Goal: Task Accomplishment & Management: Manage account settings

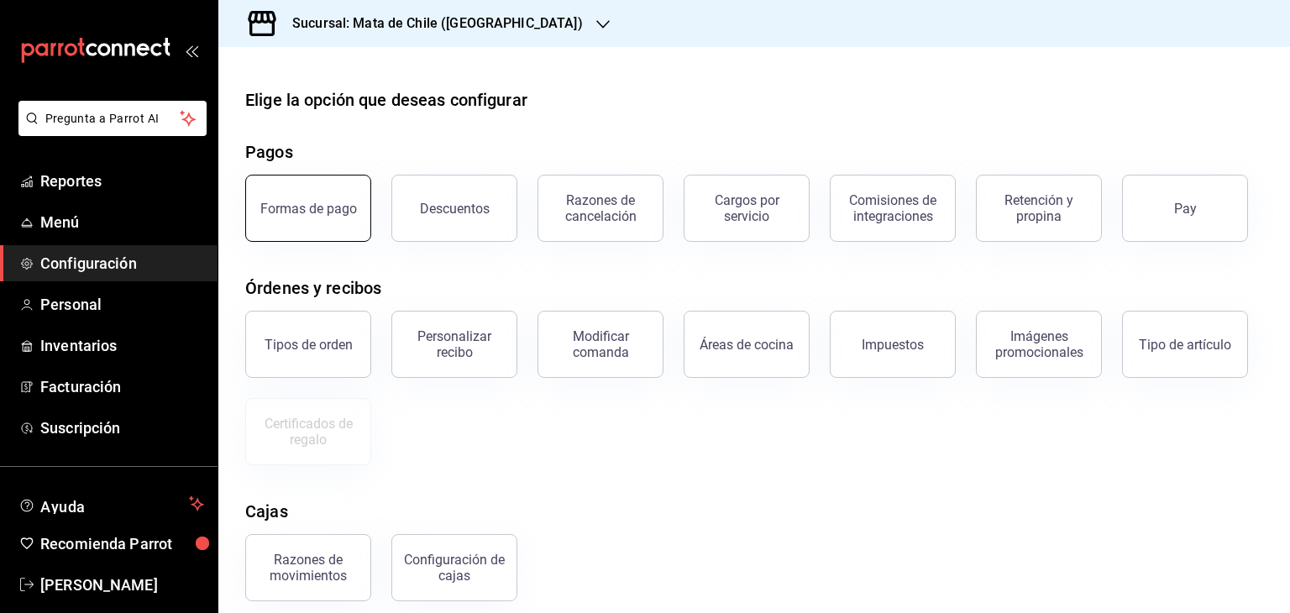
click at [332, 213] on div "Formas de pago" at bounding box center [308, 209] width 97 height 16
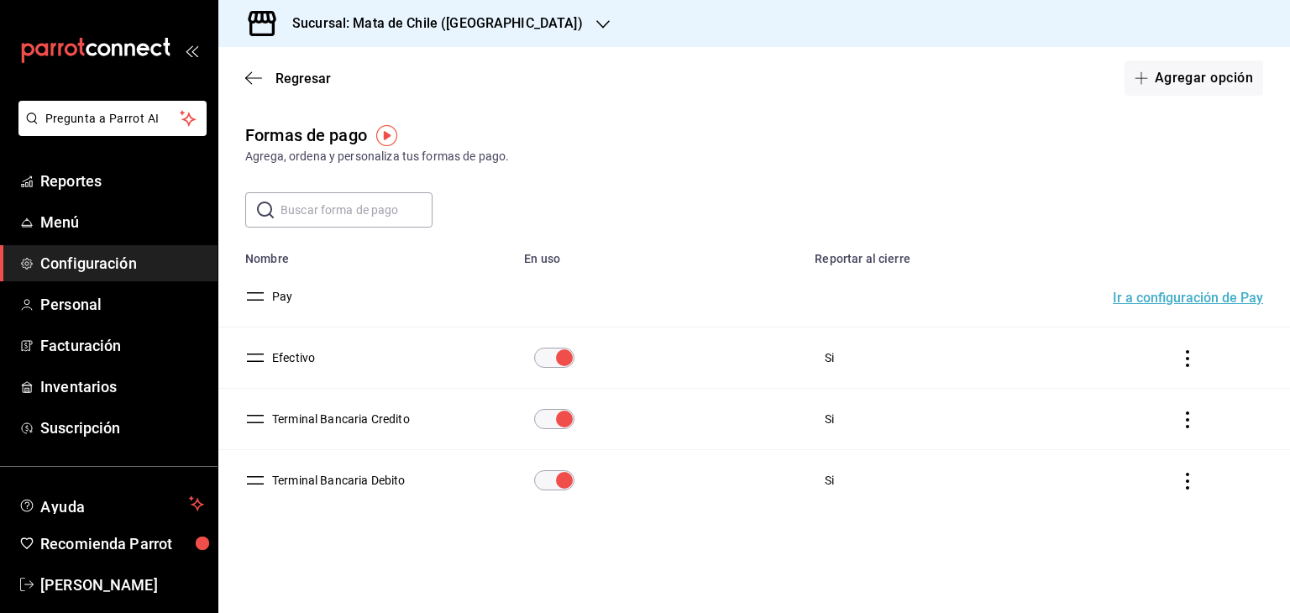
click at [356, 421] on button "Terminal Bancaria Credito" at bounding box center [337, 419] width 144 height 17
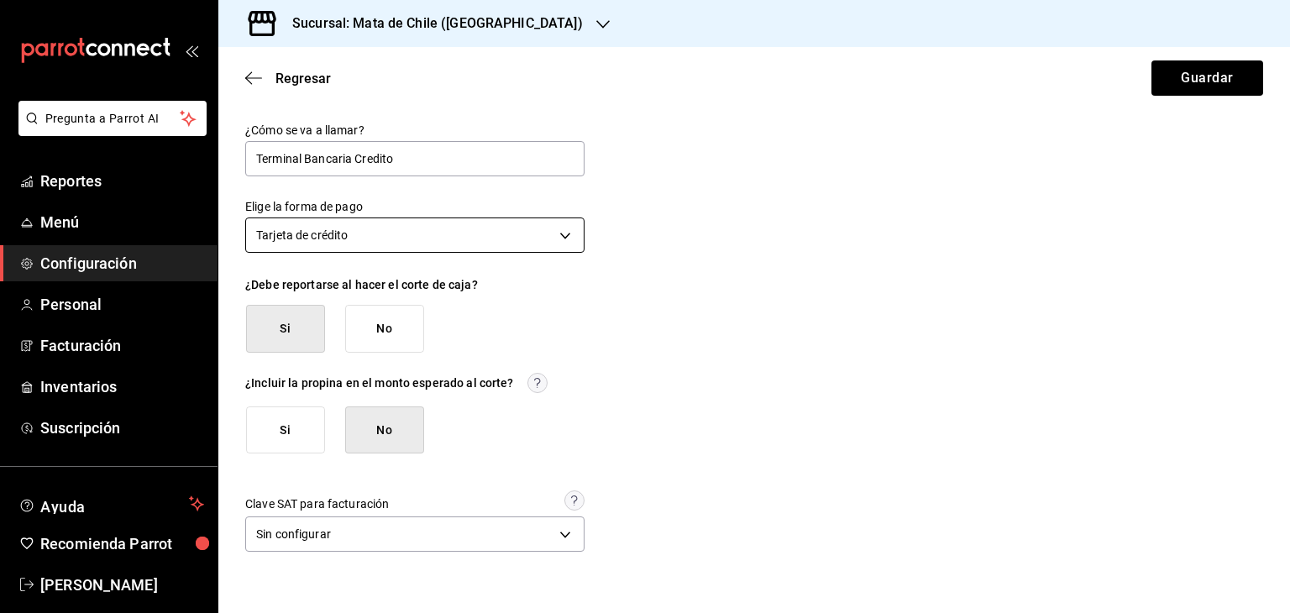
click at [364, 225] on body "Pregunta a Parrot AI Reportes Menú Configuración Personal Facturación Inventari…" at bounding box center [645, 306] width 1290 height 613
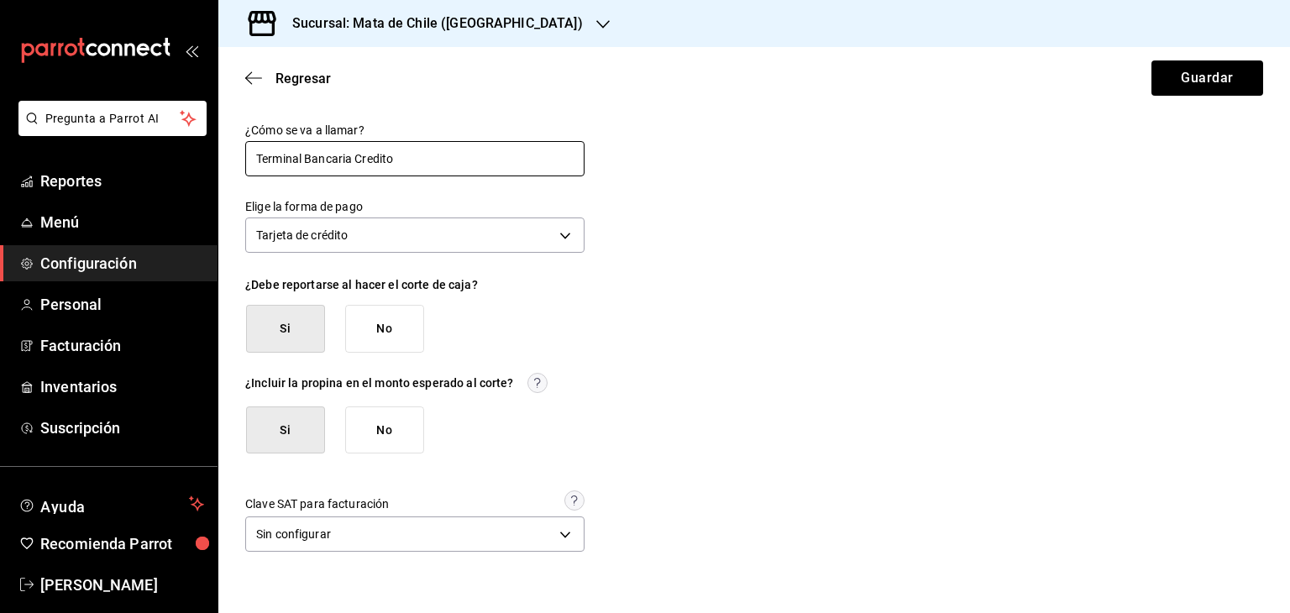
click at [397, 157] on input "Terminal Bancaria Credito" at bounding box center [414, 158] width 339 height 35
type input "Visa"
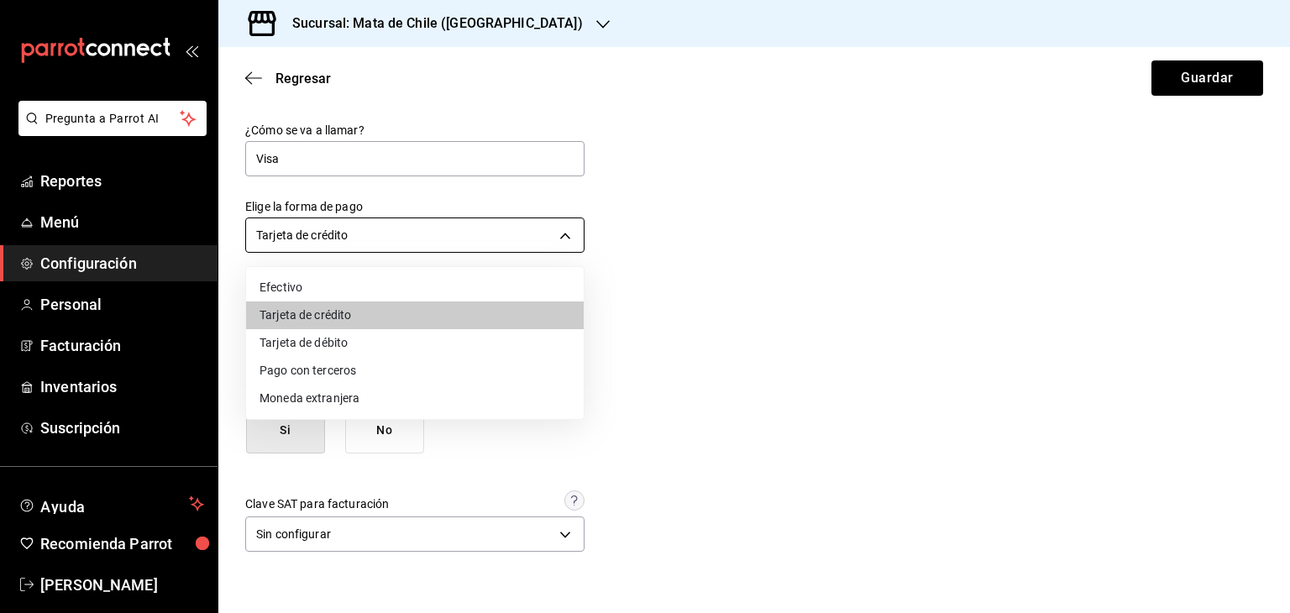
click at [442, 221] on body "Pregunta a Parrot AI Reportes Menú Configuración Personal Facturación Inventari…" at bounding box center [645, 306] width 1290 height 613
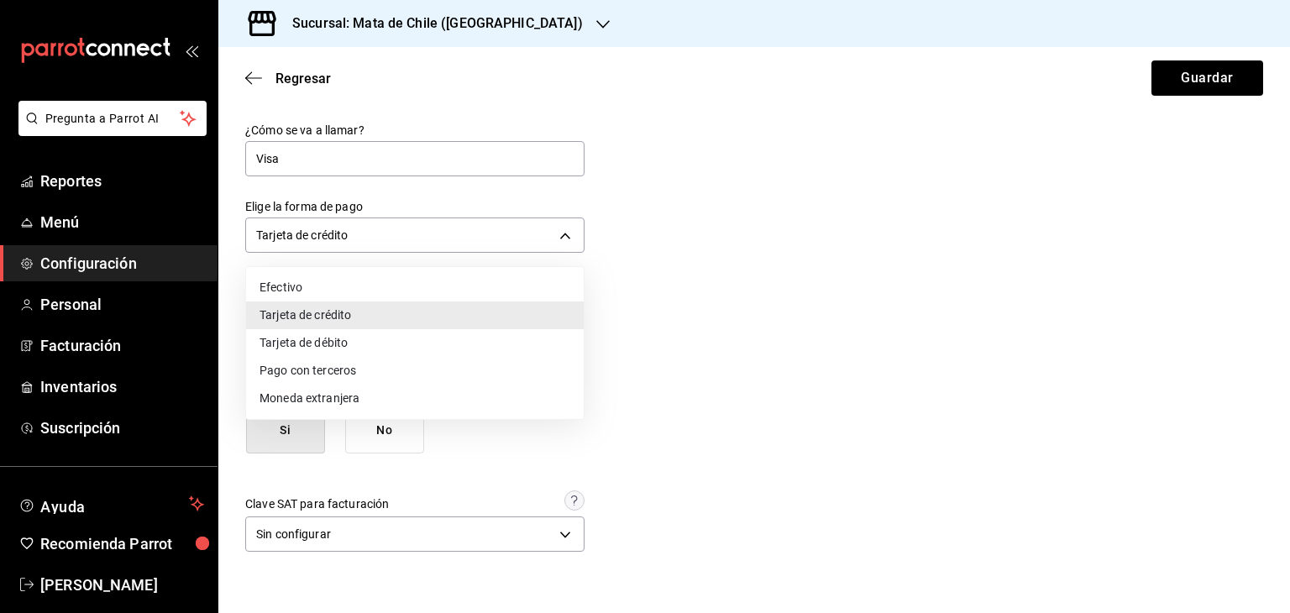
click at [652, 234] on div at bounding box center [645, 306] width 1290 height 613
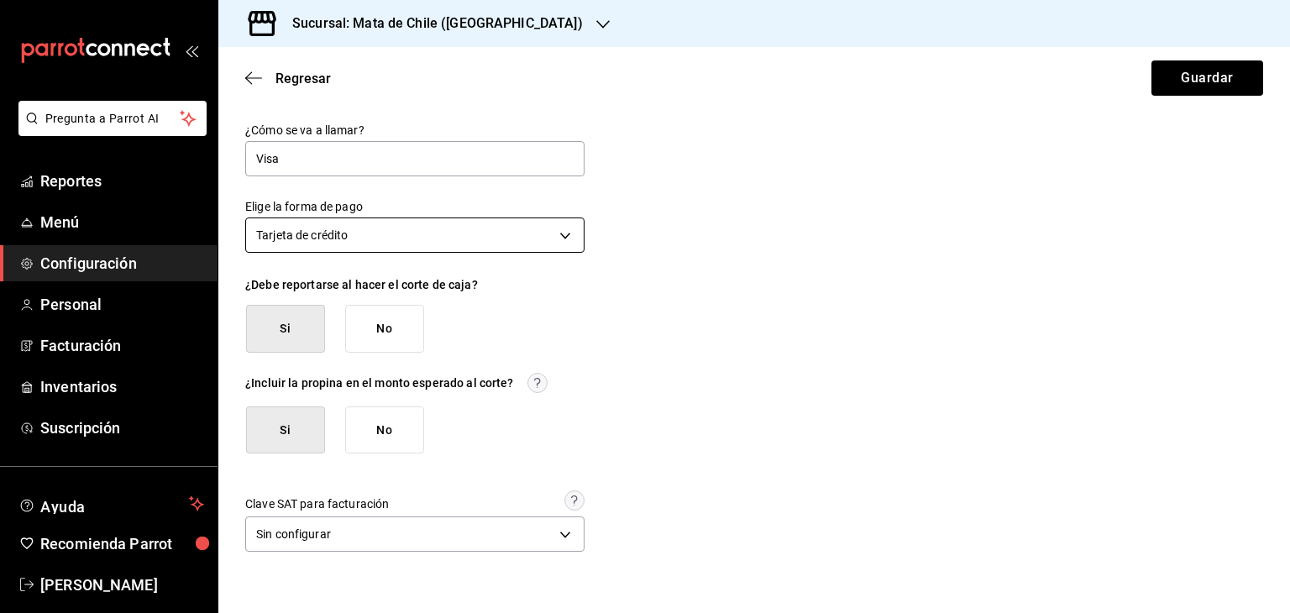
click at [383, 226] on body "Pregunta a Parrot AI Reportes Menú Configuración Personal Facturación Inventari…" at bounding box center [645, 306] width 1290 height 613
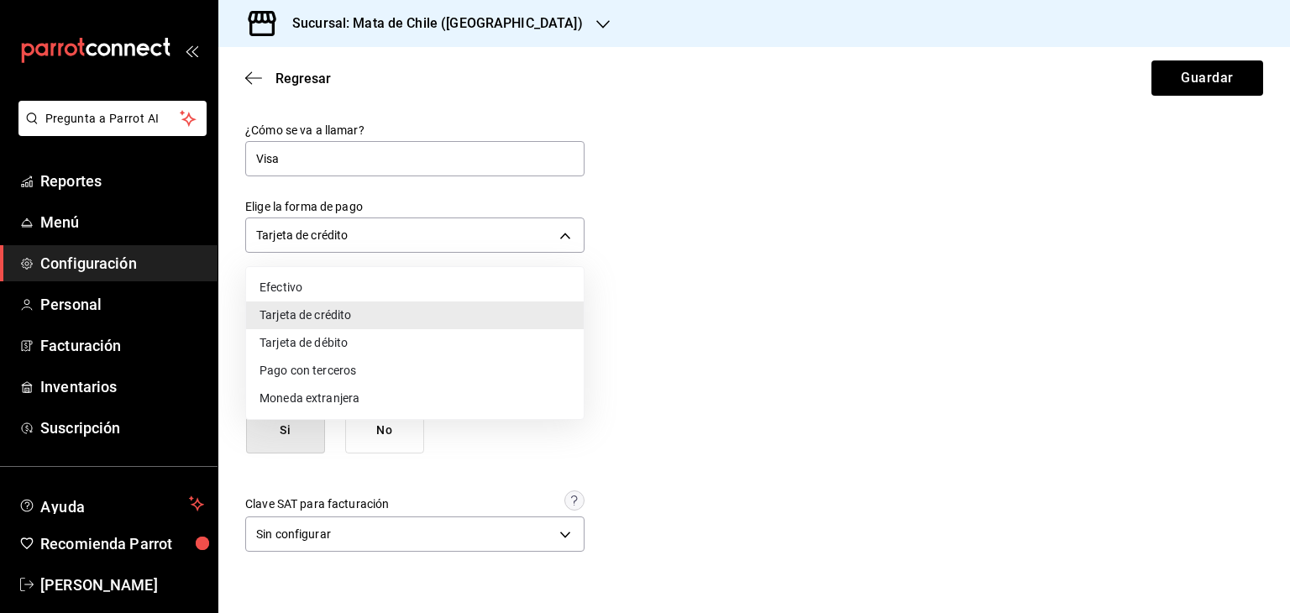
click at [254, 77] on div at bounding box center [645, 306] width 1290 height 613
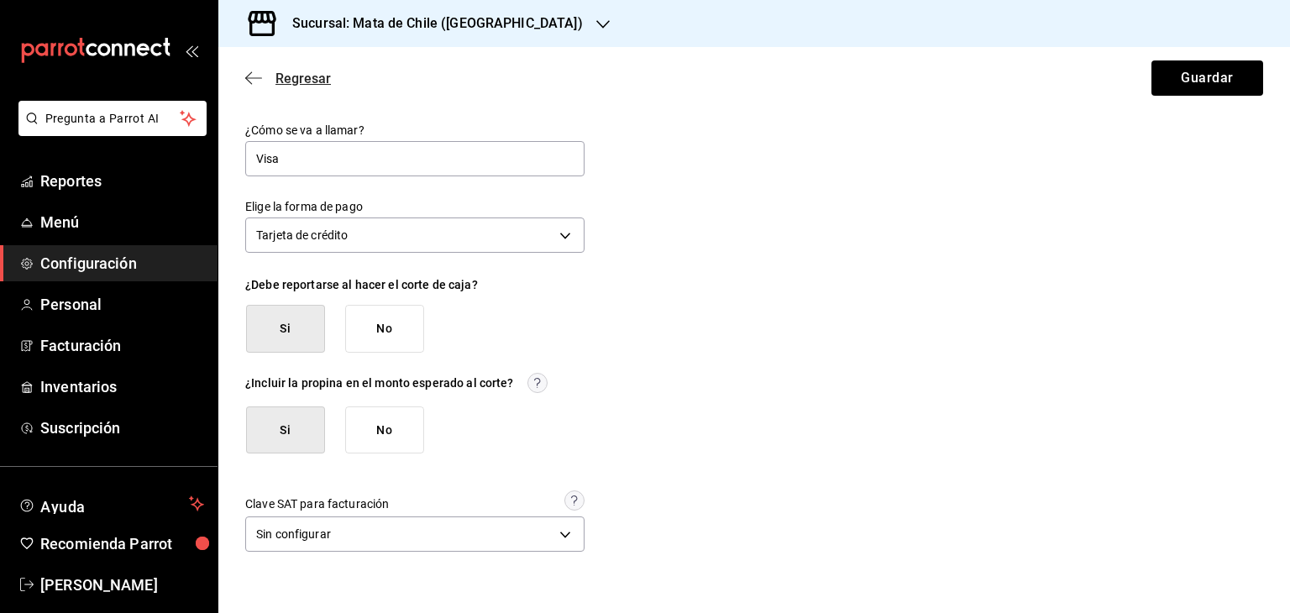
click at [249, 79] on icon "button" at bounding box center [253, 78] width 17 height 15
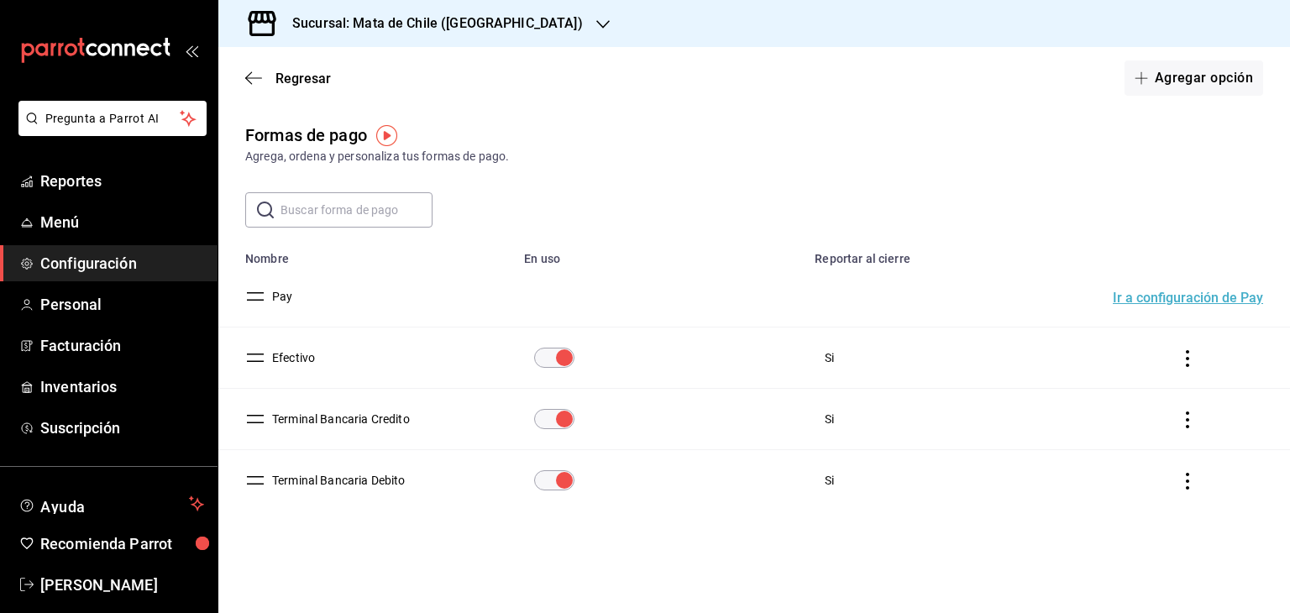
click at [559, 420] on input "paymentsTable" at bounding box center [564, 419] width 60 height 20
click at [566, 477] on input "paymentsTable" at bounding box center [564, 481] width 60 height 20
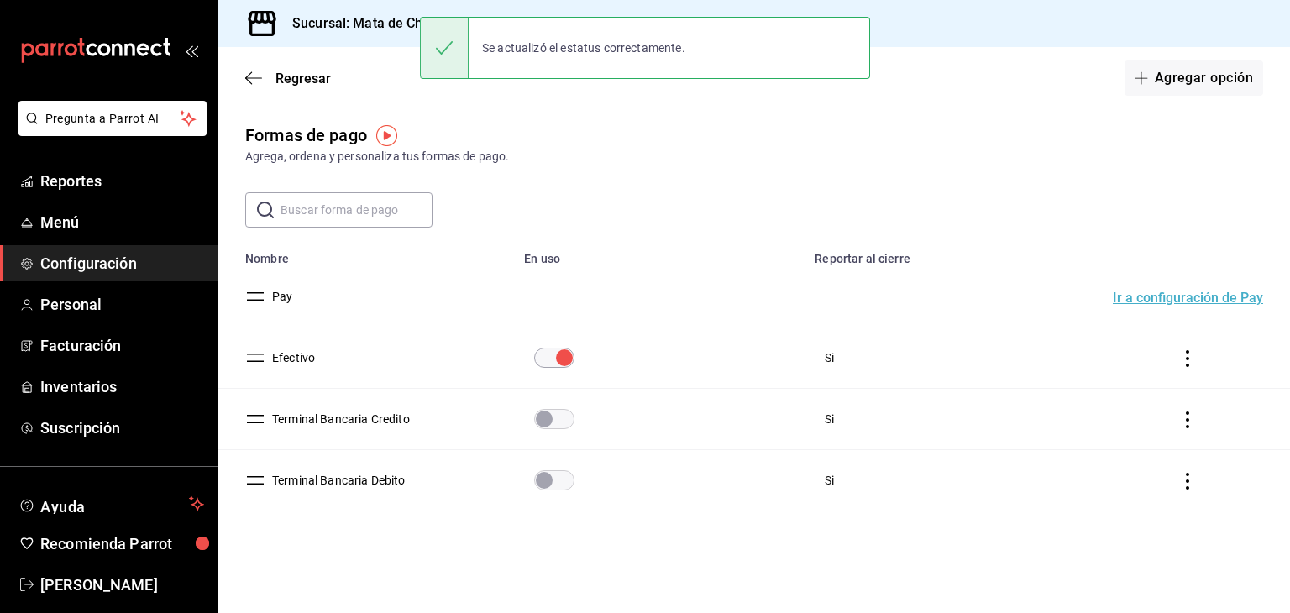
click at [1191, 431] on td "paymentsTable" at bounding box center [1191, 419] width 197 height 61
click at [1189, 422] on icon "actions" at bounding box center [1187, 419] width 17 height 17
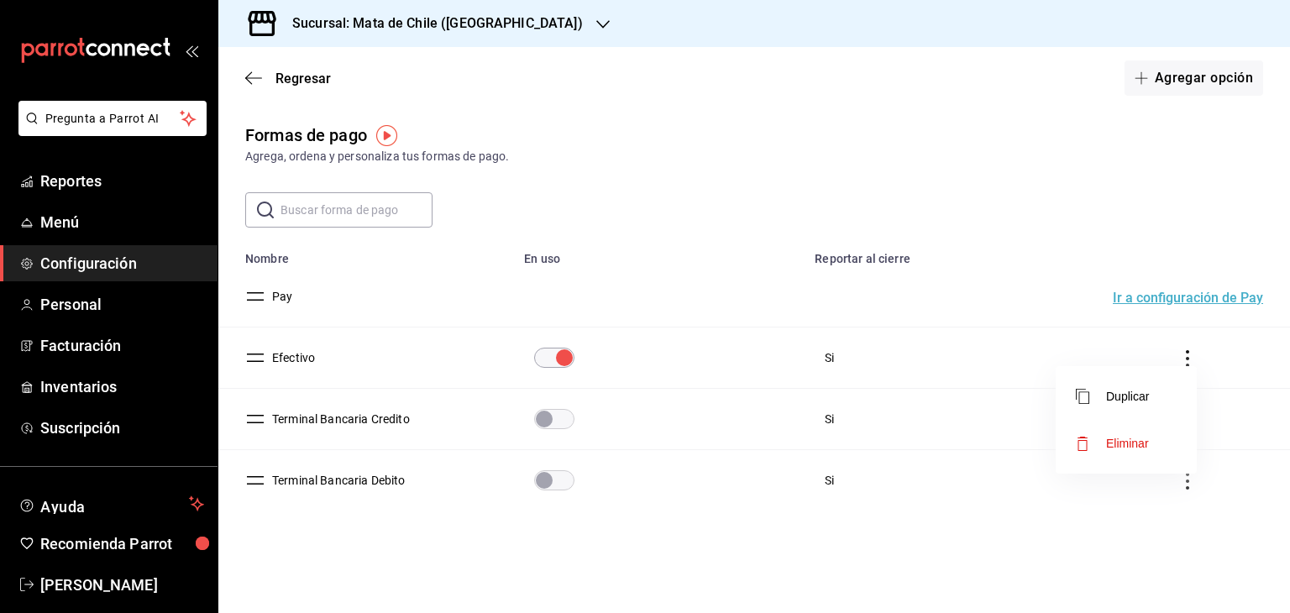
click at [1126, 438] on span "Eliminar" at bounding box center [1127, 443] width 43 height 13
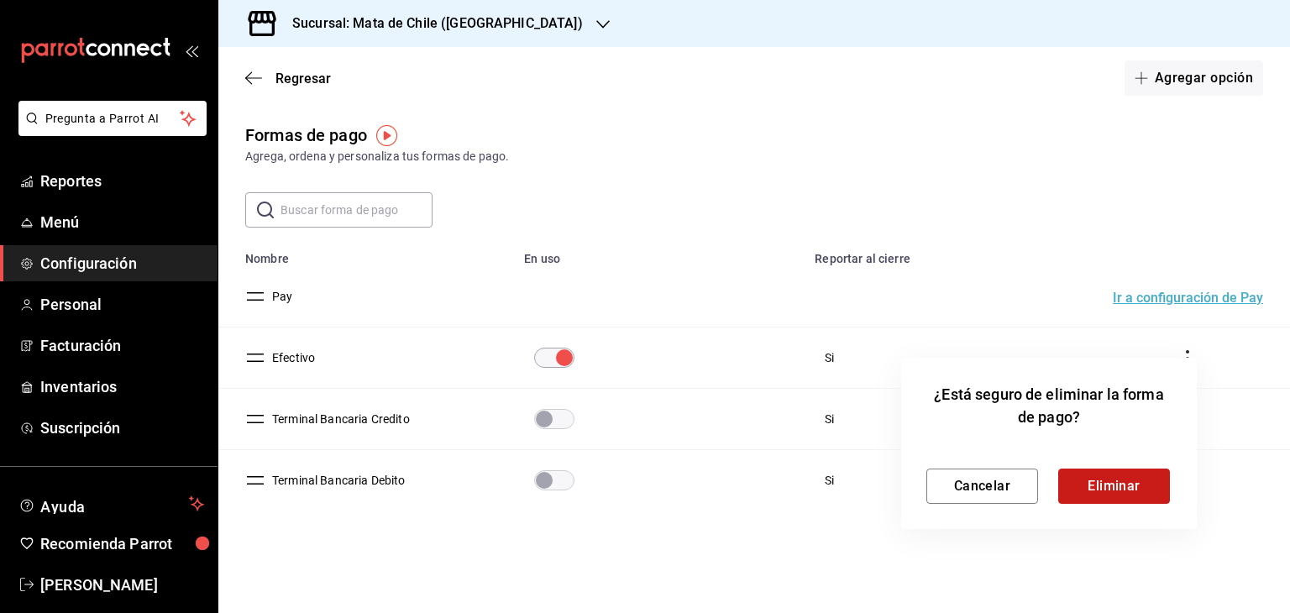
click at [1097, 488] on button "Eliminar" at bounding box center [1114, 486] width 112 height 35
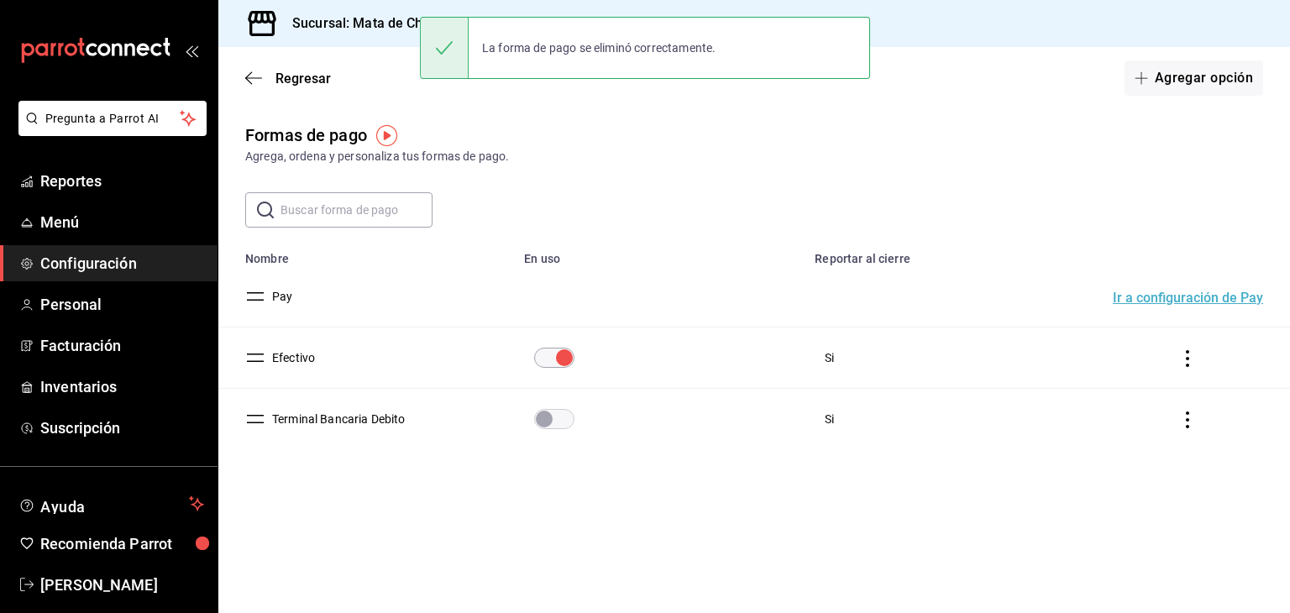
click at [1189, 422] on icon "actions" at bounding box center [1187, 419] width 17 height 17
click at [1132, 447] on span "Eliminar" at bounding box center [1127, 443] width 43 height 13
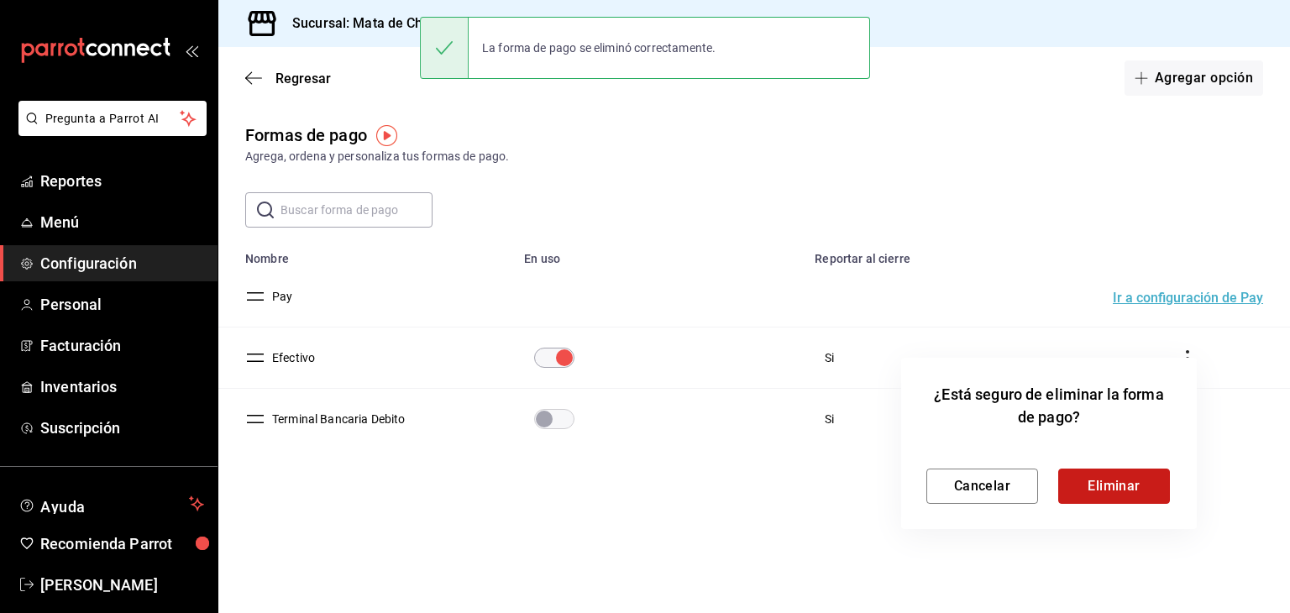
click at [1139, 487] on button "Eliminar" at bounding box center [1114, 486] width 112 height 35
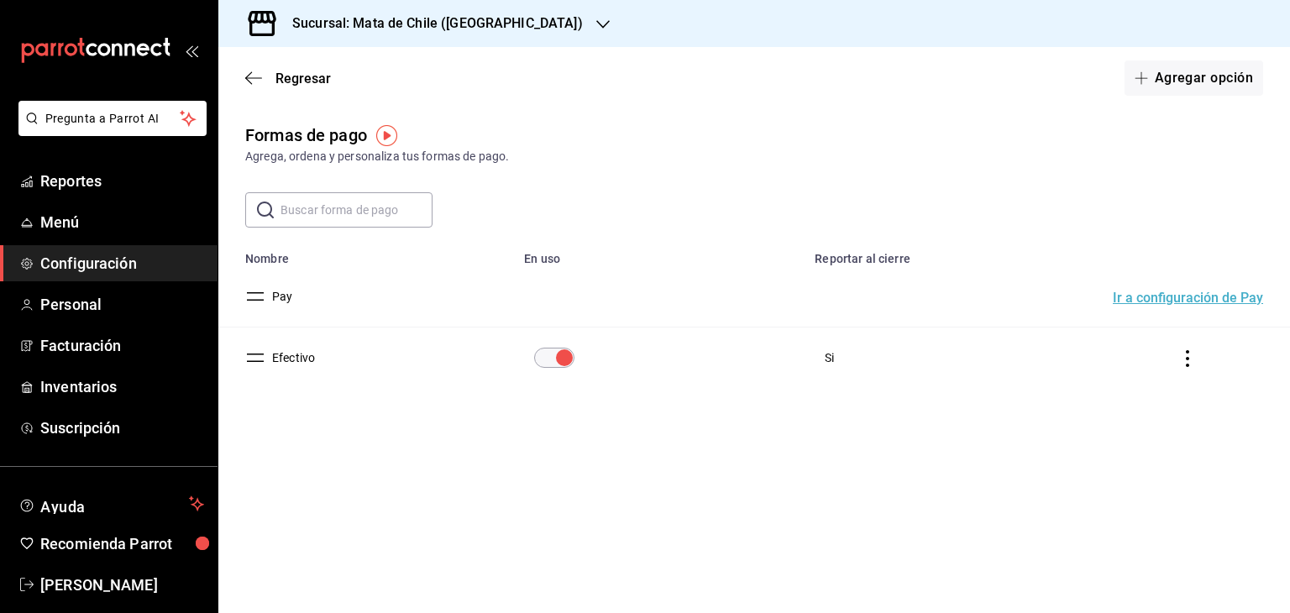
click at [1162, 302] on button "Ir a configuración de Pay" at bounding box center [1188, 297] width 150 height 13
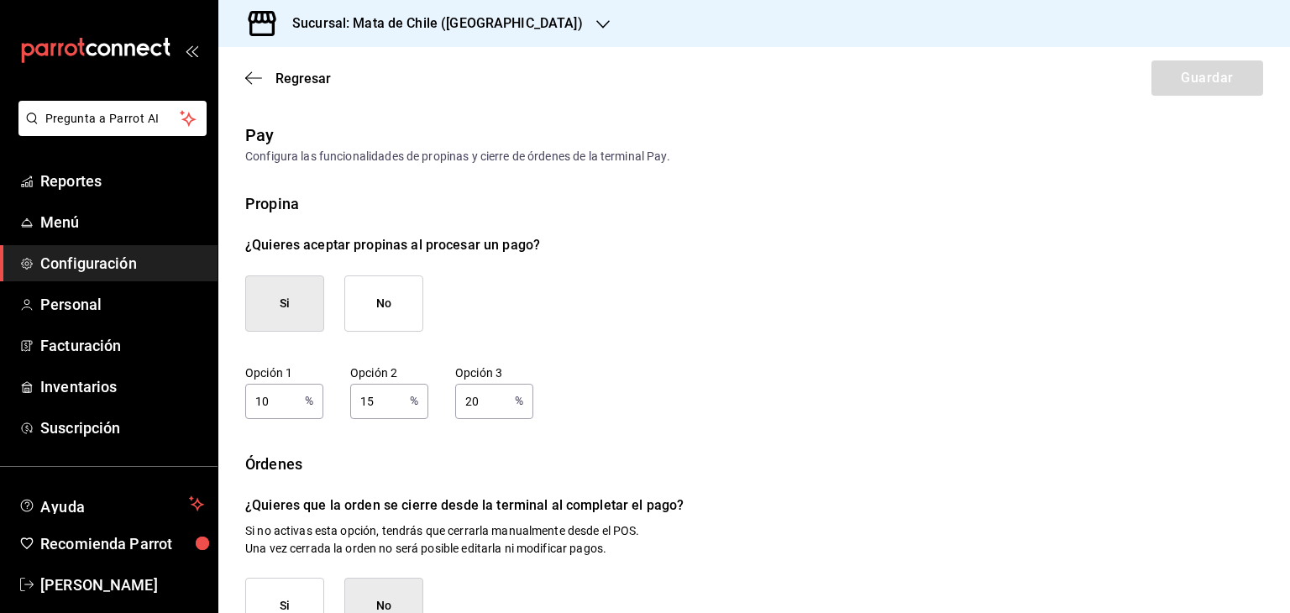
scroll to position [243, 0]
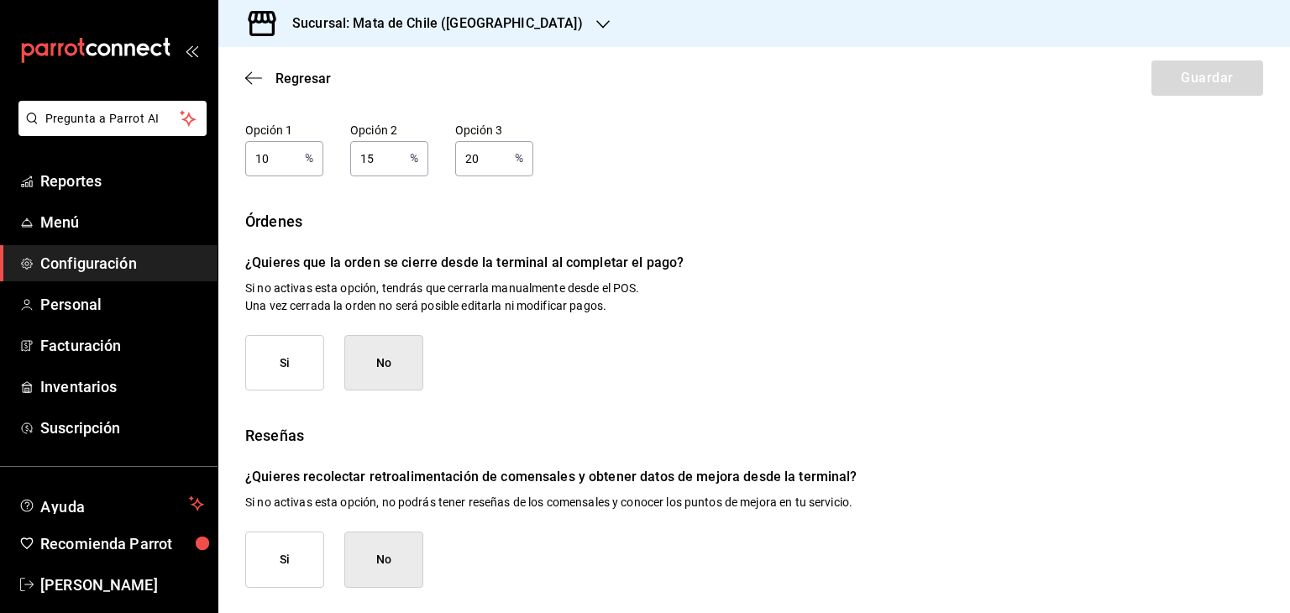
click at [283, 359] on button "Si" at bounding box center [284, 363] width 79 height 56
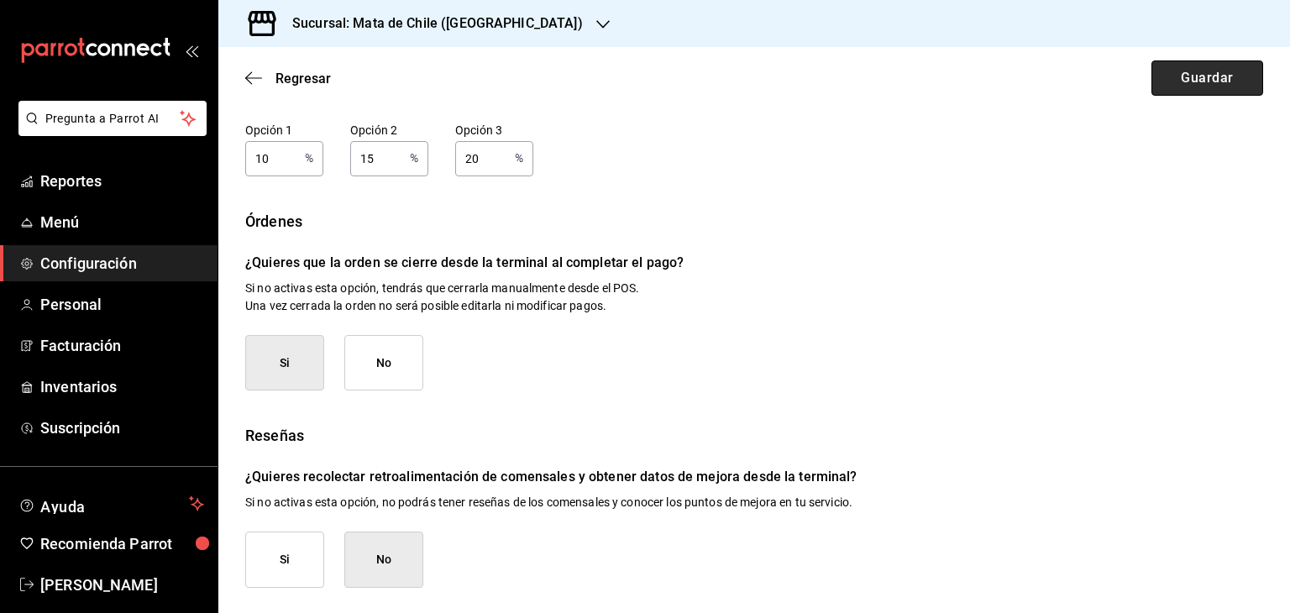
click at [1209, 73] on button "Guardar" at bounding box center [1207, 77] width 112 height 35
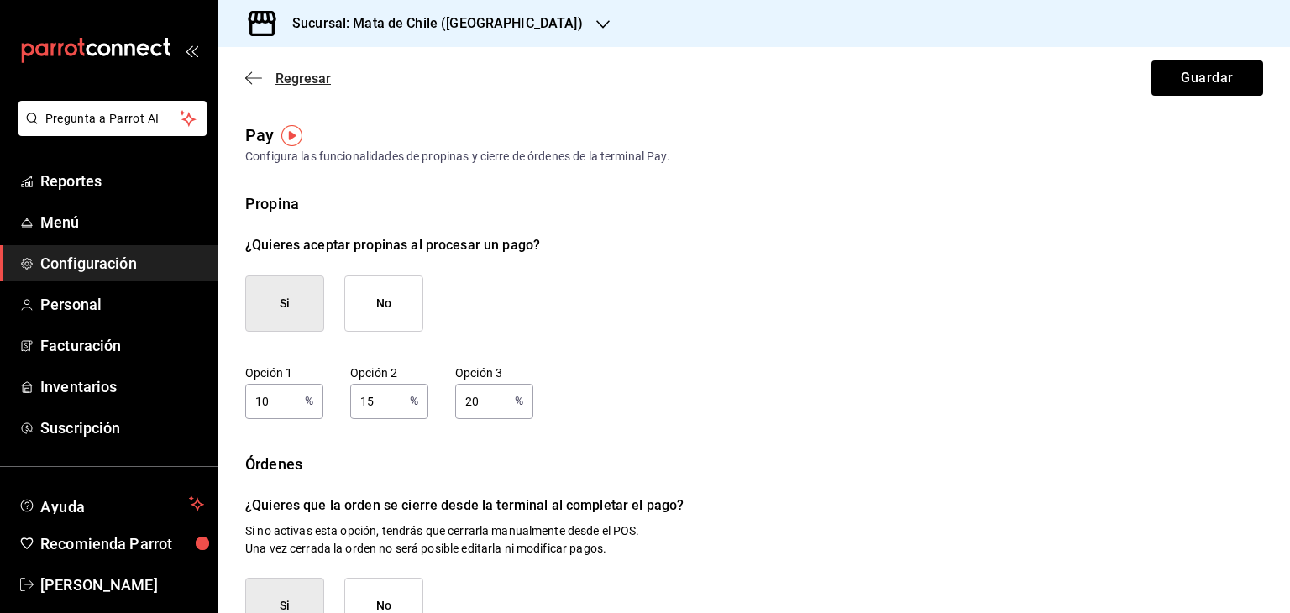
click at [254, 79] on icon "button" at bounding box center [253, 78] width 17 height 15
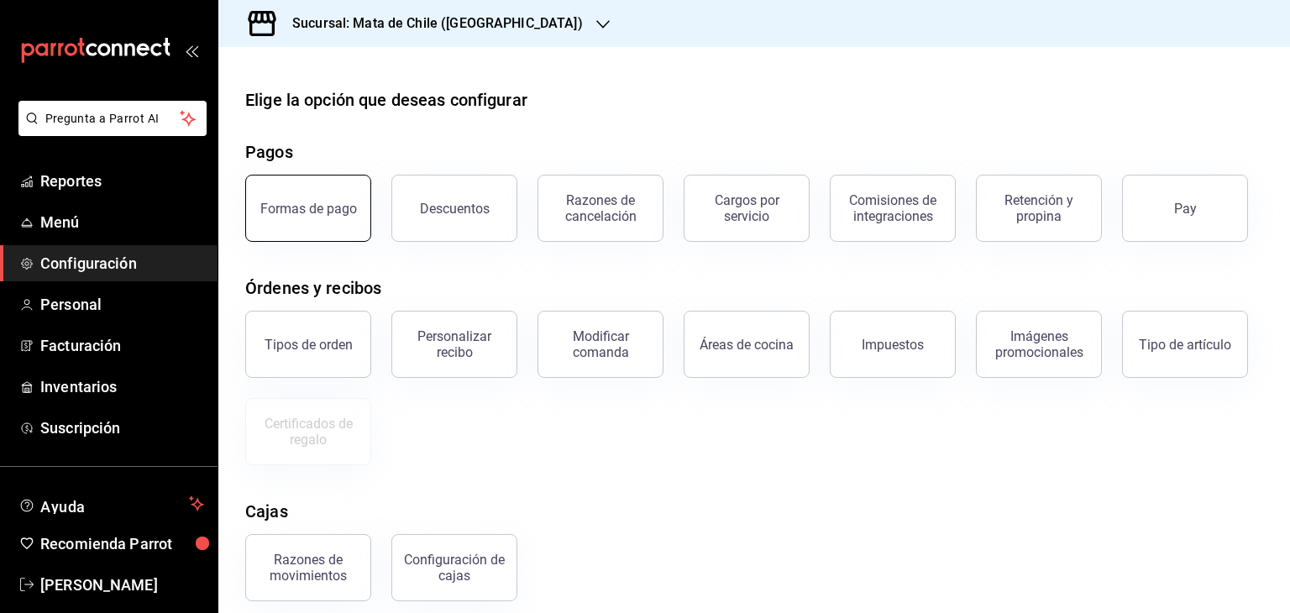
click at [332, 196] on button "Formas de pago" at bounding box center [308, 208] width 126 height 67
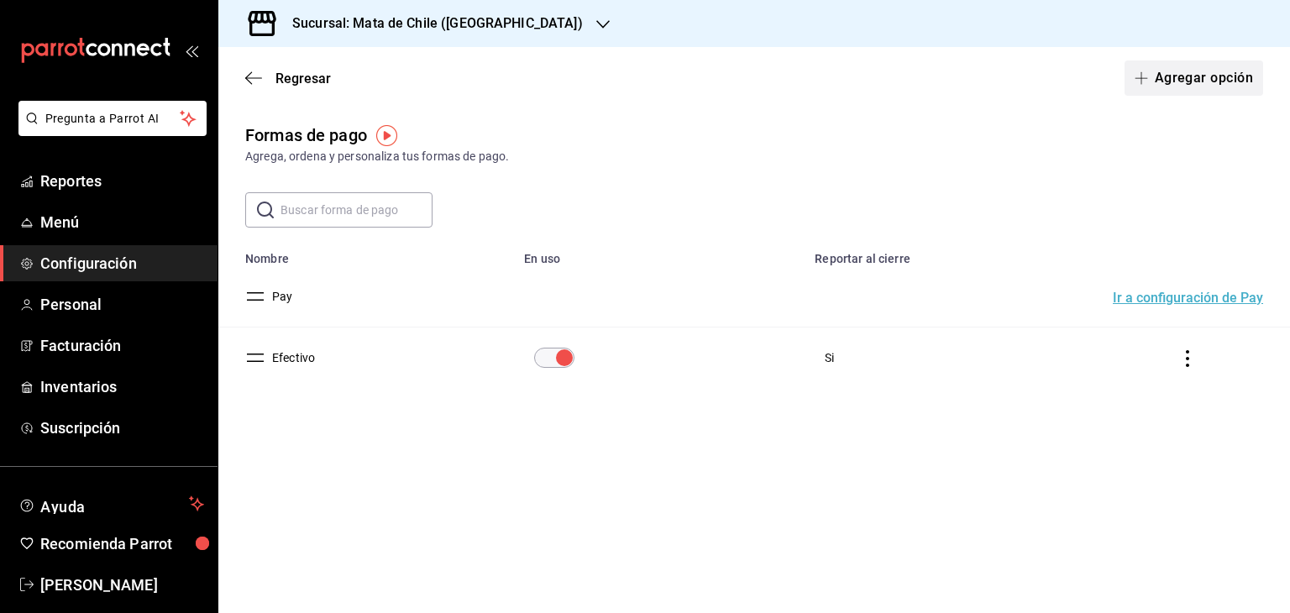
click at [1182, 79] on button "Agregar opción" at bounding box center [1193, 77] width 139 height 35
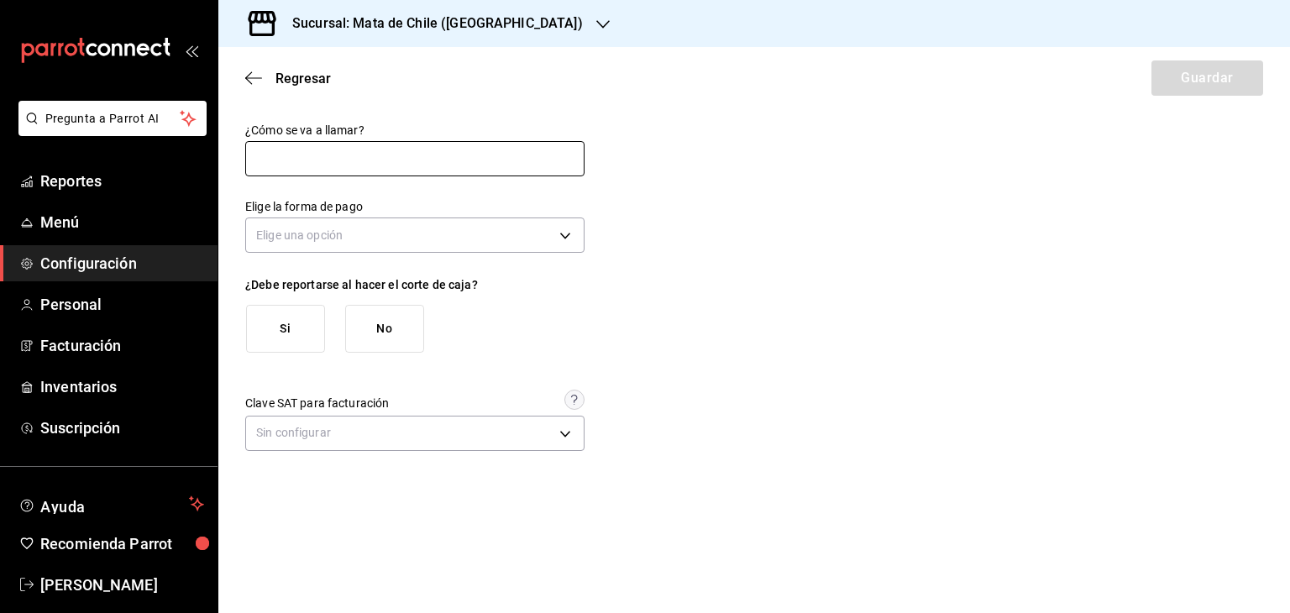
click at [438, 149] on input "text" at bounding box center [414, 158] width 339 height 35
type input "Visa"
click at [372, 257] on div "Elige la forma de pago Elige una opción" at bounding box center [414, 228] width 339 height 59
click at [366, 253] on div "Elige una opción" at bounding box center [414, 233] width 339 height 45
click at [355, 234] on body "Pregunta a Parrot AI Reportes Menú Configuración Personal Facturación Inventari…" at bounding box center [645, 306] width 1290 height 613
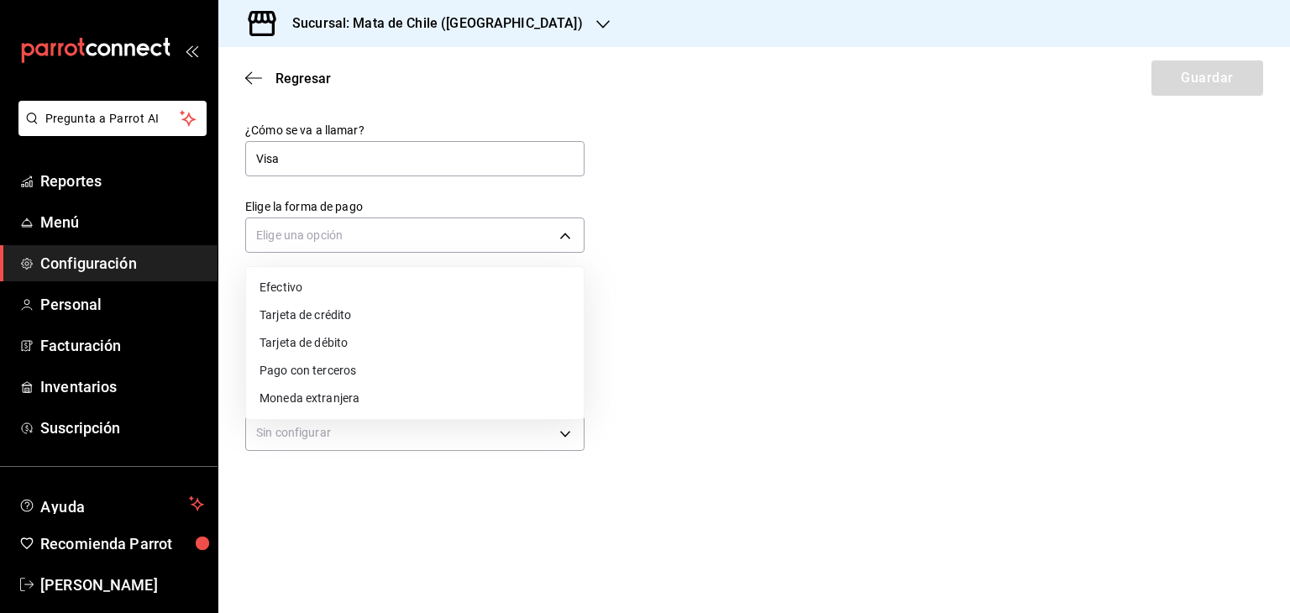
click at [317, 342] on li "Tarjeta de débito" at bounding box center [415, 343] width 338 height 28
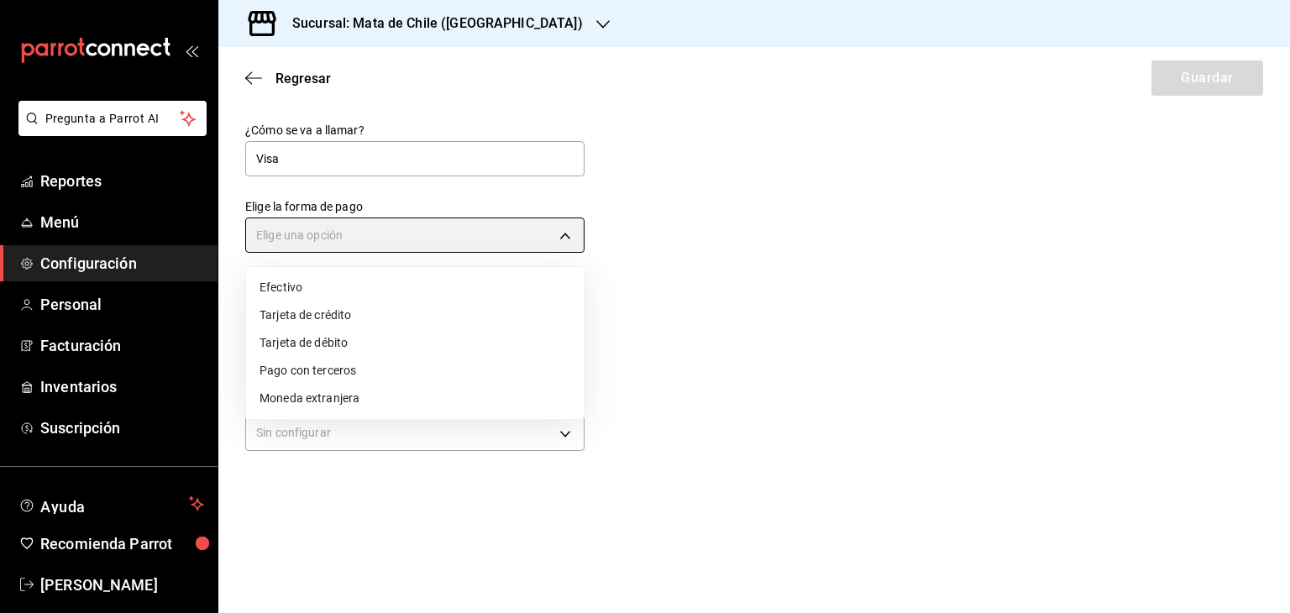
type input "DEBIT_CARD"
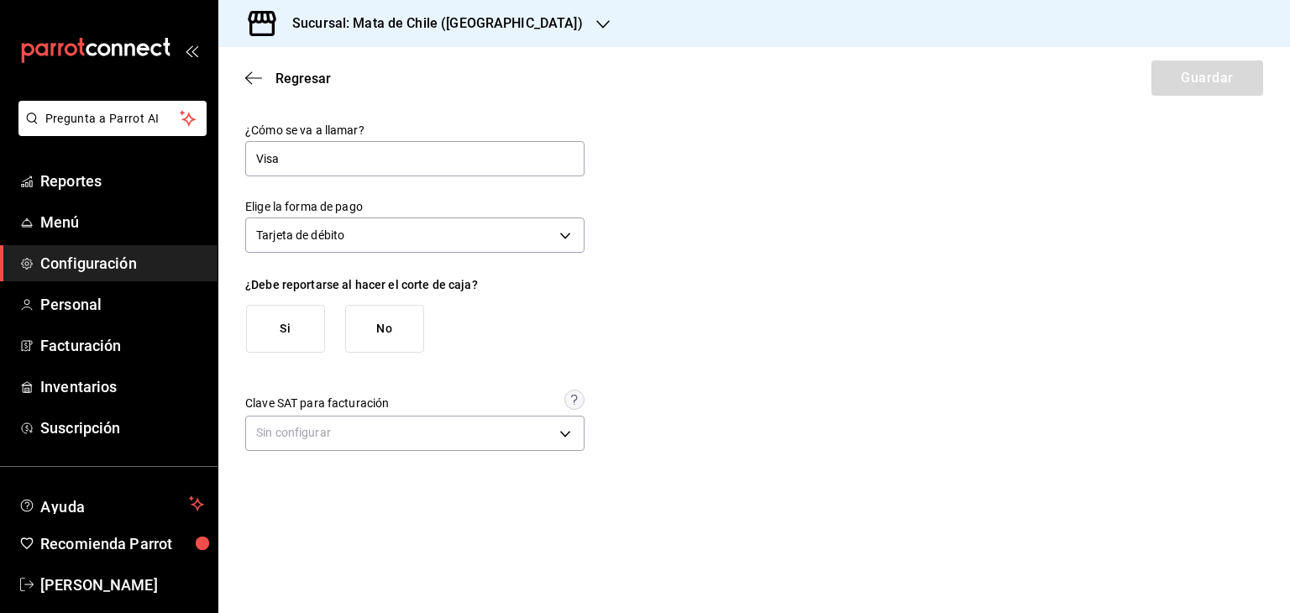
click at [306, 337] on button "Si" at bounding box center [285, 329] width 79 height 48
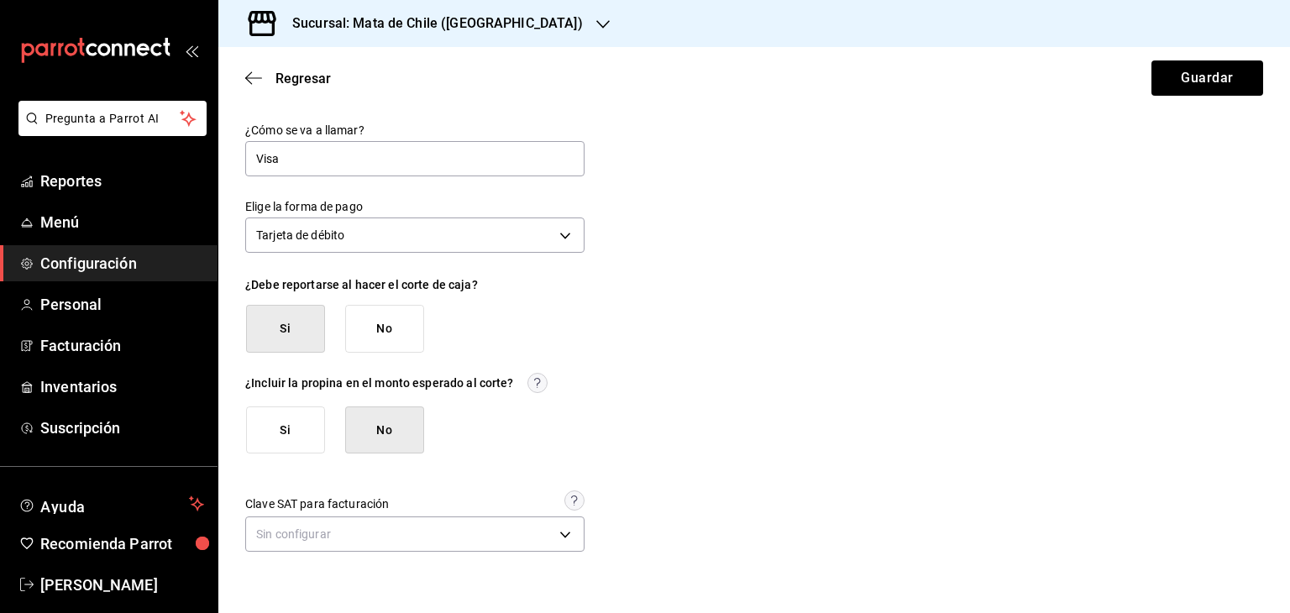
click at [312, 421] on button "Si" at bounding box center [285, 430] width 79 height 48
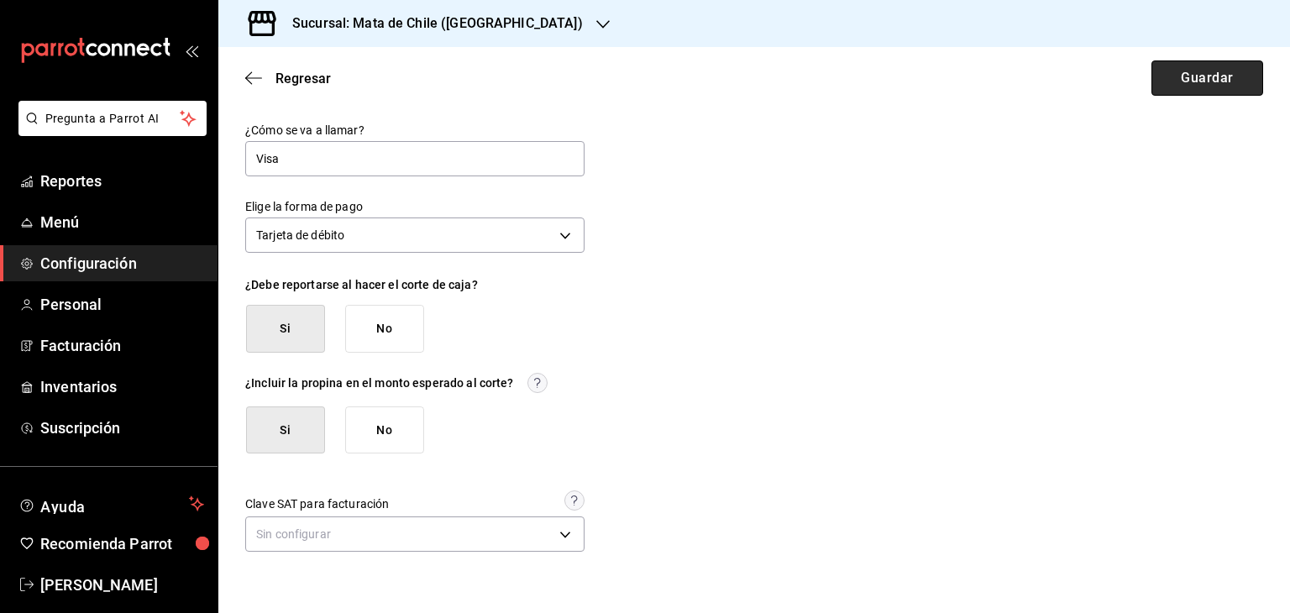
click at [1202, 81] on button "Guardar" at bounding box center [1207, 77] width 112 height 35
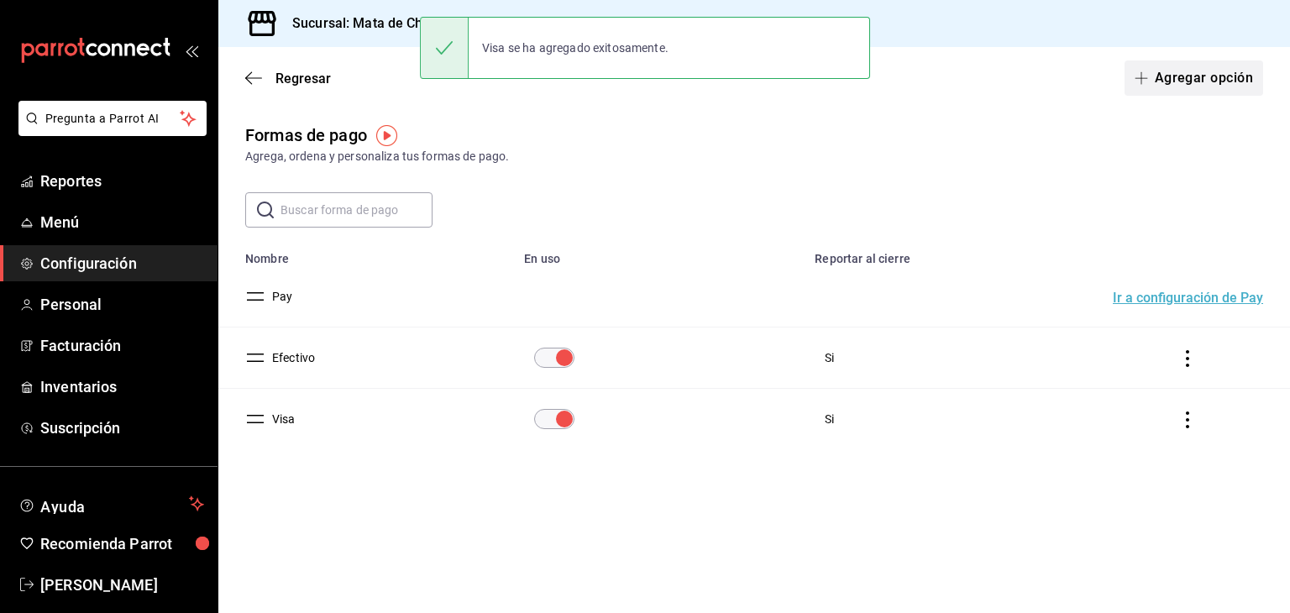
click at [1177, 77] on button "Agregar opción" at bounding box center [1193, 77] width 139 height 35
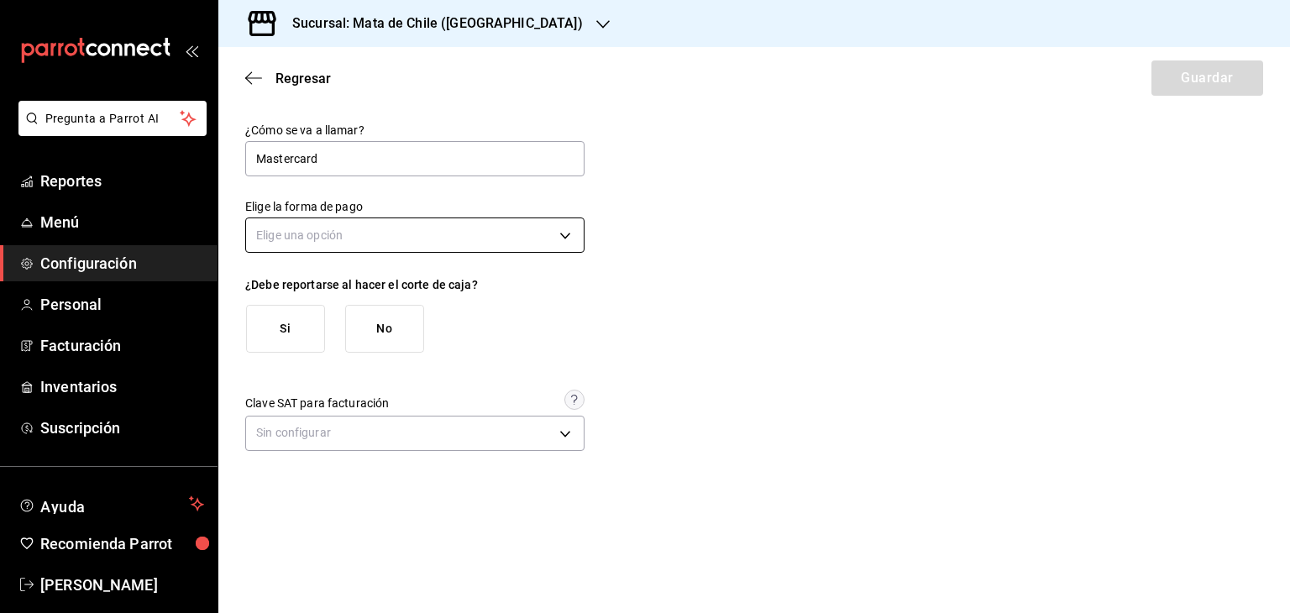
type input "Mastercard"
click at [338, 241] on body "Pregunta a Parrot AI Reportes Menú Configuración Personal Facturación Inventari…" at bounding box center [645, 306] width 1290 height 613
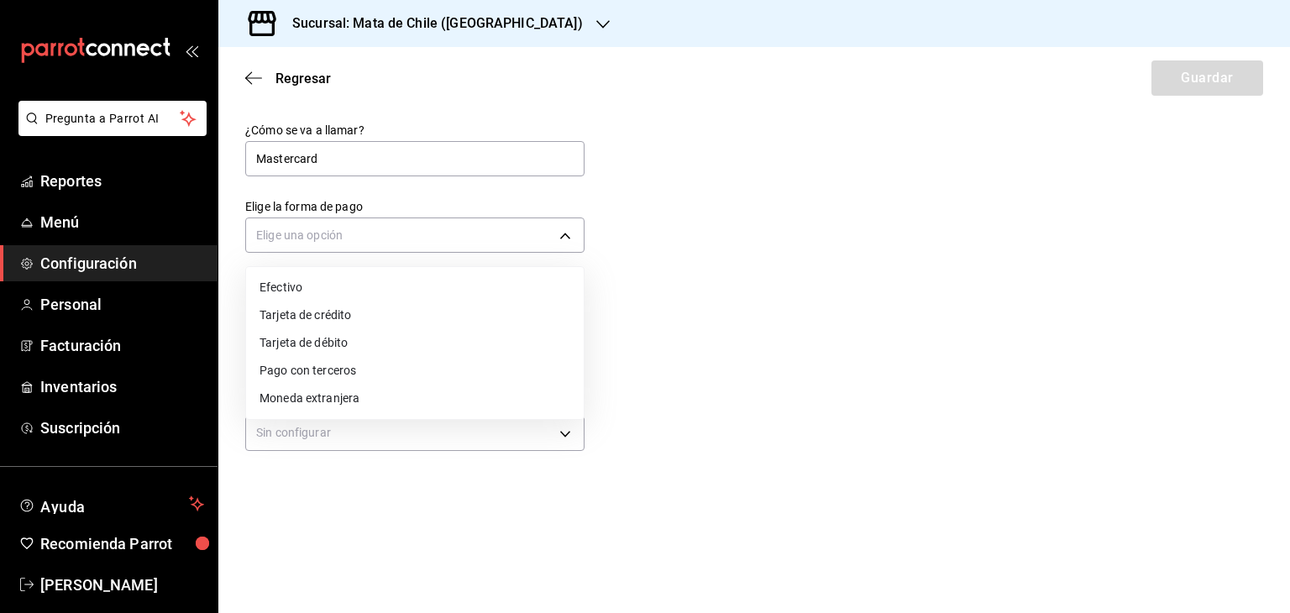
click at [315, 333] on li "Tarjeta de débito" at bounding box center [415, 343] width 338 height 28
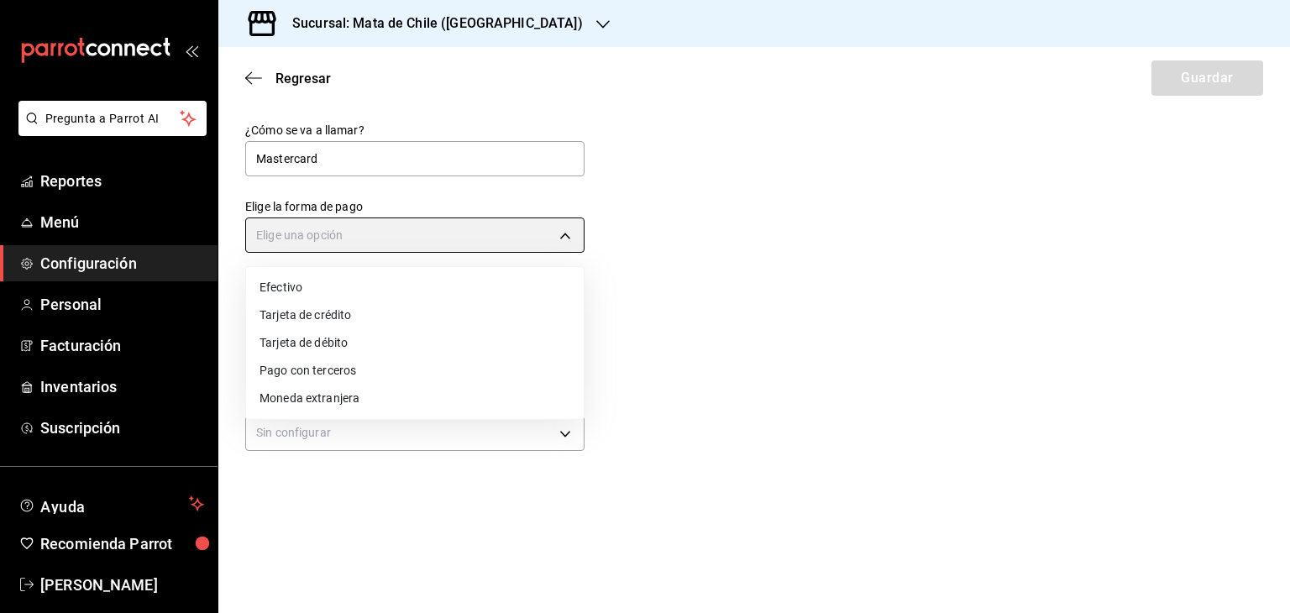
type input "DEBIT_CARD"
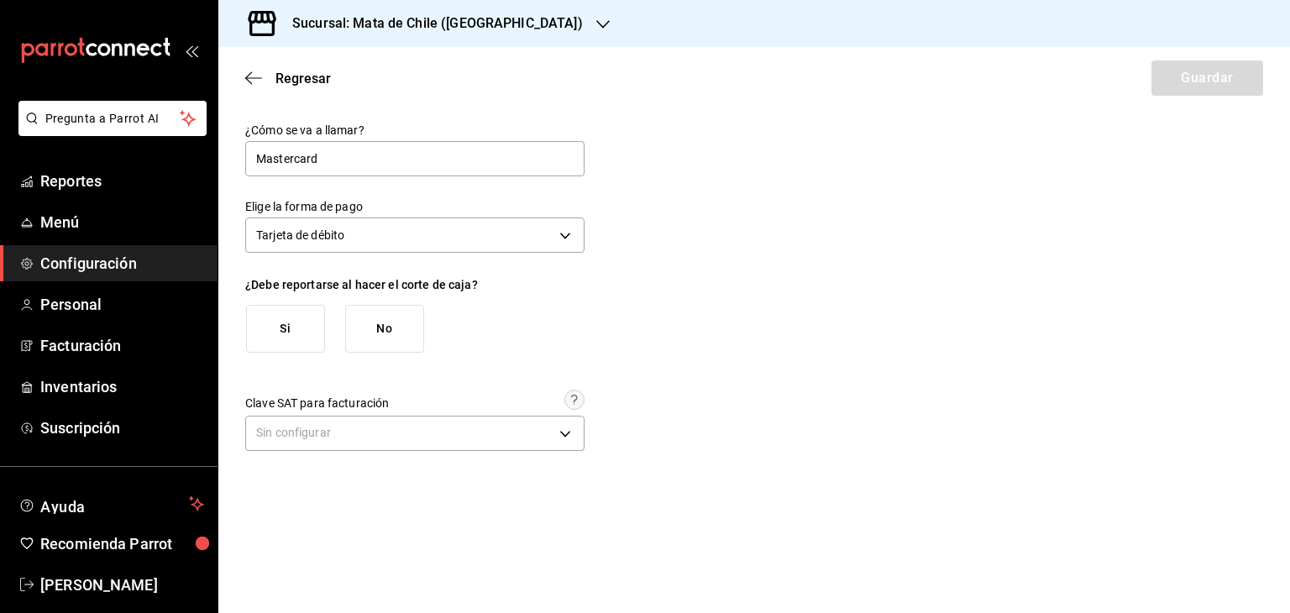
click at [285, 328] on button "Si" at bounding box center [285, 329] width 79 height 48
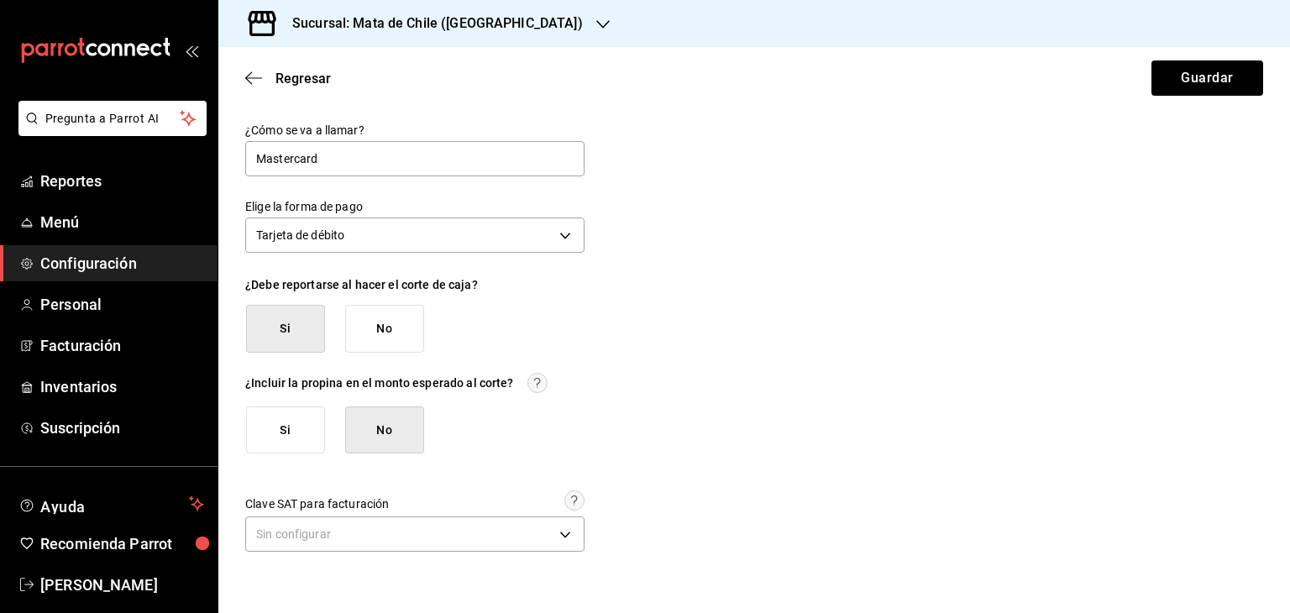
click at [279, 456] on div "¿Cómo se va a llamar? Mastercard Elige la forma de pago Tarjeta de débito DEBIT…" at bounding box center [414, 340] width 339 height 434
click at [272, 411] on button "Si" at bounding box center [285, 430] width 79 height 48
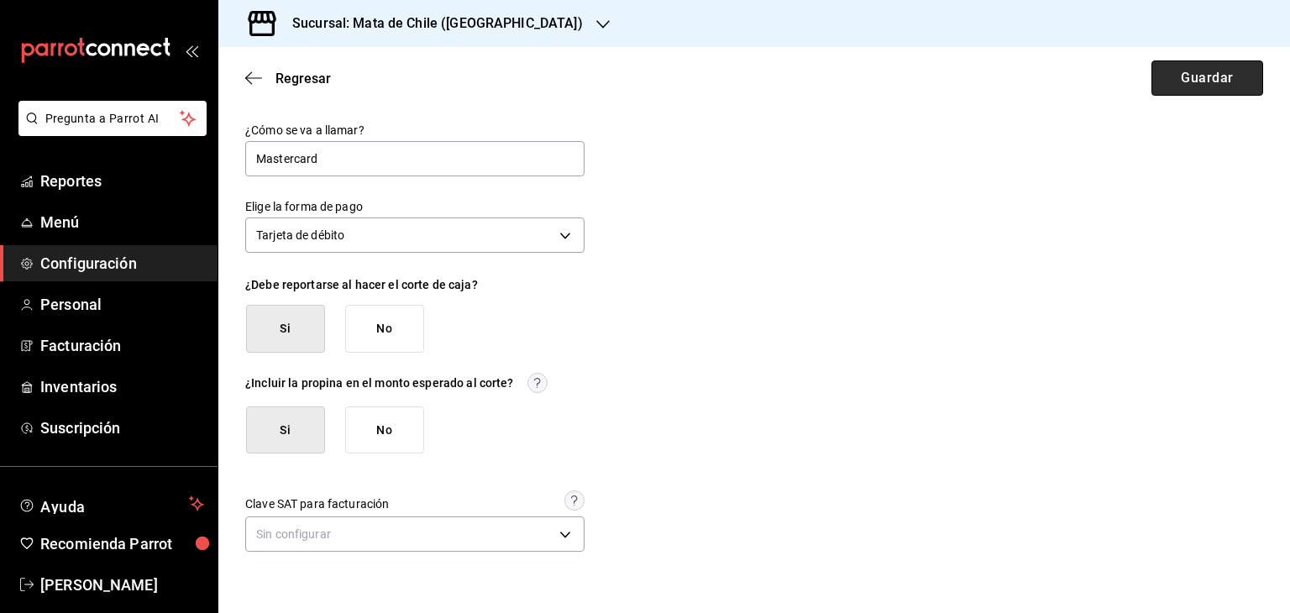
click at [1234, 68] on button "Guardar" at bounding box center [1207, 77] width 112 height 35
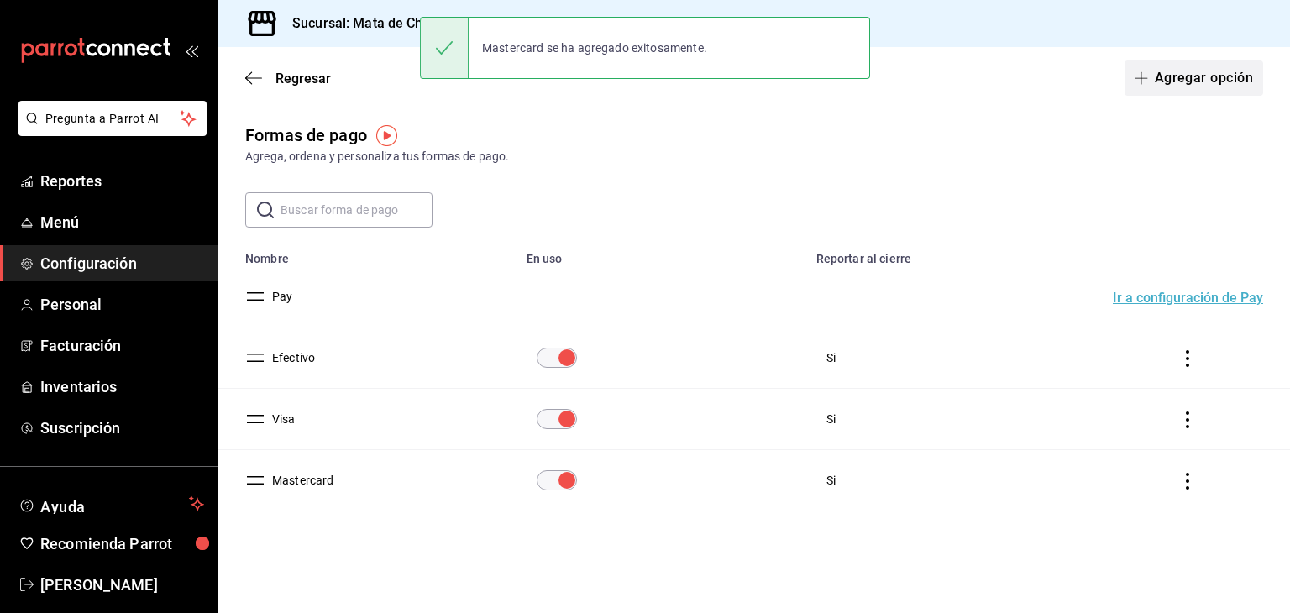
click at [1179, 80] on button "Agregar opción" at bounding box center [1193, 77] width 139 height 35
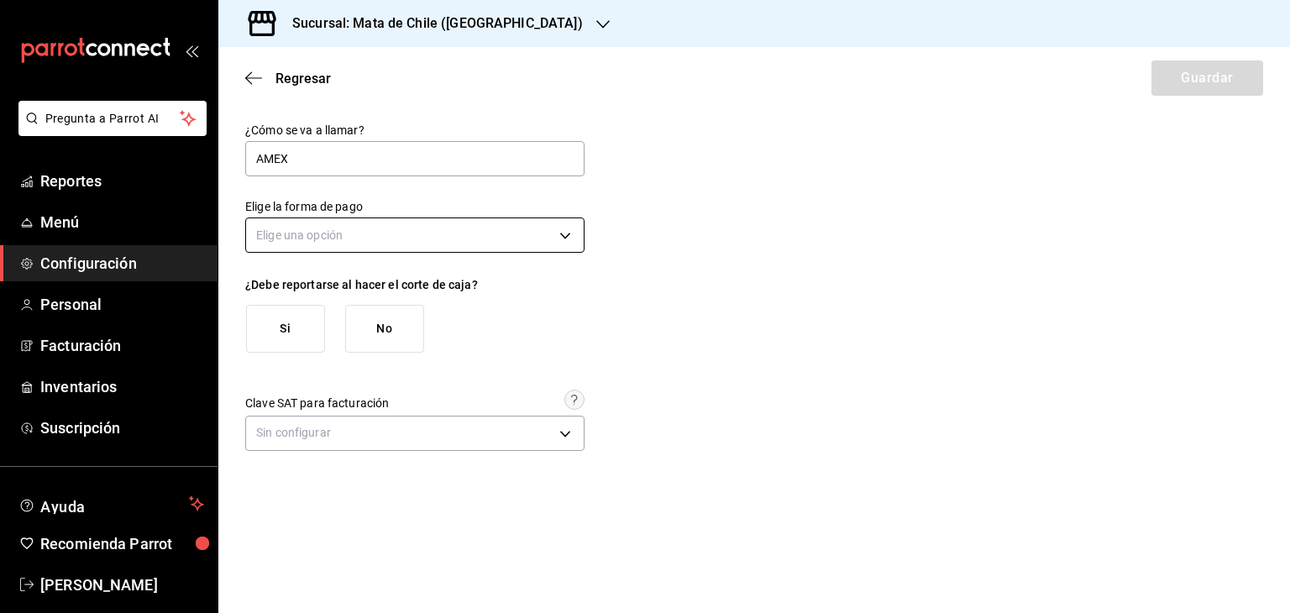
type input "AMEX"
click at [288, 230] on body "Pregunta a Parrot AI Reportes Menú Configuración Personal Facturación Inventari…" at bounding box center [645, 306] width 1290 height 613
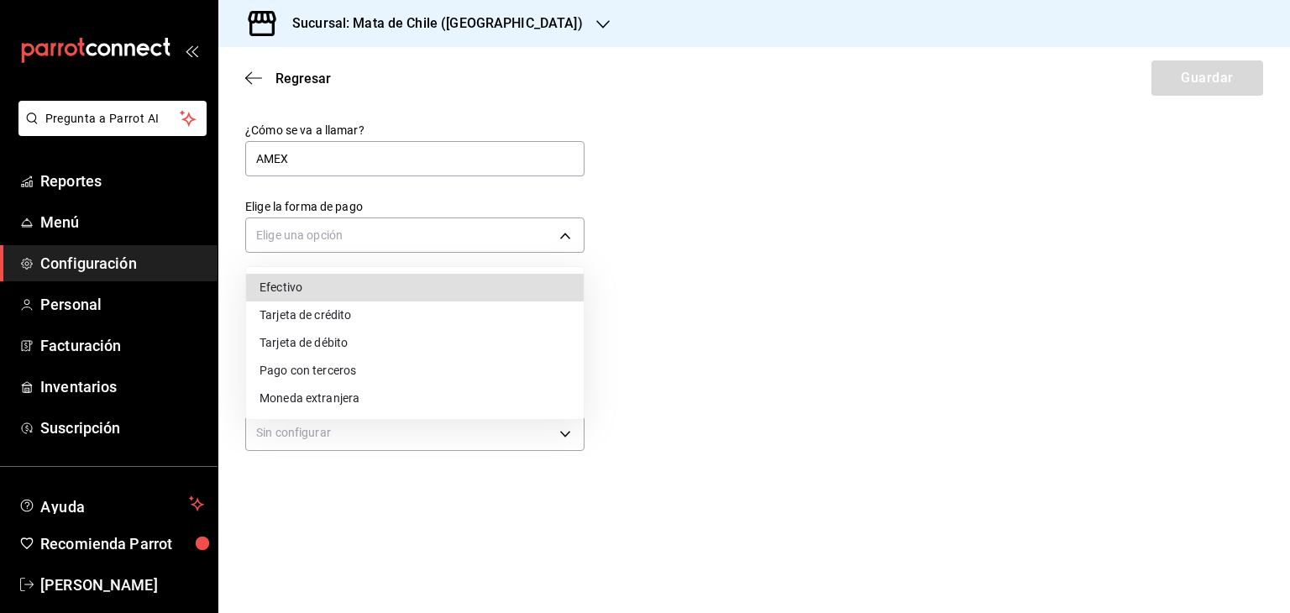
click at [369, 333] on li "Tarjeta de débito" at bounding box center [415, 343] width 338 height 28
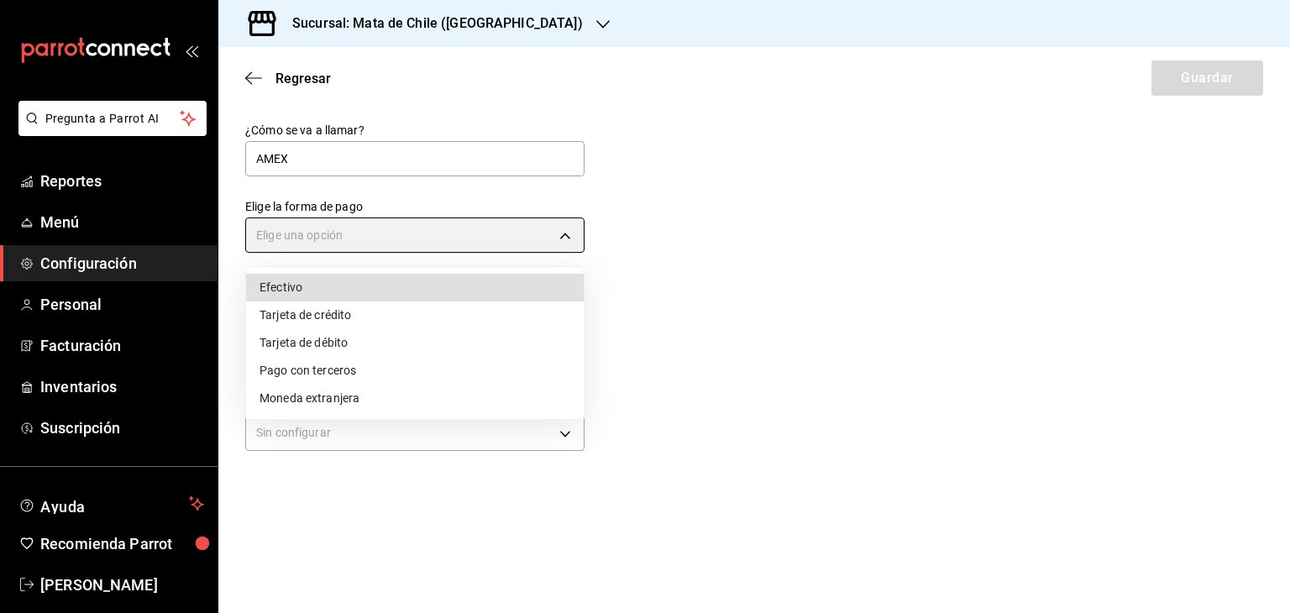
type input "DEBIT_CARD"
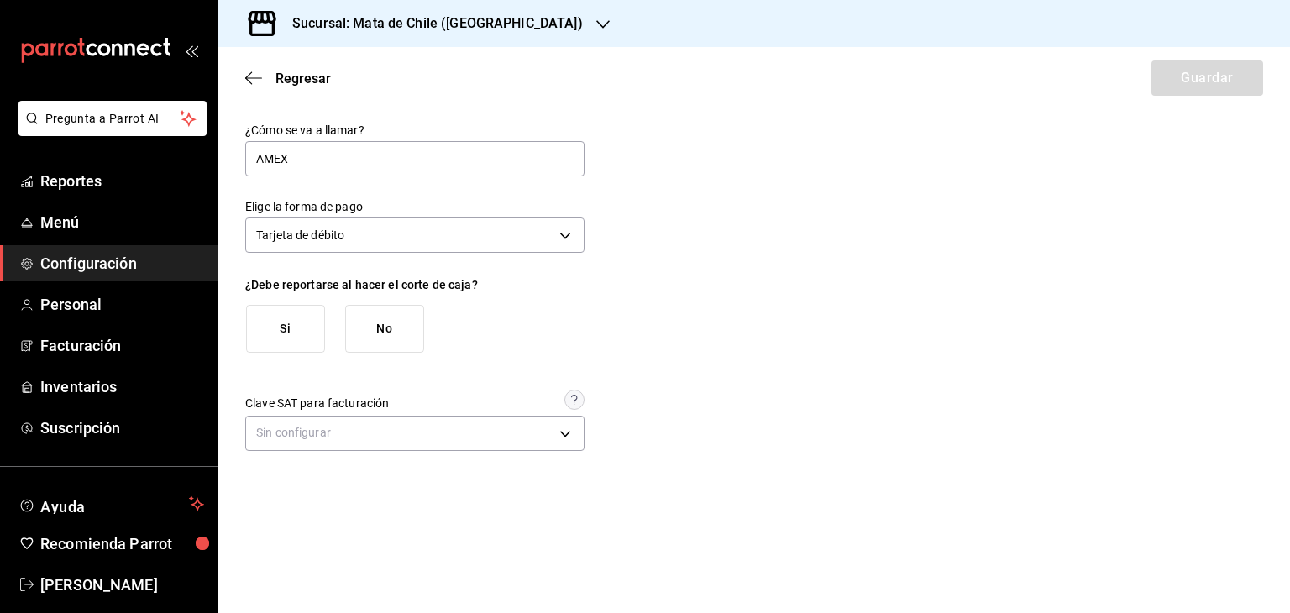
click at [290, 338] on button "Si" at bounding box center [285, 329] width 79 height 48
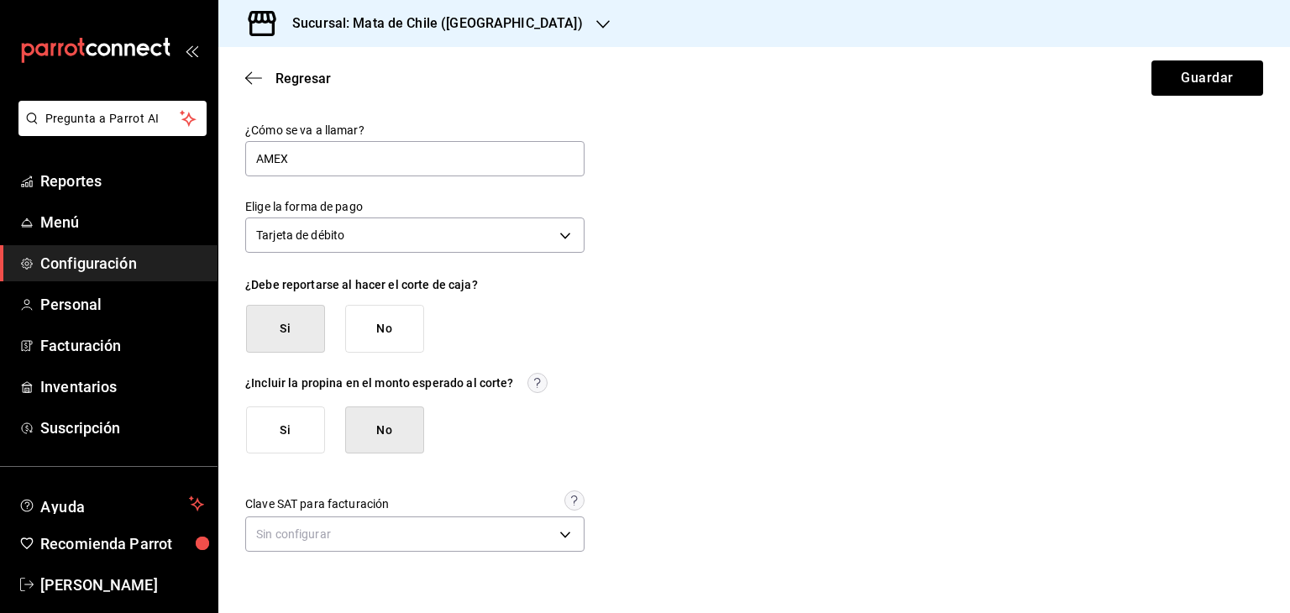
click at [281, 414] on button "Si" at bounding box center [285, 430] width 79 height 48
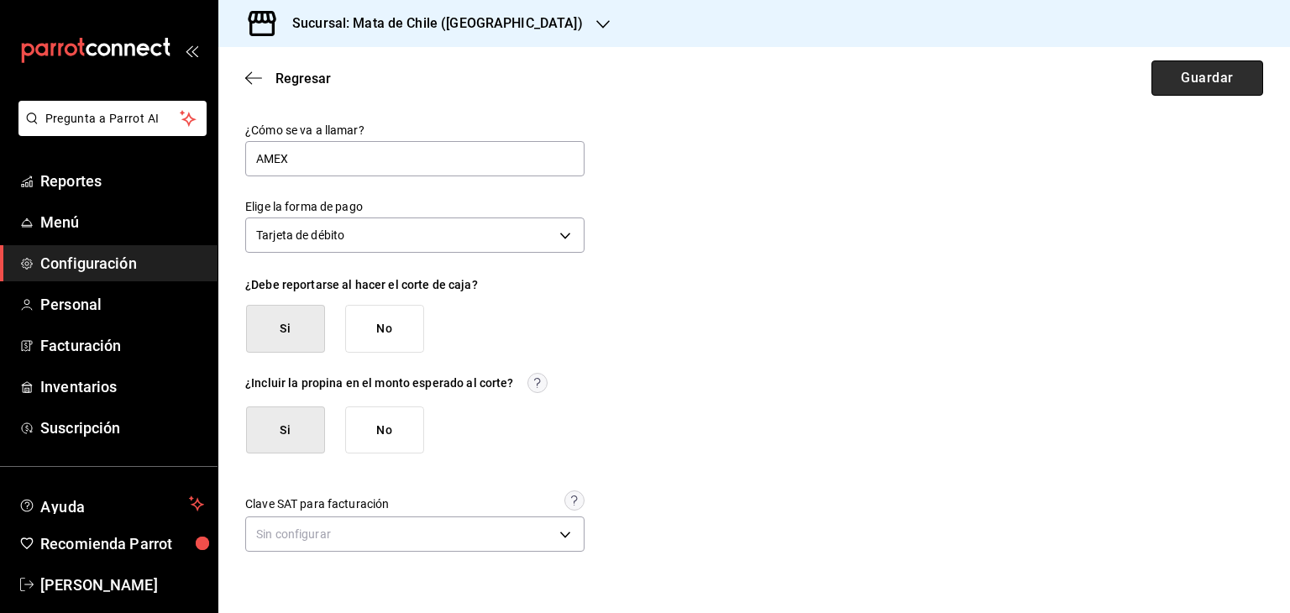
click at [1162, 95] on button "Guardar" at bounding box center [1207, 77] width 112 height 35
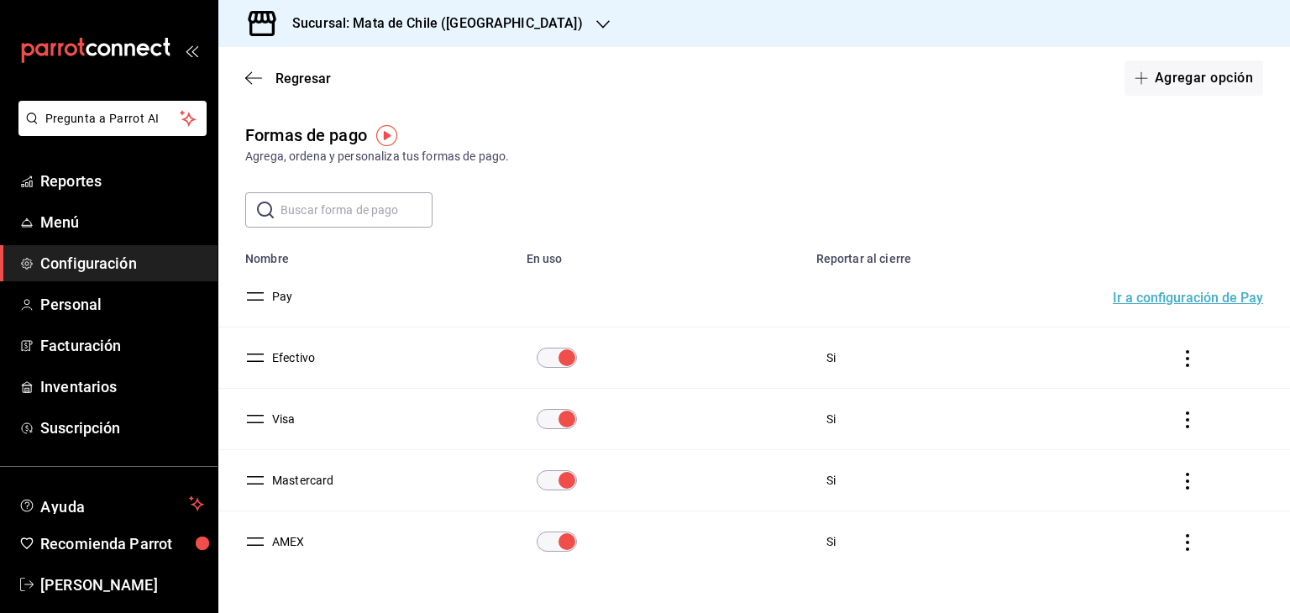
click at [283, 422] on button "Visa" at bounding box center [280, 419] width 30 height 17
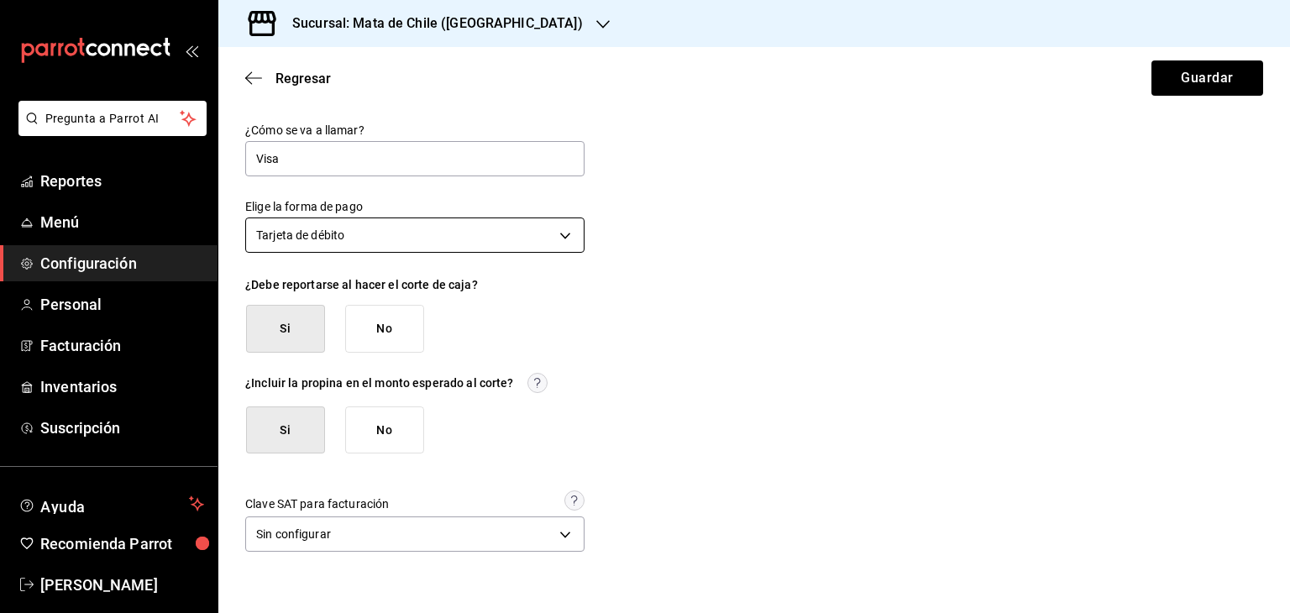
click at [431, 242] on body "Pregunta a Parrot AI Reportes Menú Configuración Personal Facturación Inventari…" at bounding box center [645, 306] width 1290 height 613
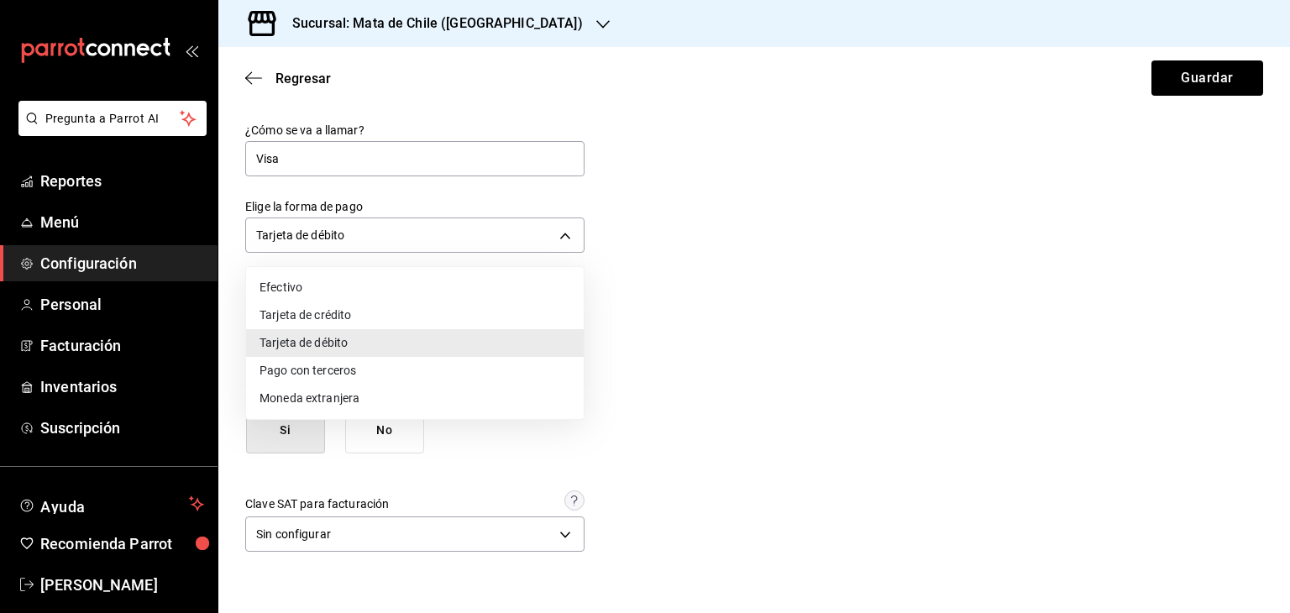
click at [691, 216] on div at bounding box center [645, 306] width 1290 height 613
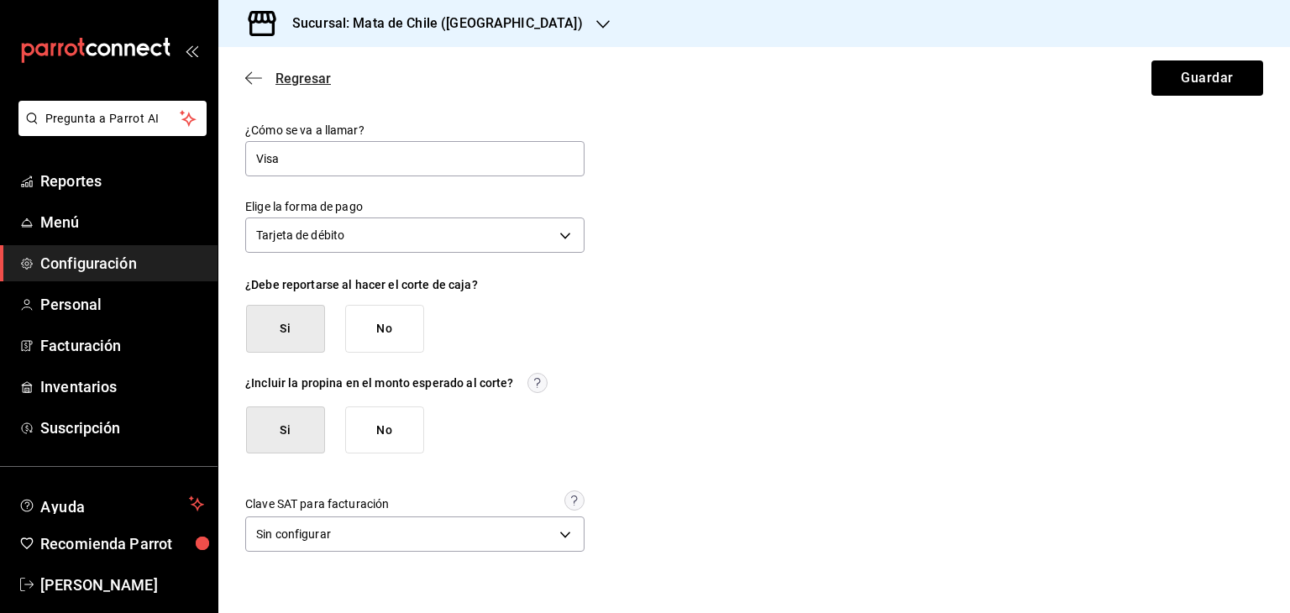
click at [253, 76] on icon "button" at bounding box center [253, 78] width 17 height 15
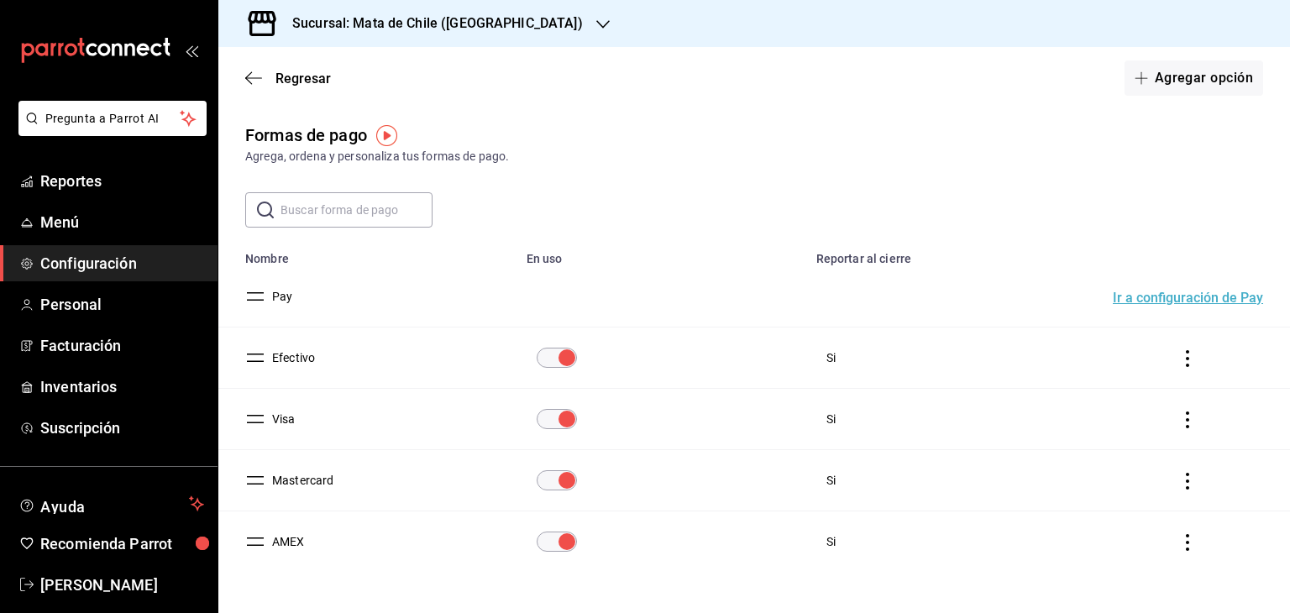
click at [339, 425] on td "Visa" at bounding box center [367, 419] width 298 height 61
click at [298, 429] on td "Visa" at bounding box center [367, 419] width 298 height 61
click at [292, 423] on button "Visa" at bounding box center [280, 419] width 30 height 17
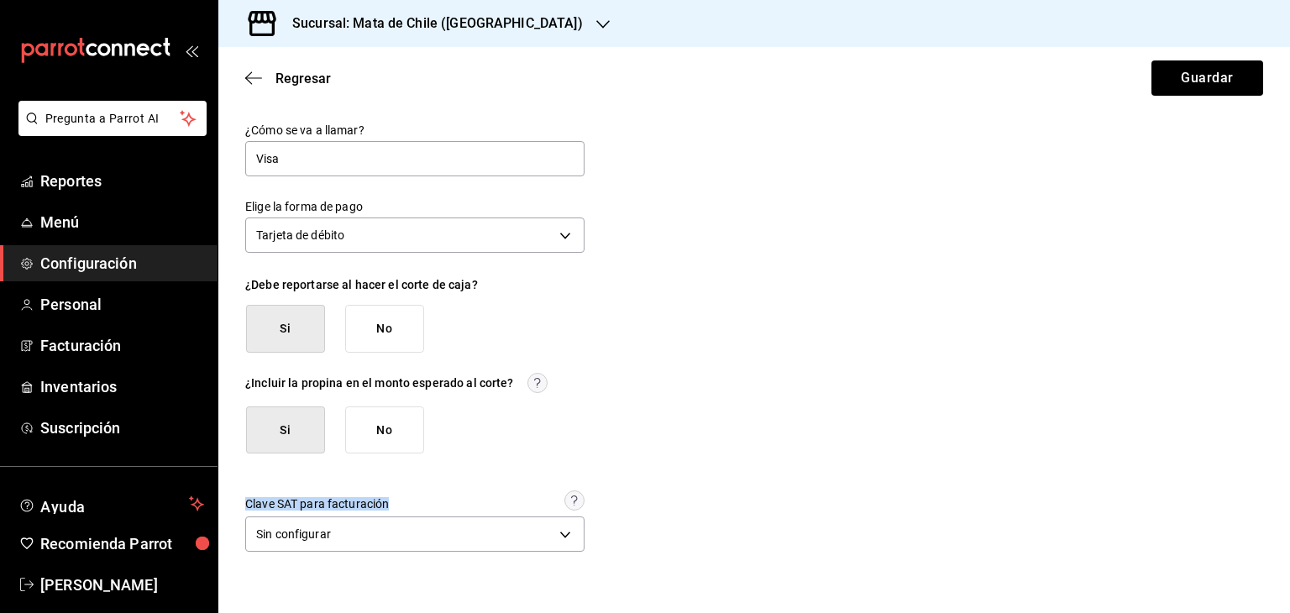
drag, startPoint x: 712, startPoint y: 495, endPoint x: 598, endPoint y: 517, distance: 116.4
click at [634, 458] on div "¿Cómo se va a llamar? Visa Elige la forma de pago Tarjeta de débito DEBIT_CARD …" at bounding box center [754, 340] width 1018 height 434
click at [406, 159] on input "Visa" at bounding box center [414, 158] width 339 height 35
type input "D"
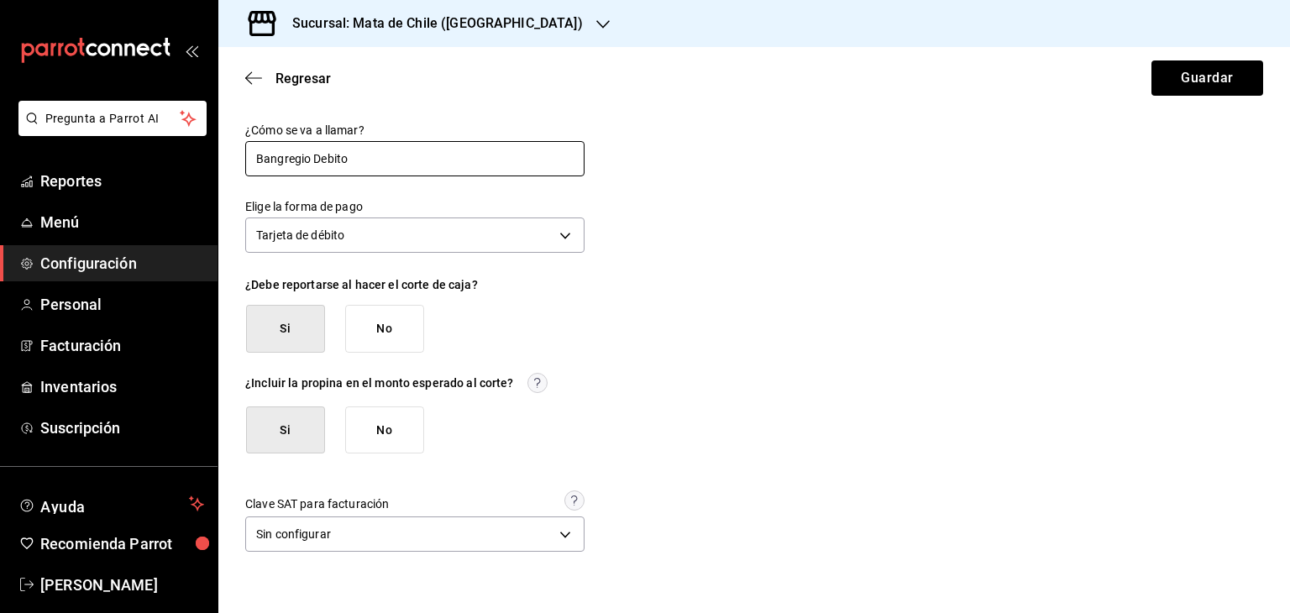
click at [285, 157] on input "Bangregio Debito" at bounding box center [414, 158] width 339 height 35
click at [382, 159] on input "Terminal Debito" at bounding box center [414, 158] width 339 height 35
type input "Terminal Debito BANREGIO"
click at [1162, 88] on button "Guardar" at bounding box center [1207, 77] width 112 height 35
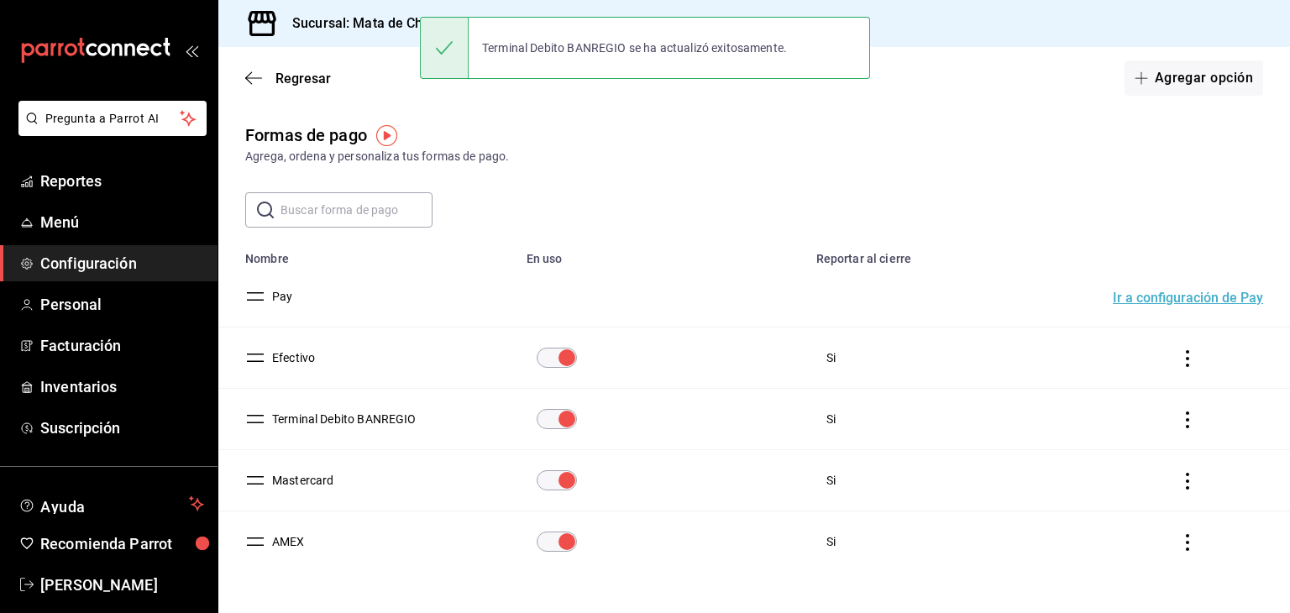
scroll to position [46, 0]
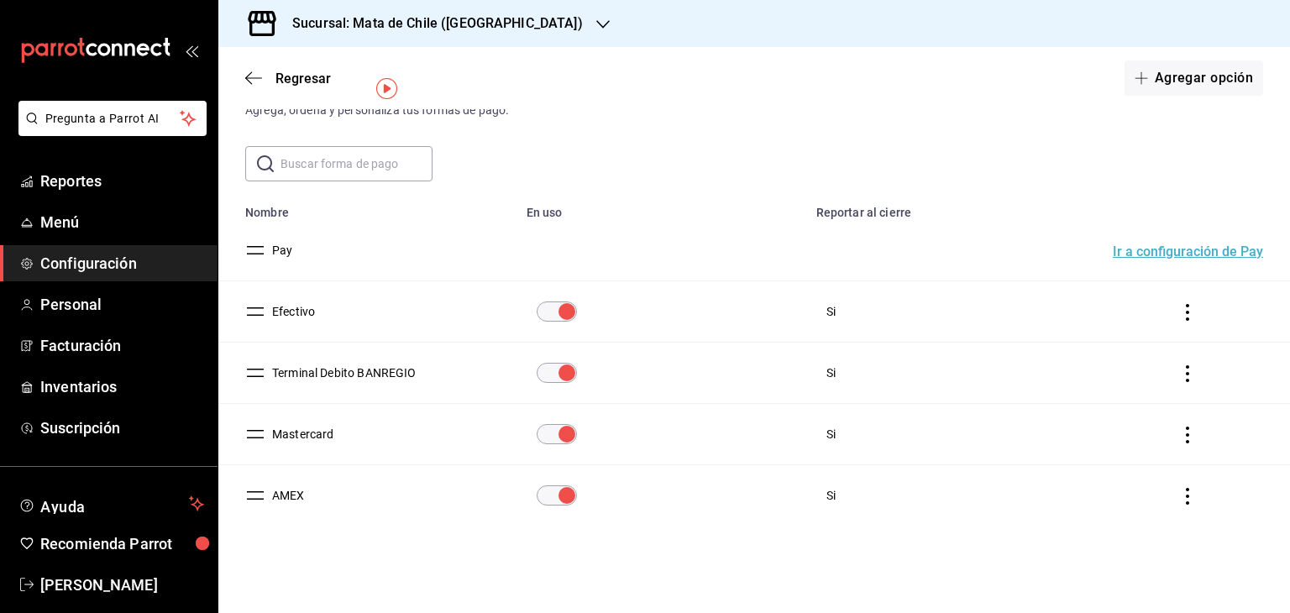
click at [1179, 438] on icon "actions" at bounding box center [1187, 435] width 17 height 17
click at [1115, 469] on li "Eliminar" at bounding box center [1113, 458] width 141 height 47
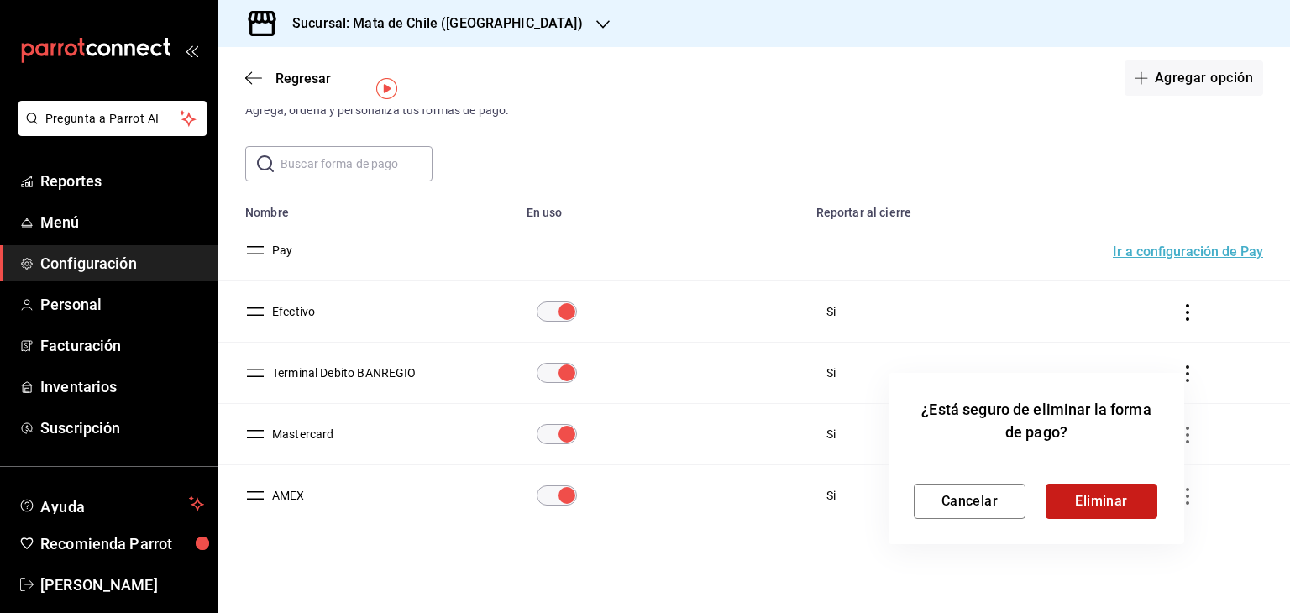
click at [1091, 499] on button "Eliminar" at bounding box center [1101, 501] width 112 height 35
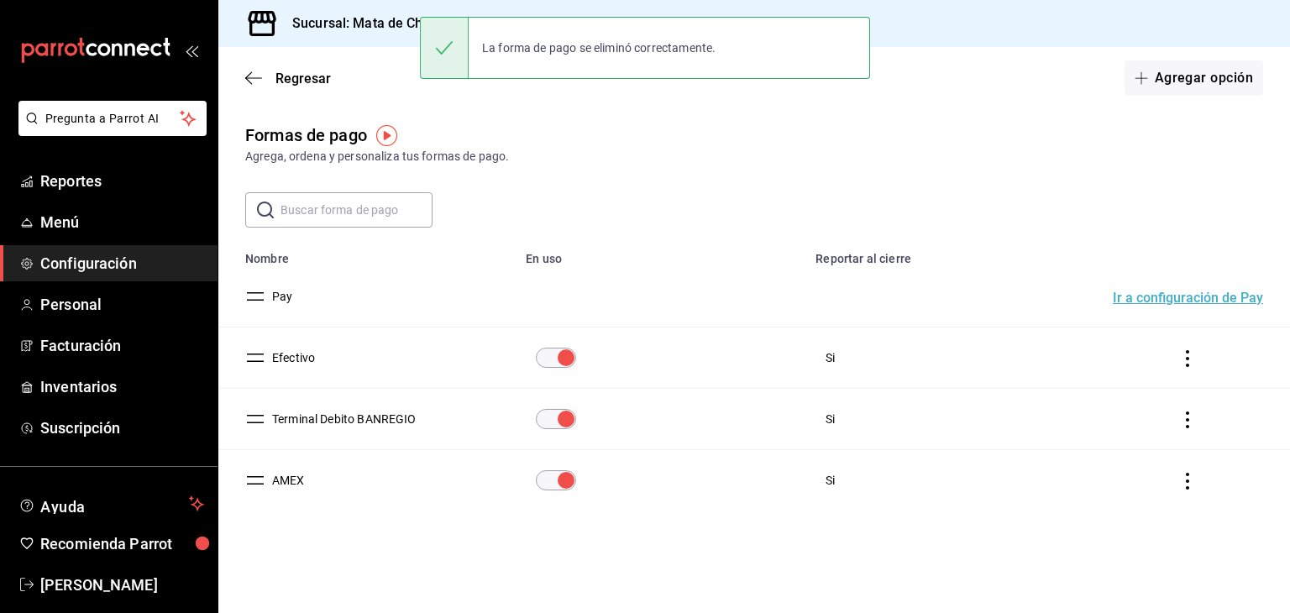
scroll to position [0, 0]
click at [289, 472] on button "AMEX" at bounding box center [284, 480] width 39 height 17
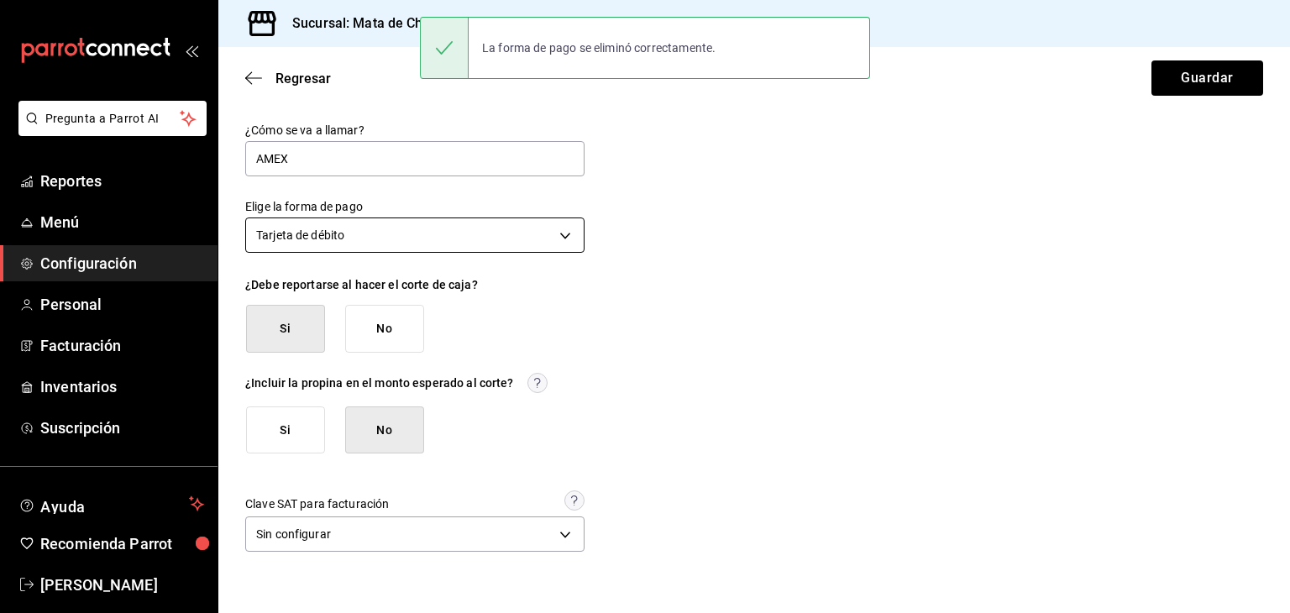
click at [331, 240] on body "Pregunta a Parrot AI Reportes Menú Configuración Personal Facturación Inventari…" at bounding box center [645, 306] width 1290 height 613
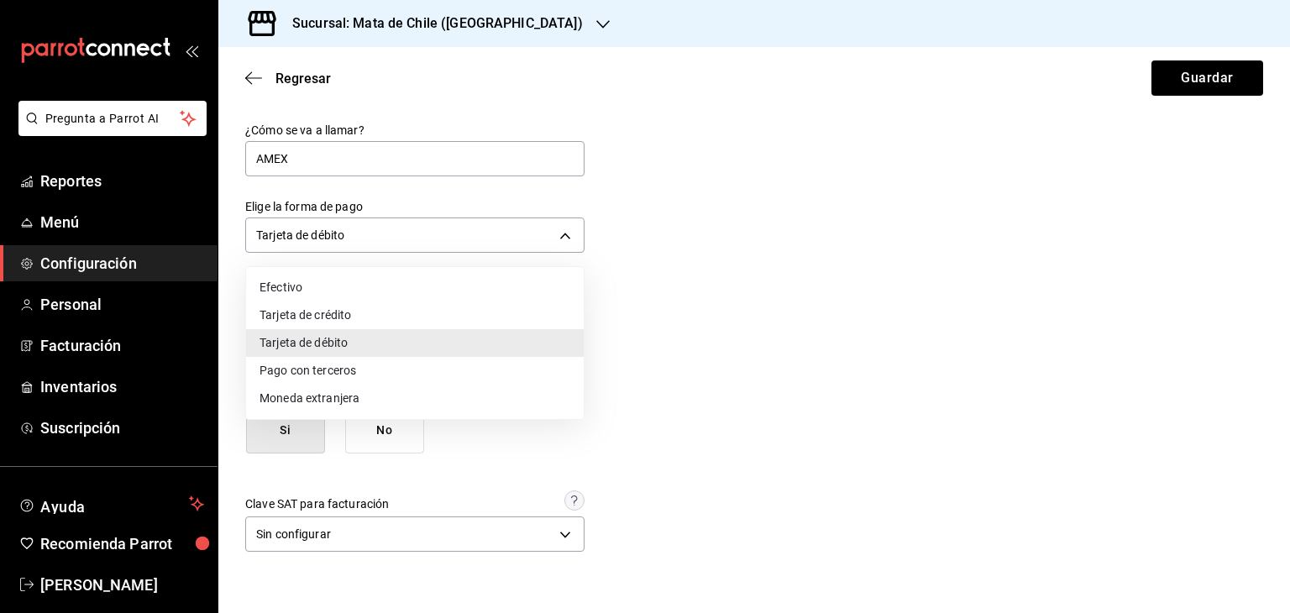
click at [326, 309] on li "Tarjeta de crédito" at bounding box center [415, 315] width 338 height 28
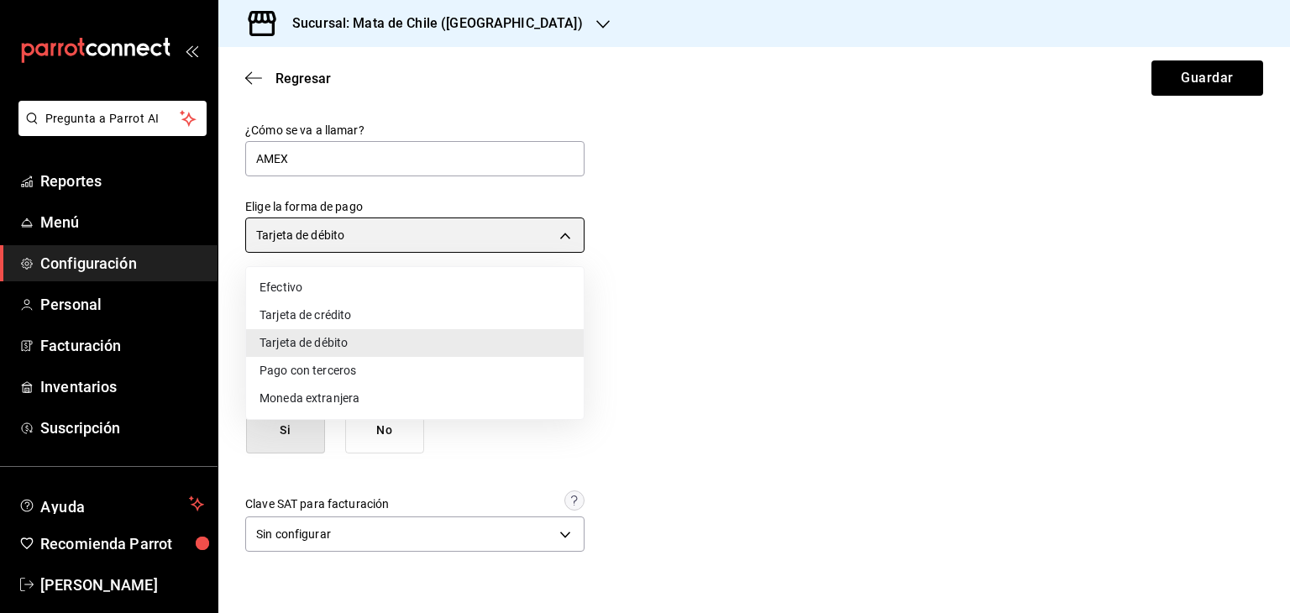
type input "CREDIT_CARD"
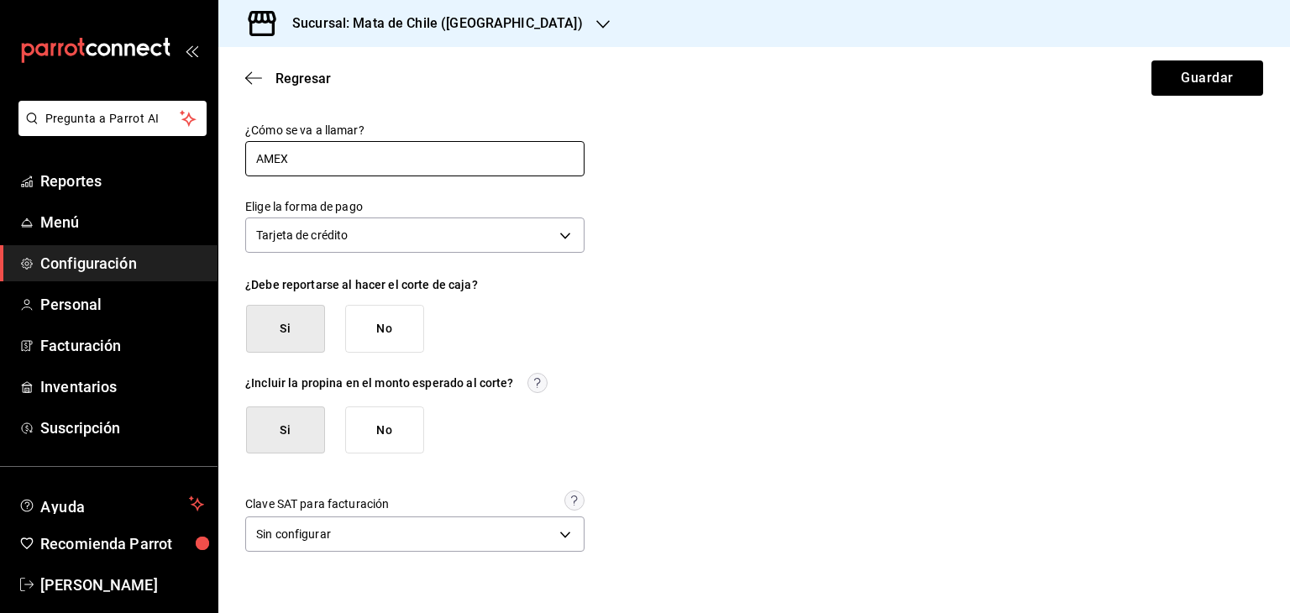
click at [291, 161] on input "AMEX" at bounding box center [414, 158] width 339 height 35
type input "Terminal Credito Banregio"
click at [1224, 76] on button "Guardar" at bounding box center [1207, 77] width 112 height 35
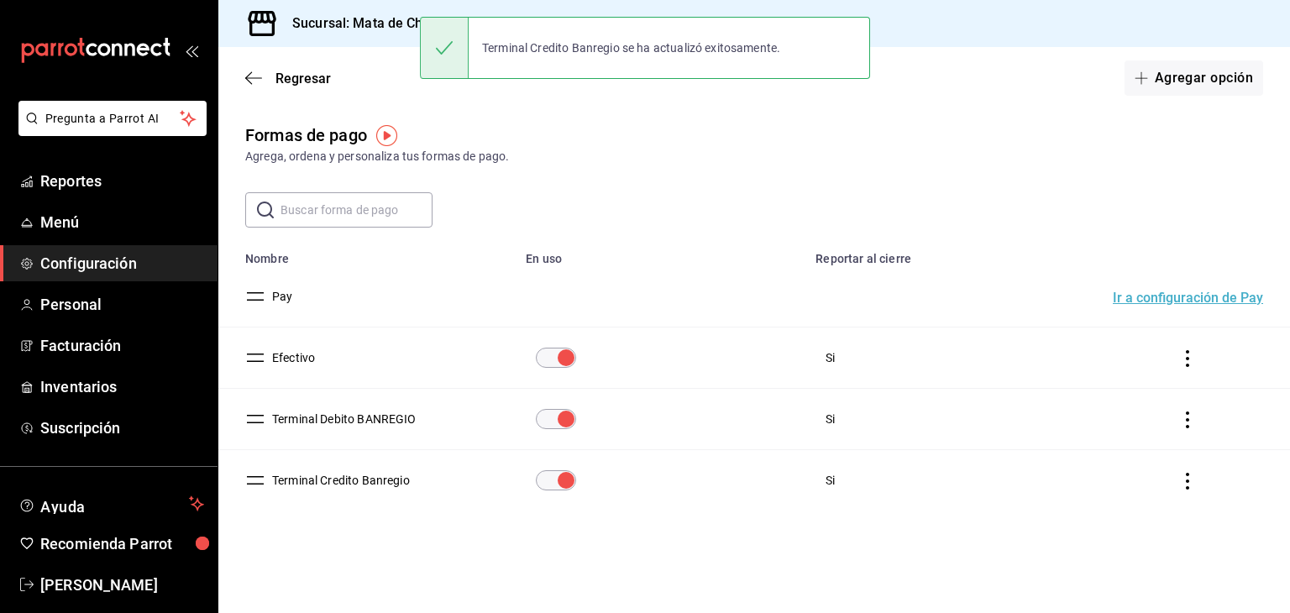
click at [373, 474] on button "Terminal Credito Banregio" at bounding box center [337, 480] width 144 height 17
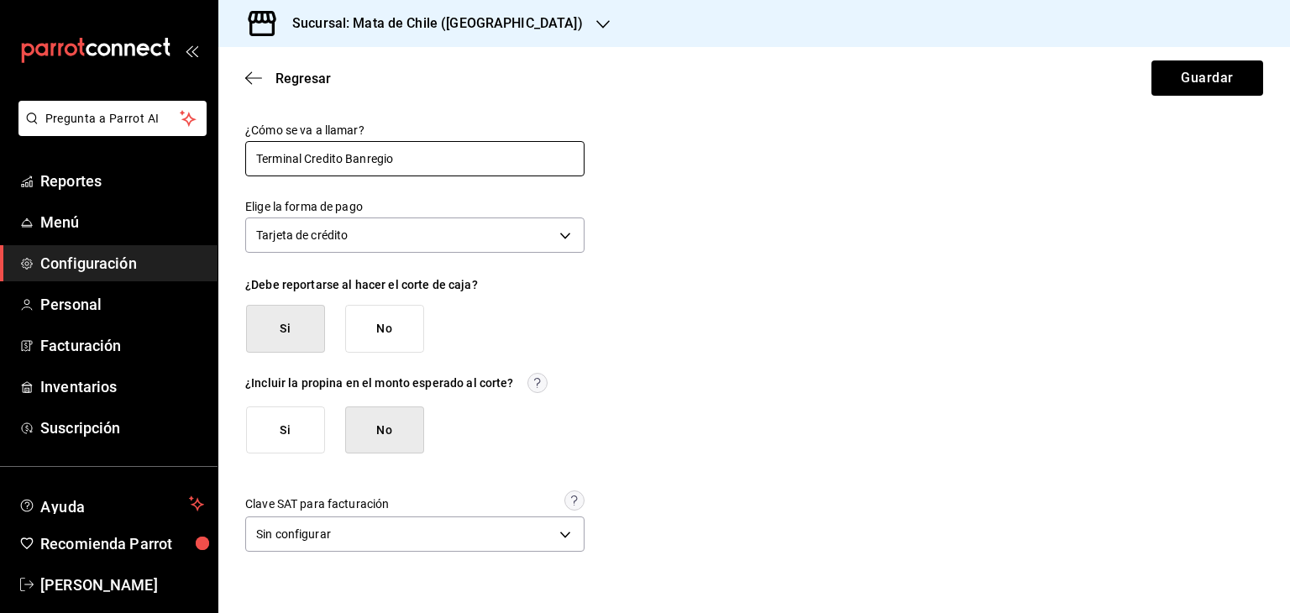
click at [401, 152] on input "Terminal Credito Banregio" at bounding box center [414, 158] width 339 height 35
type input "Terminal Credito BANREGIO"
click at [1181, 87] on button "Guardar" at bounding box center [1207, 77] width 112 height 35
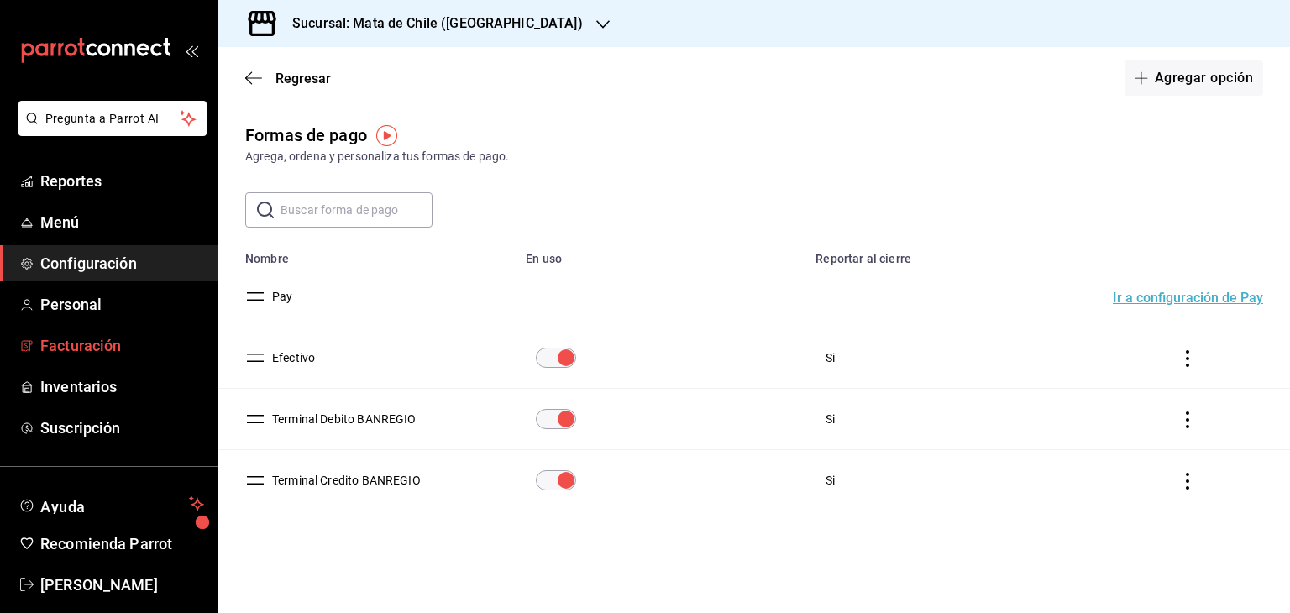
scroll to position [20, 0]
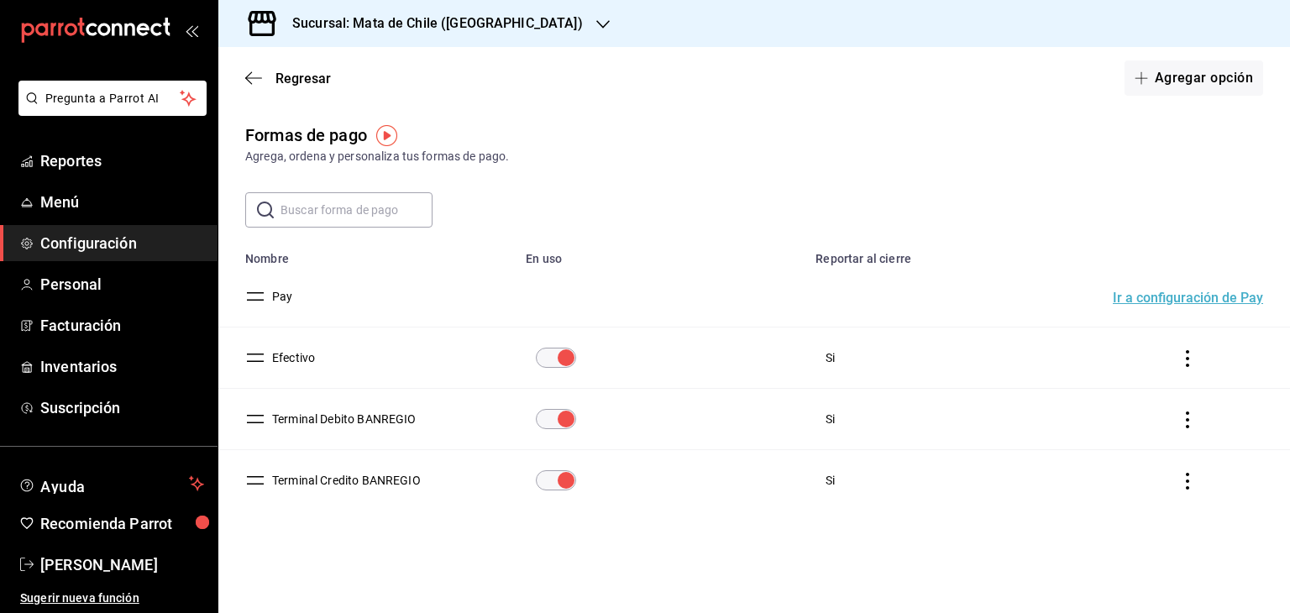
click at [104, 220] on ul "Reportes Menú Configuración Personal Facturación Inventarios Suscripción" at bounding box center [108, 284] width 217 height 283
click at [104, 223] on ul "Reportes Menú Configuración Personal Facturación Inventarios Suscripción" at bounding box center [108, 284] width 217 height 283
click at [107, 232] on span "Configuración" at bounding box center [122, 243] width 164 height 23
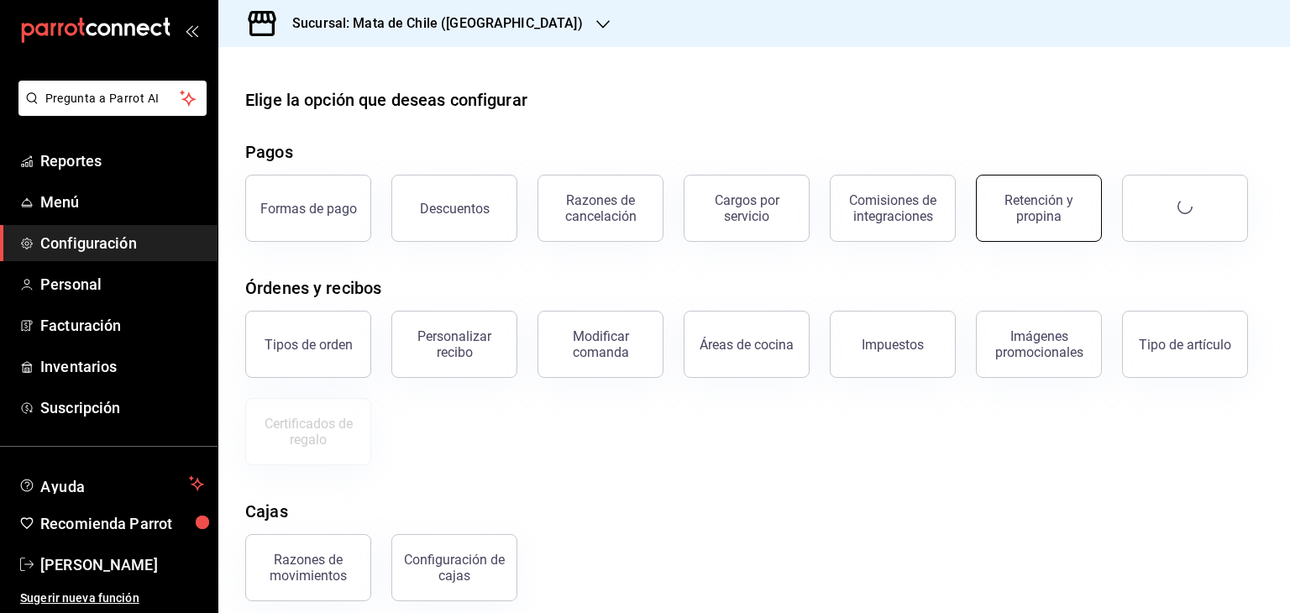
click at [1055, 219] on div "Retención y propina" at bounding box center [1039, 208] width 104 height 32
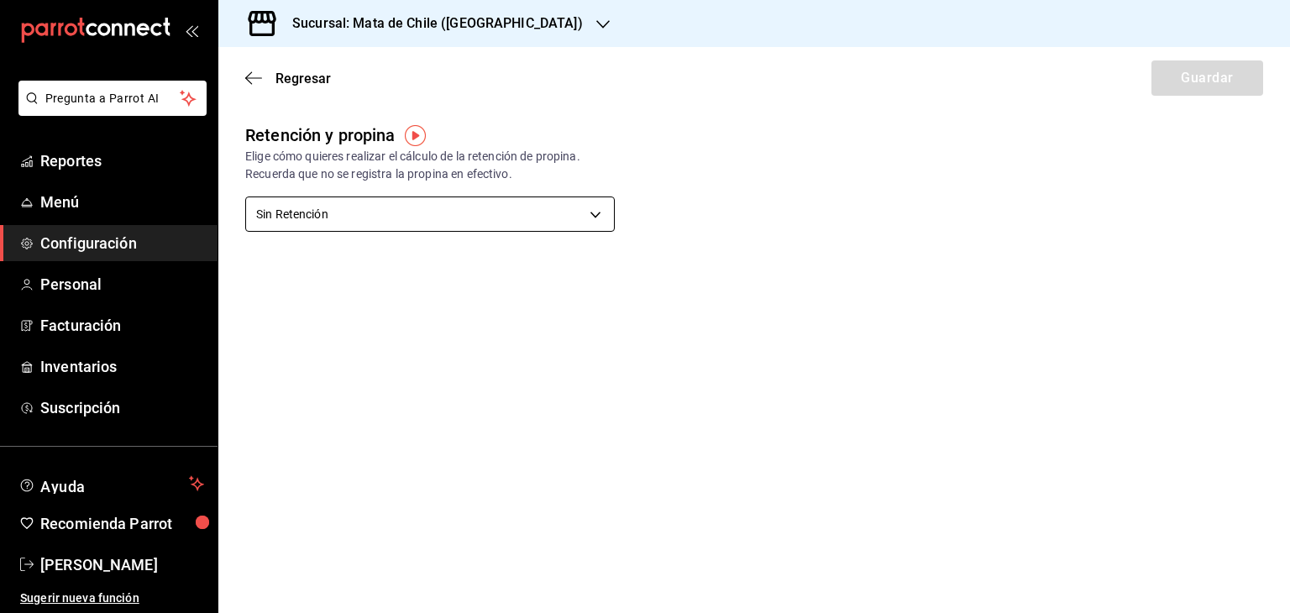
click at [420, 216] on body "Pregunta a Parrot AI Reportes Menú Configuración Personal Facturación Inventari…" at bounding box center [645, 306] width 1290 height 613
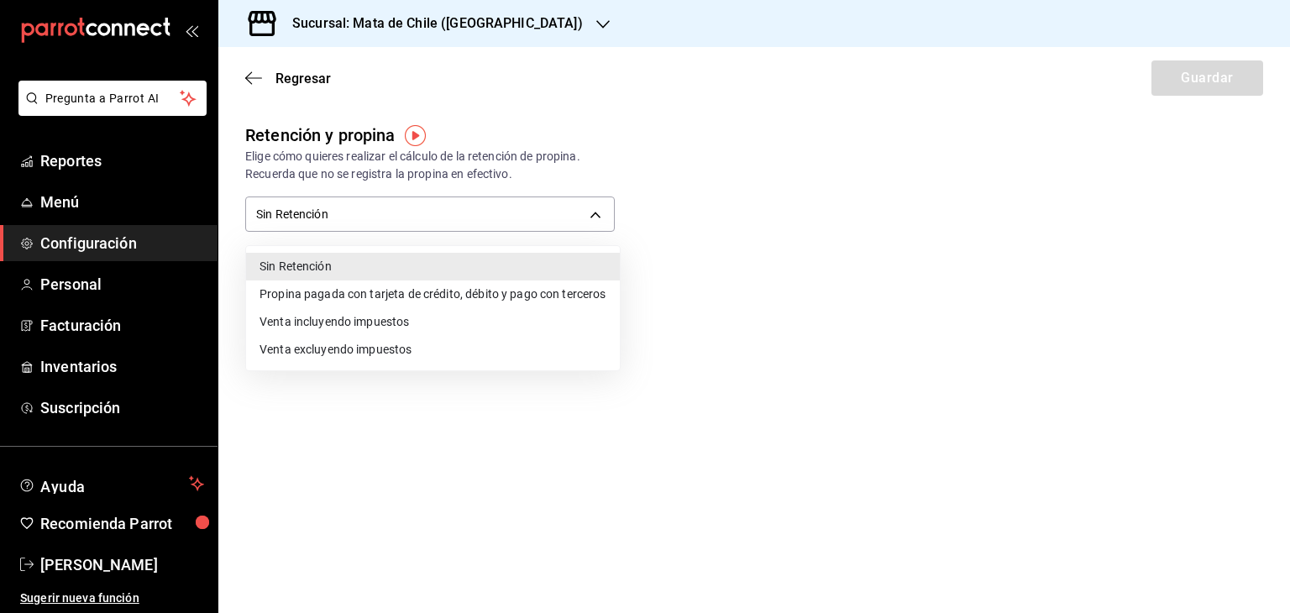
click at [393, 292] on li "Propina pagada con tarjeta de crédito, débito y pago con terceros" at bounding box center [433, 294] width 374 height 28
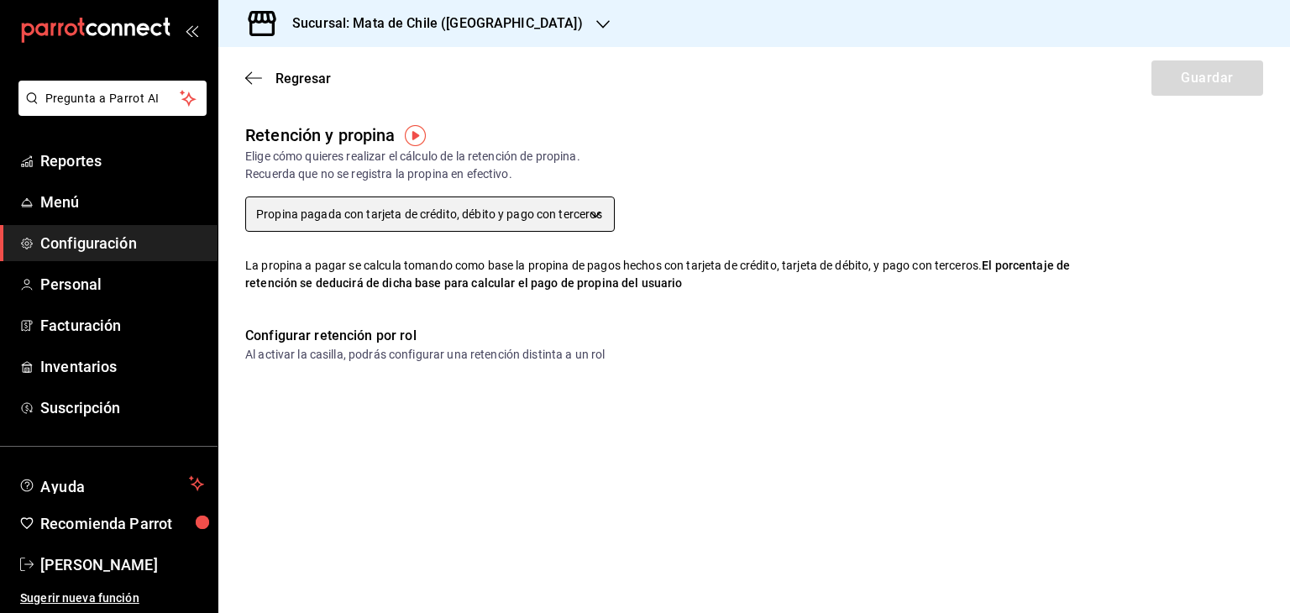
type input "CARD_PAYMENT"
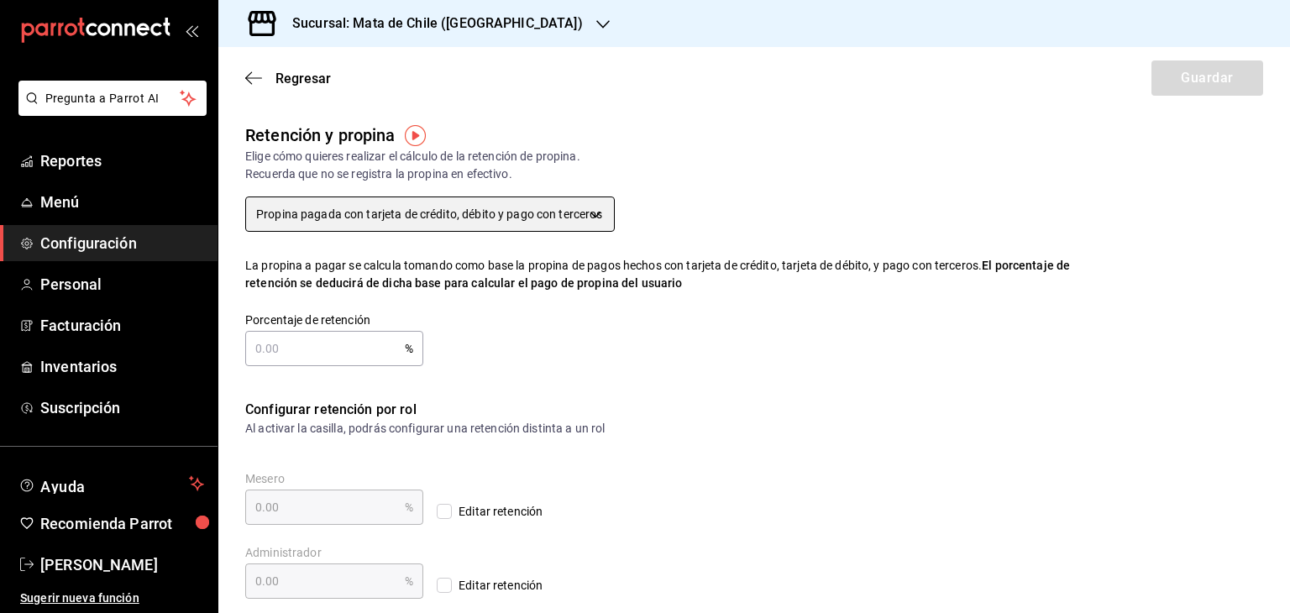
scroll to position [13, 0]
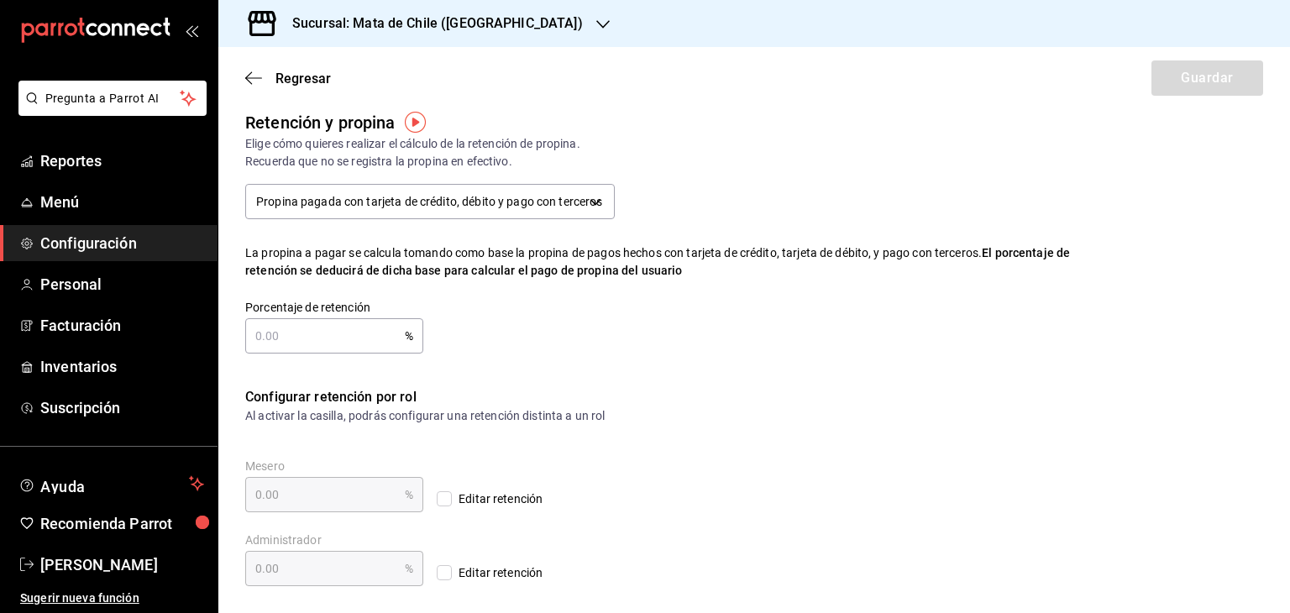
click at [411, 116] on img "button" at bounding box center [415, 122] width 21 height 21
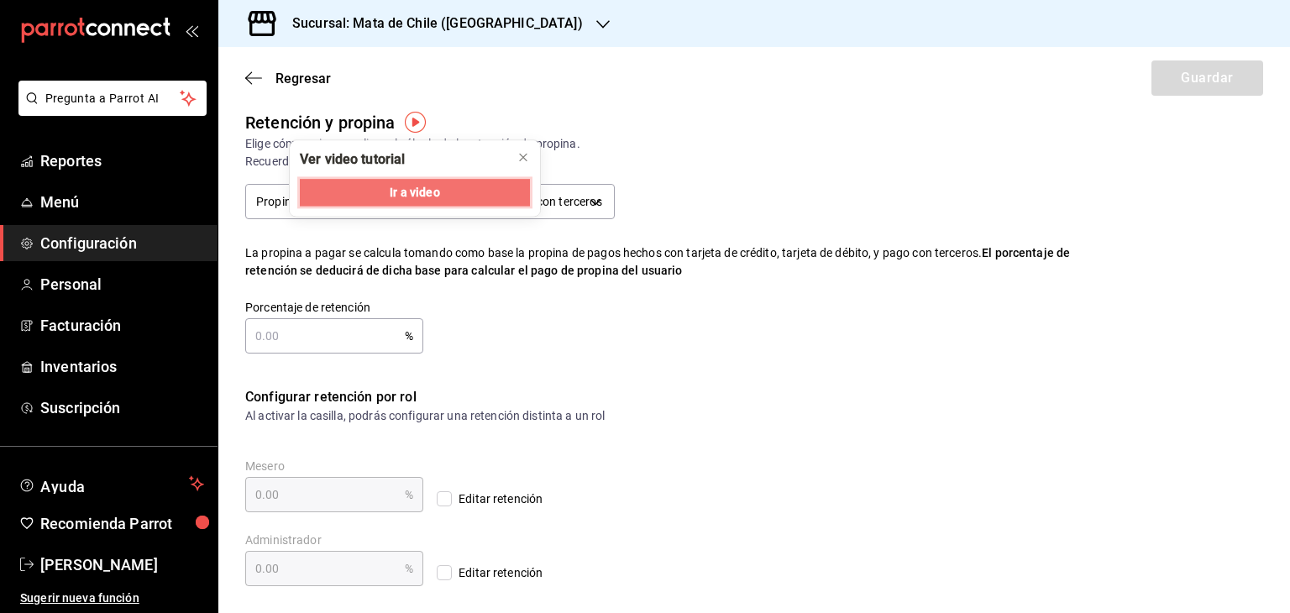
click at [406, 201] on span "Ir a video" at bounding box center [415, 193] width 50 height 18
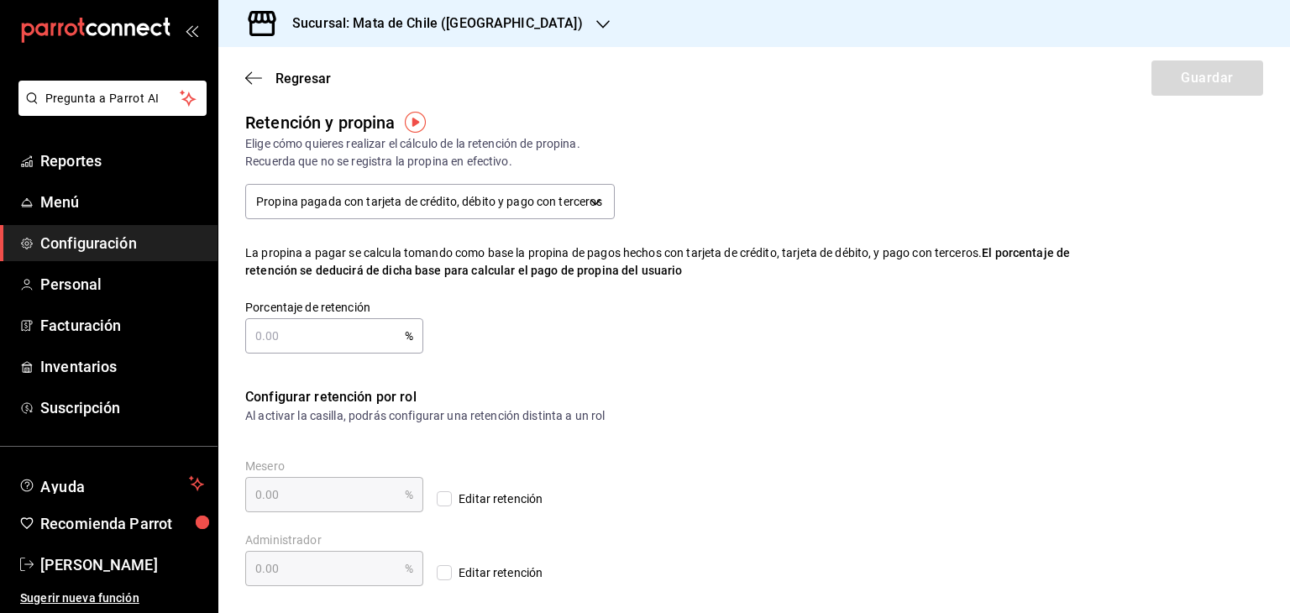
click at [349, 337] on input "text" at bounding box center [325, 336] width 160 height 34
type input "5.00"
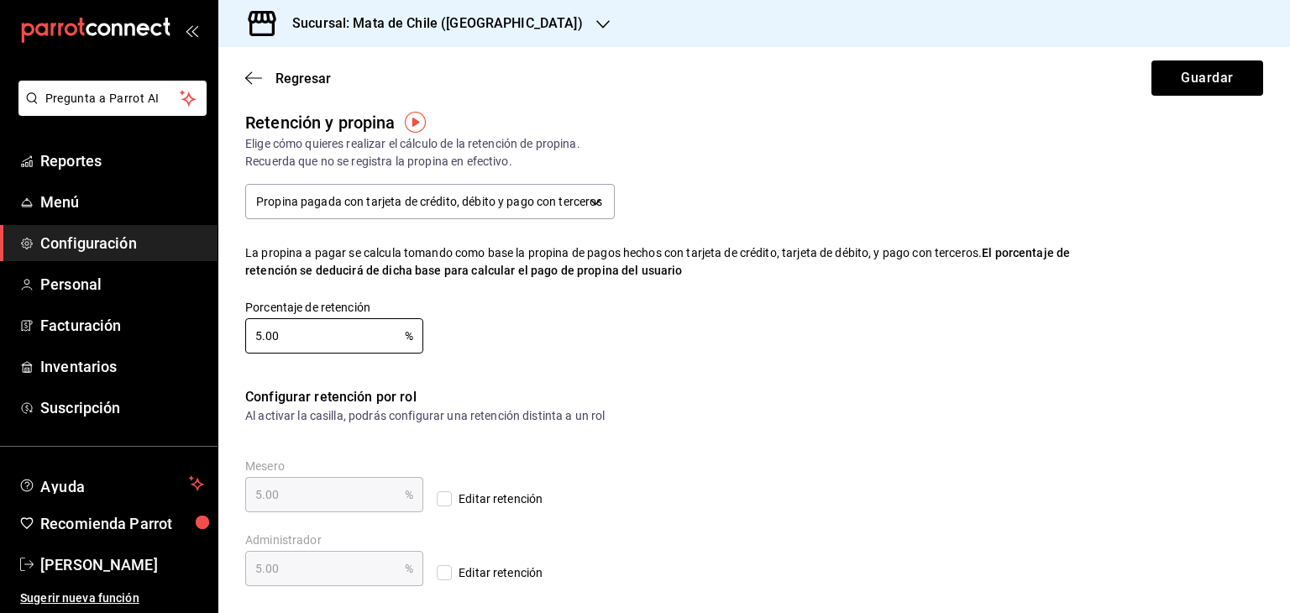
click at [694, 273] on div "Porcentaje de retención 5.00 % Porcentaje de retención" at bounding box center [655, 313] width 875 height 81
click at [1179, 75] on button "Guardar" at bounding box center [1207, 77] width 112 height 35
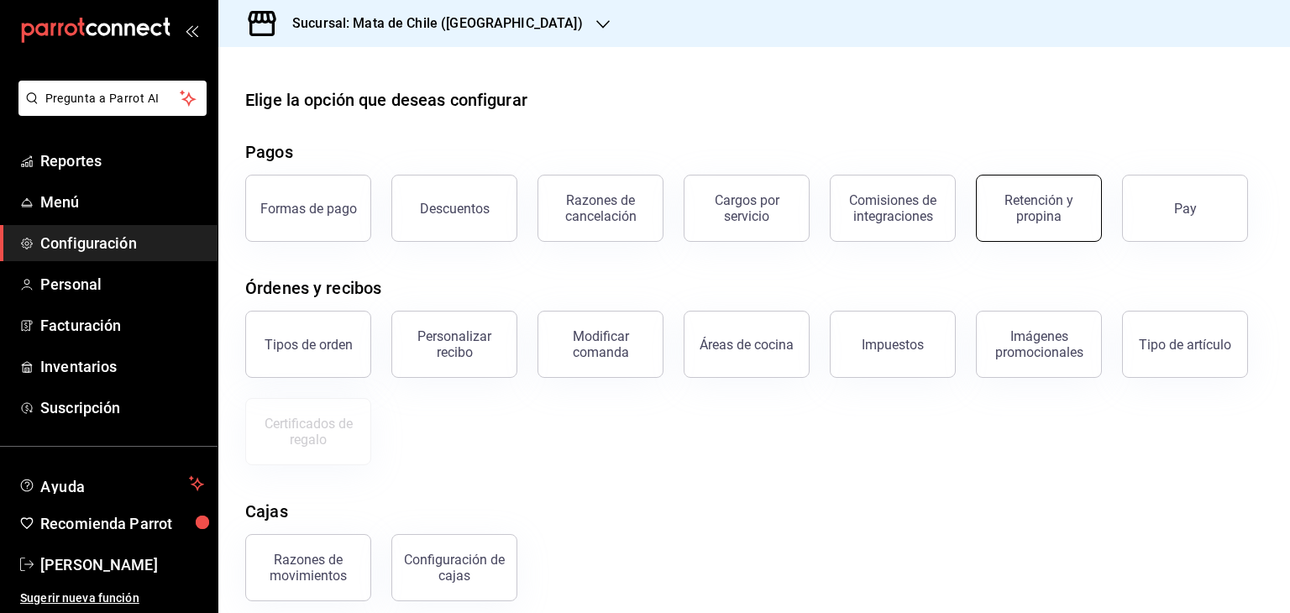
click at [1028, 226] on button "Retención y propina" at bounding box center [1039, 208] width 126 height 67
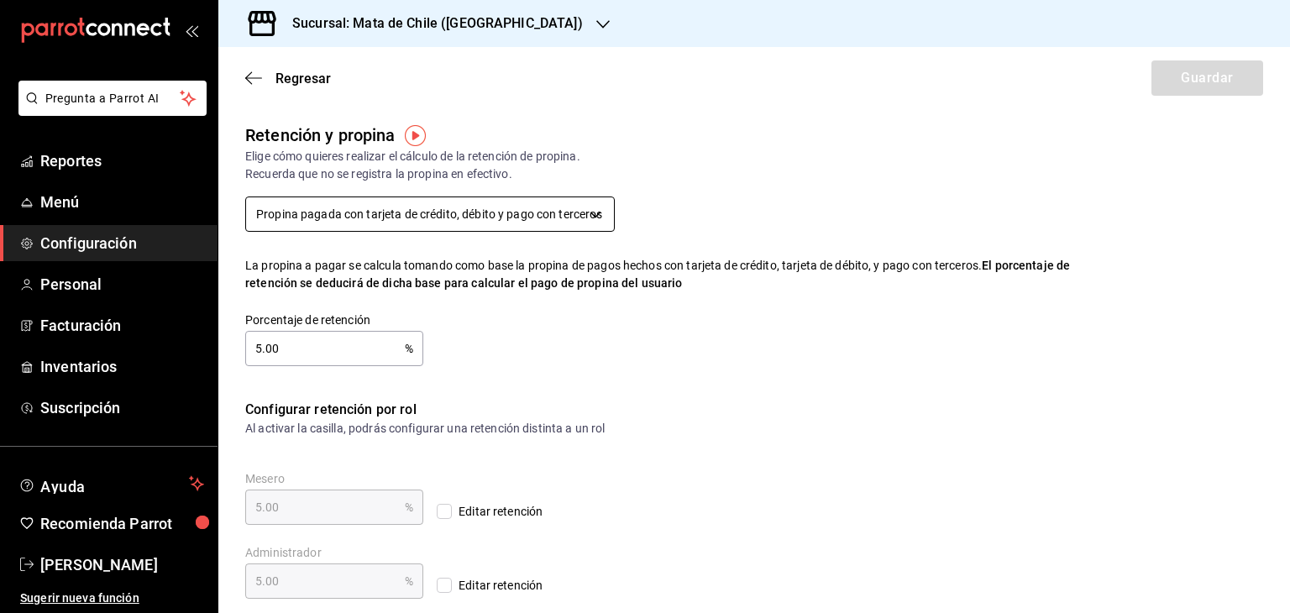
click at [421, 216] on body "Pregunta a Parrot AI Reportes Menú Configuración Personal Facturación Inventari…" at bounding box center [645, 306] width 1290 height 613
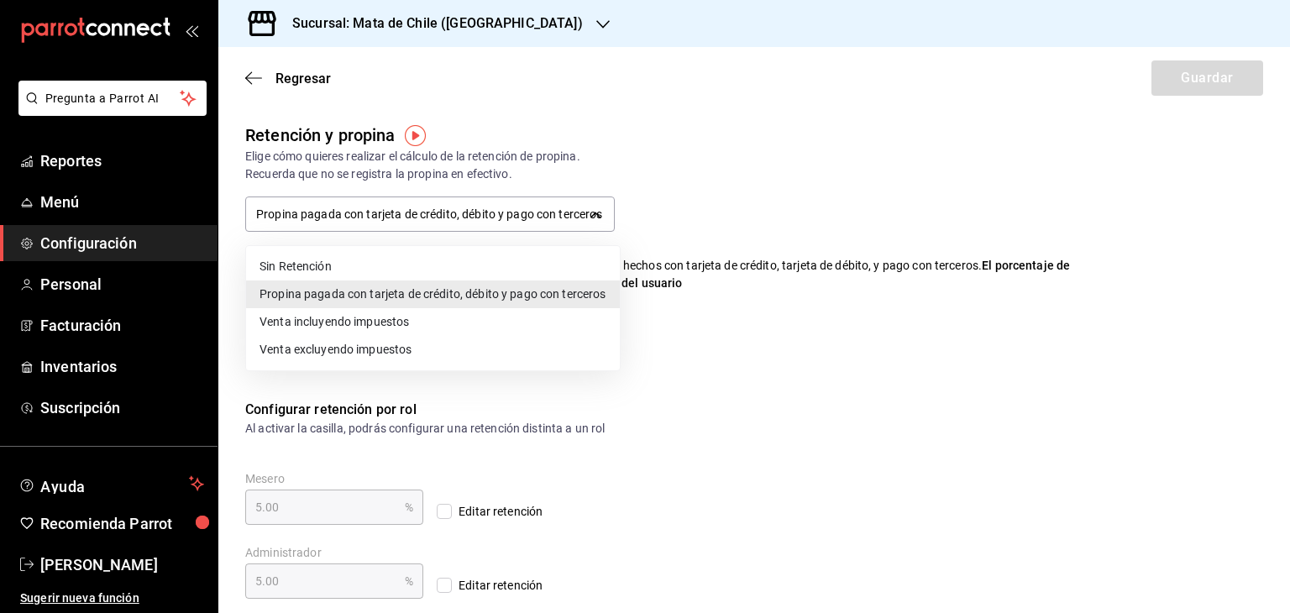
click at [723, 184] on div at bounding box center [645, 306] width 1290 height 613
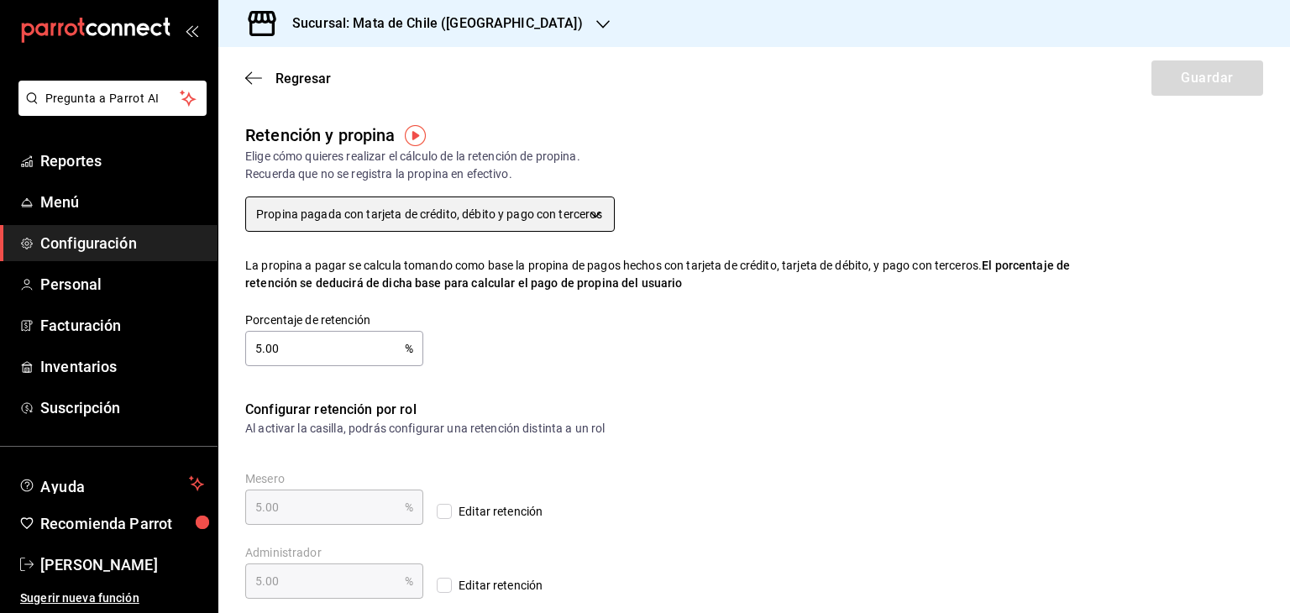
scroll to position [13, 0]
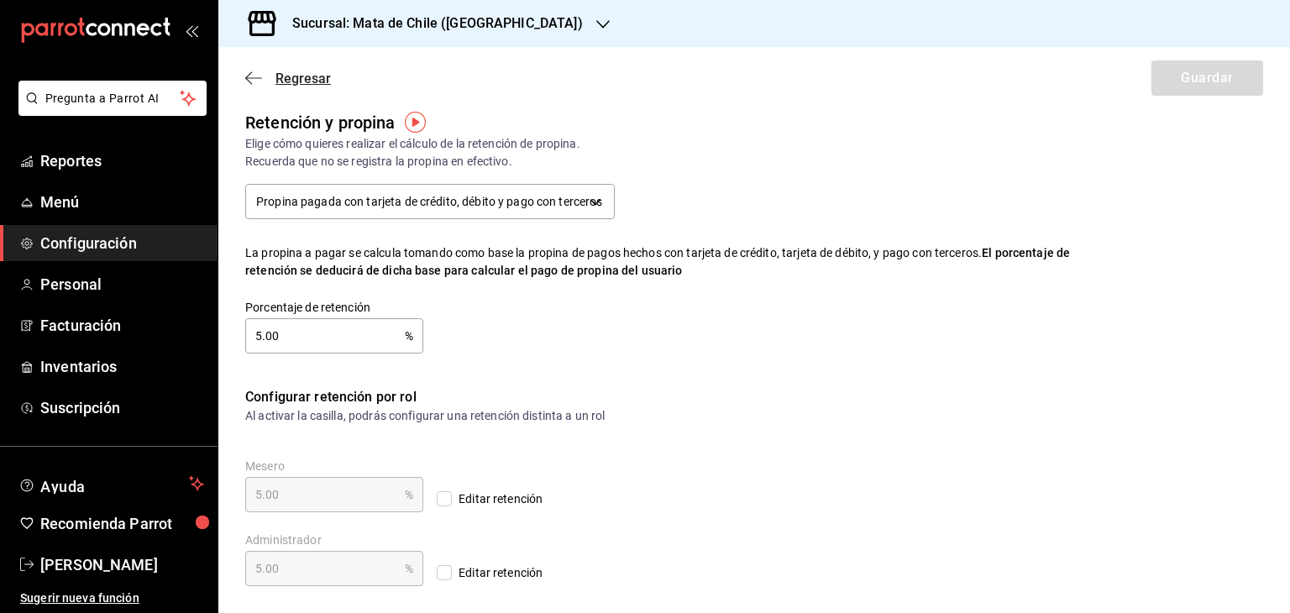
click at [255, 77] on icon "button" at bounding box center [253, 78] width 17 height 15
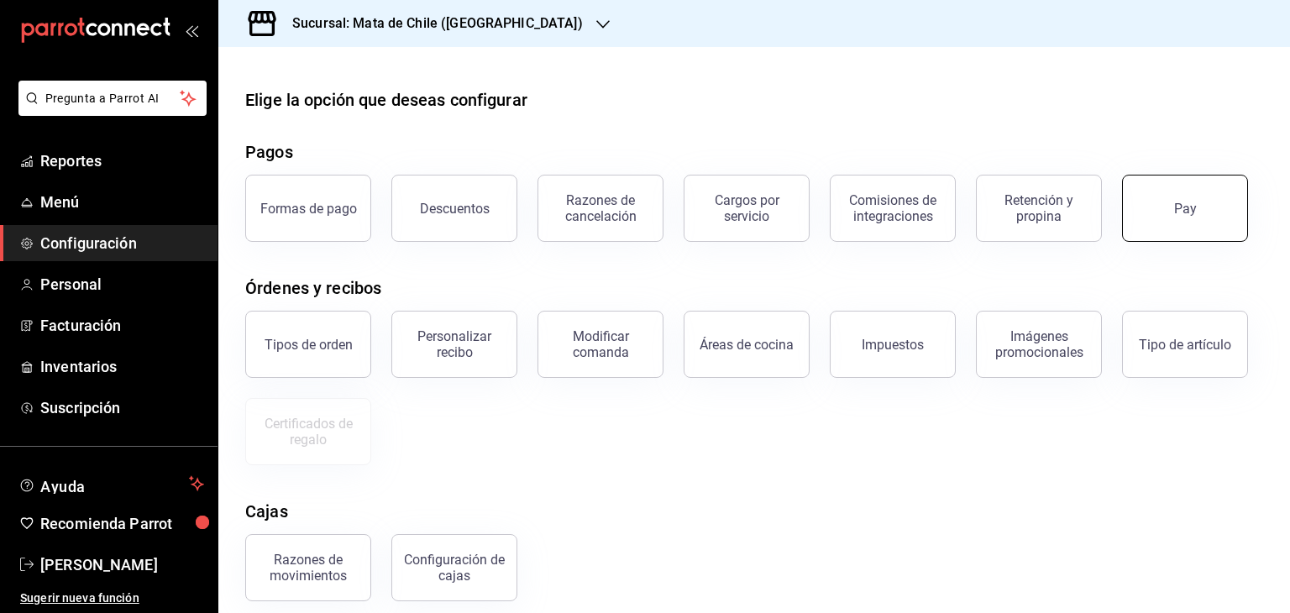
click at [1166, 220] on button "Pay" at bounding box center [1185, 208] width 126 height 67
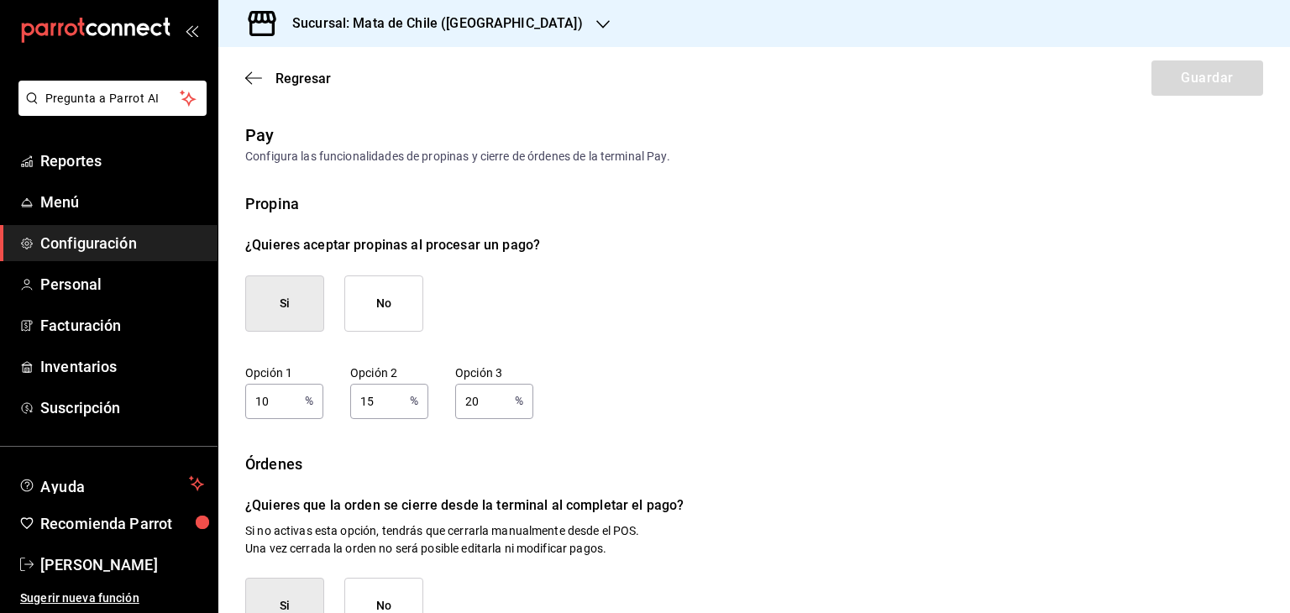
scroll to position [243, 0]
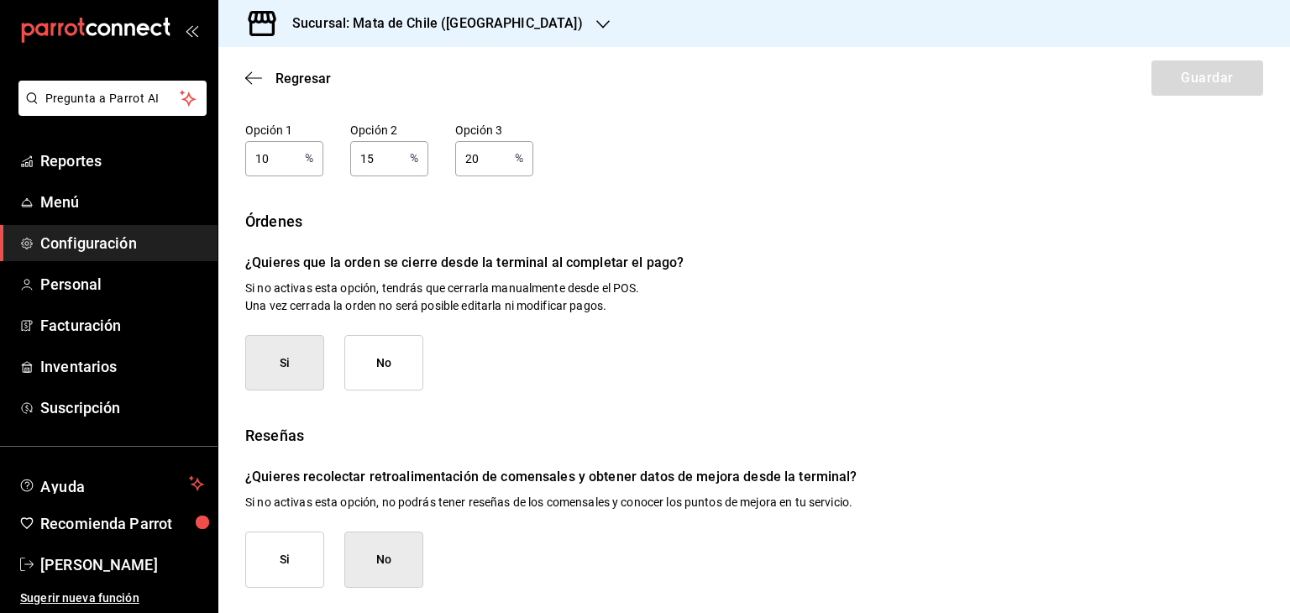
click at [243, 82] on div "Regresar Guardar" at bounding box center [754, 78] width 1072 height 62
click at [249, 77] on icon "button" at bounding box center [253, 78] width 17 height 15
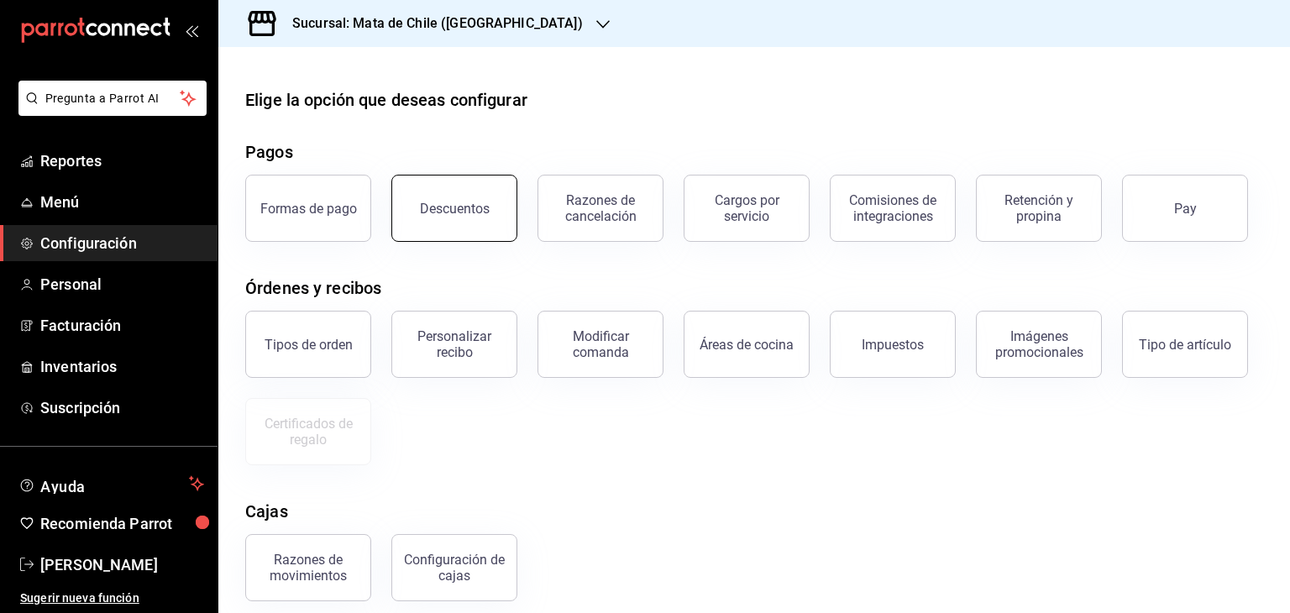
click at [415, 182] on button "Descuentos" at bounding box center [454, 208] width 126 height 67
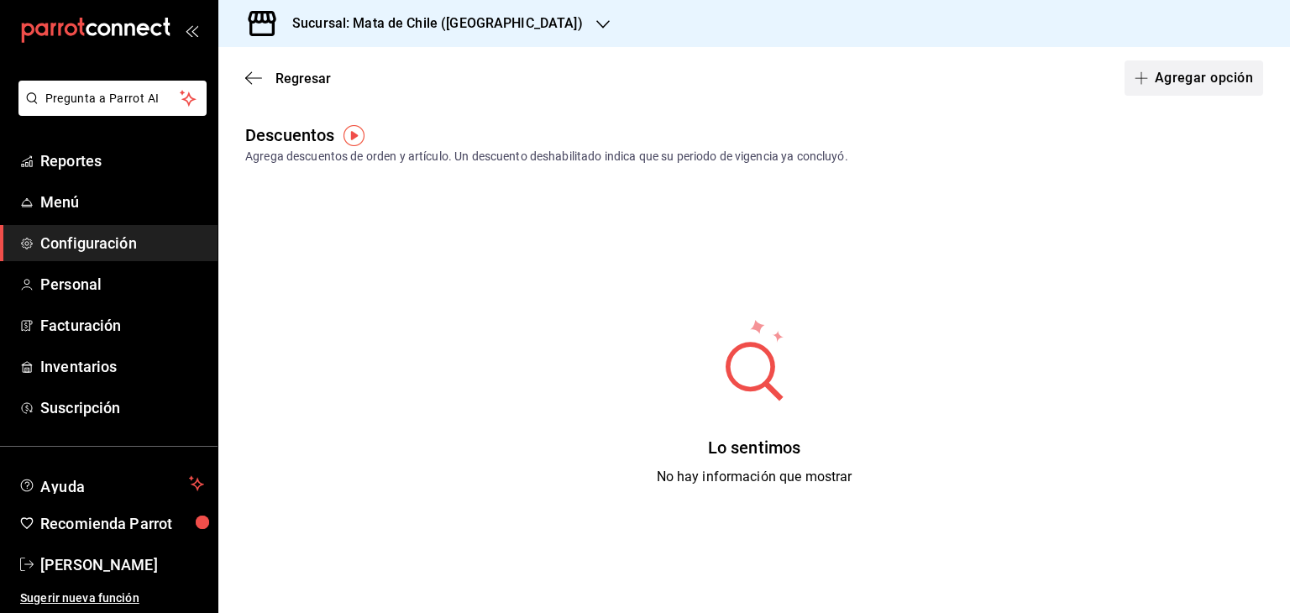
click at [1145, 83] on button "Agregar opción" at bounding box center [1193, 77] width 139 height 35
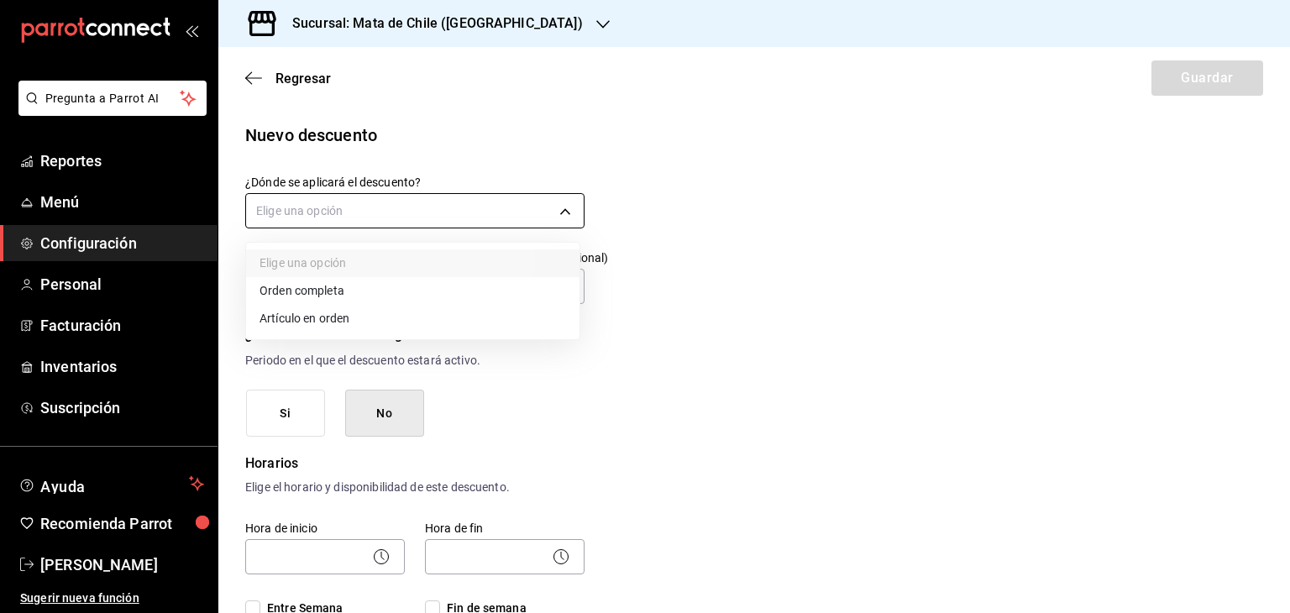
click at [363, 201] on body "Pregunta a Parrot AI Reportes Menú Configuración Personal Facturación Inventari…" at bounding box center [645, 306] width 1290 height 613
click at [311, 295] on li "Orden completa" at bounding box center [412, 291] width 333 height 28
type input "ORDER"
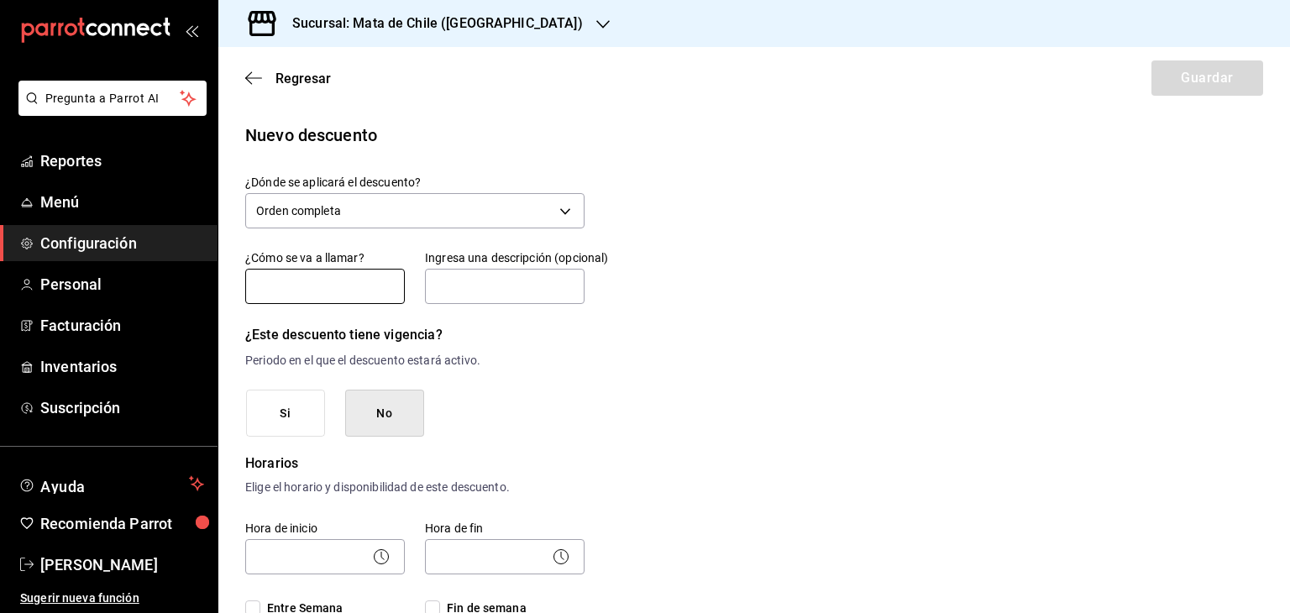
click at [313, 283] on input "text" at bounding box center [325, 286] width 160 height 35
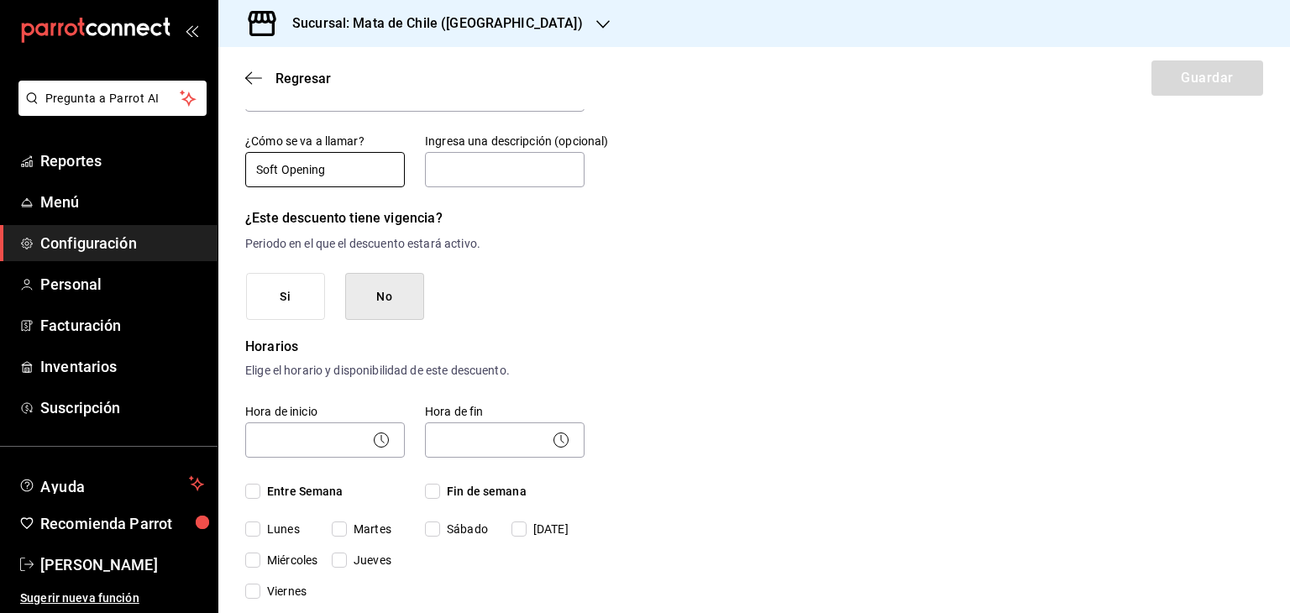
scroll to position [118, 0]
type input "Soft Opening"
click at [262, 291] on button "Si" at bounding box center [285, 296] width 79 height 48
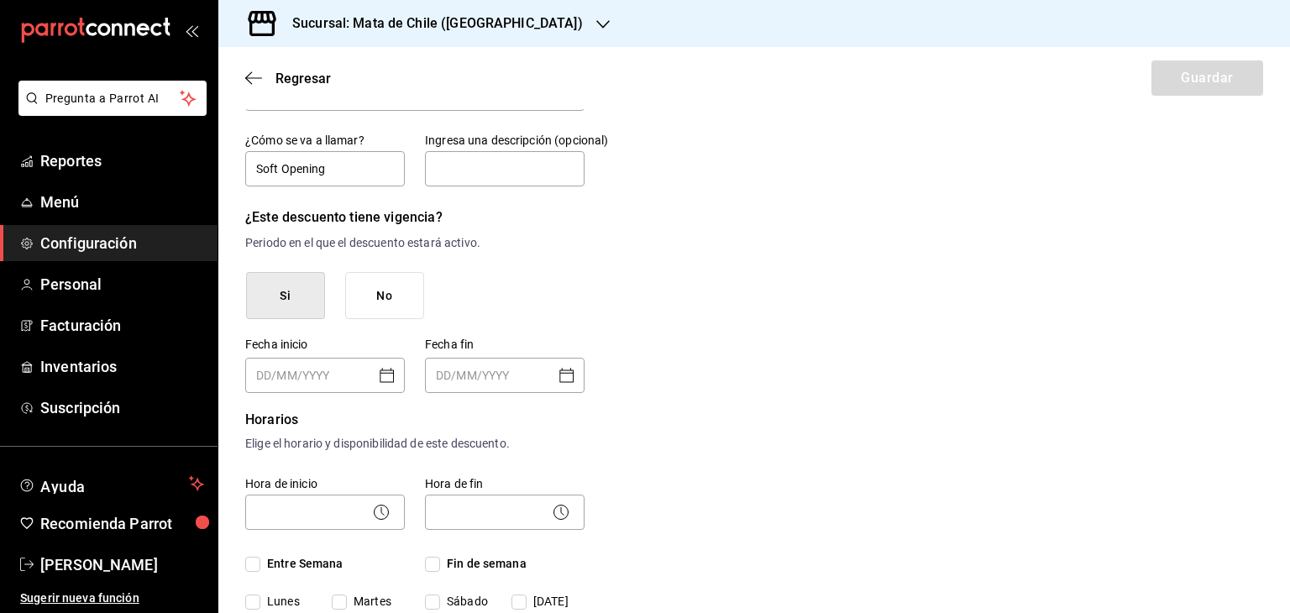
type input "DD/MM/YYYY"
click at [514, 374] on input "DD/MM/YYYY" at bounding box center [493, 376] width 114 height 34
click at [321, 375] on input "DD/MM/YYYY" at bounding box center [313, 376] width 114 height 34
click at [265, 375] on input "DD/MM/YYYY" at bounding box center [313, 376] width 114 height 34
click at [400, 377] on div "DD/MM/YYYY ​" at bounding box center [325, 375] width 160 height 35
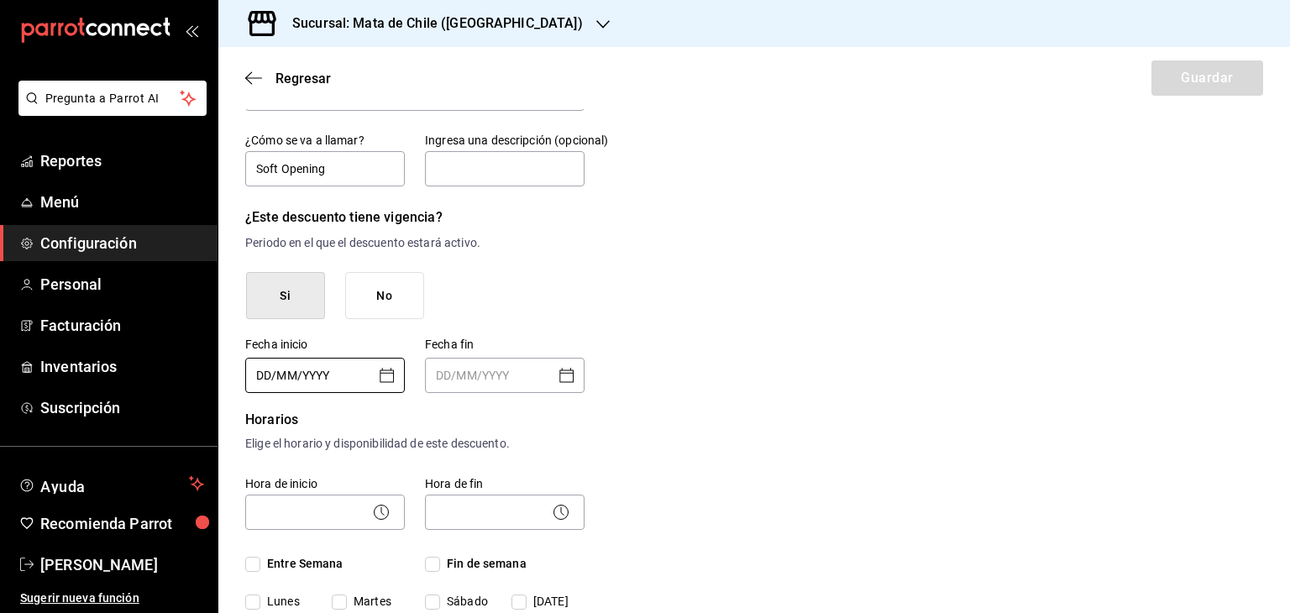
type input "DD/MM/YYYY"
click at [391, 376] on icon "Open calendar" at bounding box center [387, 375] width 14 height 14
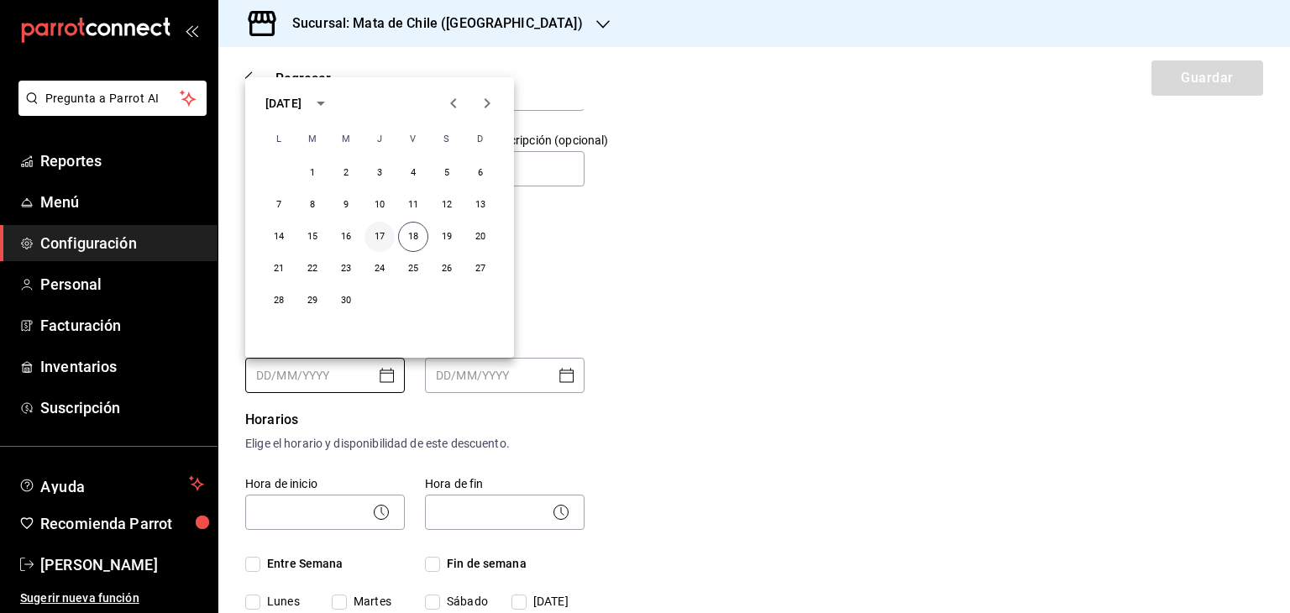
click at [385, 237] on button "17" at bounding box center [379, 237] width 30 height 30
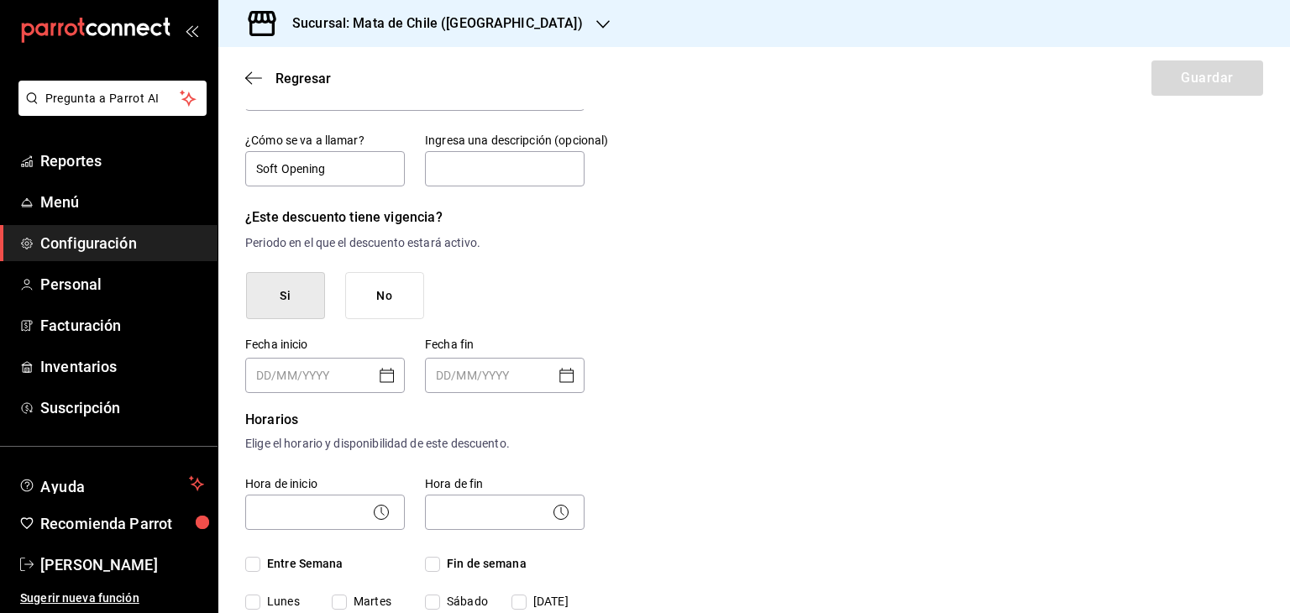
type input "[DATE]"
click at [566, 376] on icon "Open calendar" at bounding box center [567, 375] width 20 height 20
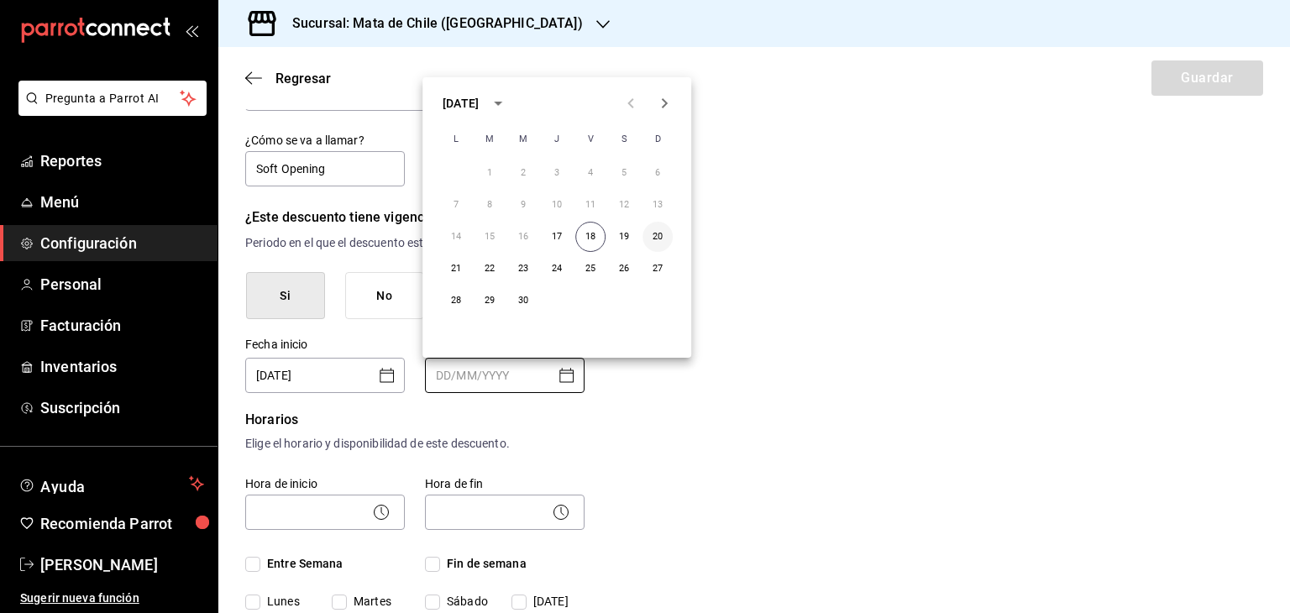
click at [658, 233] on button "20" at bounding box center [657, 237] width 30 height 30
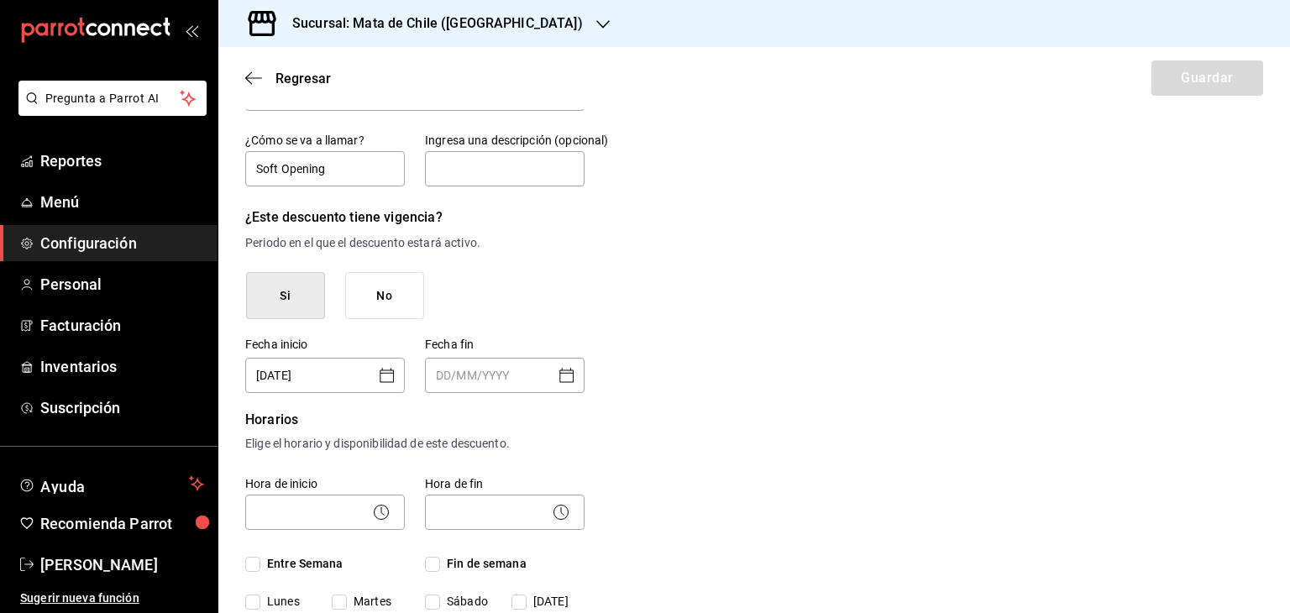
type input "[DATE]"
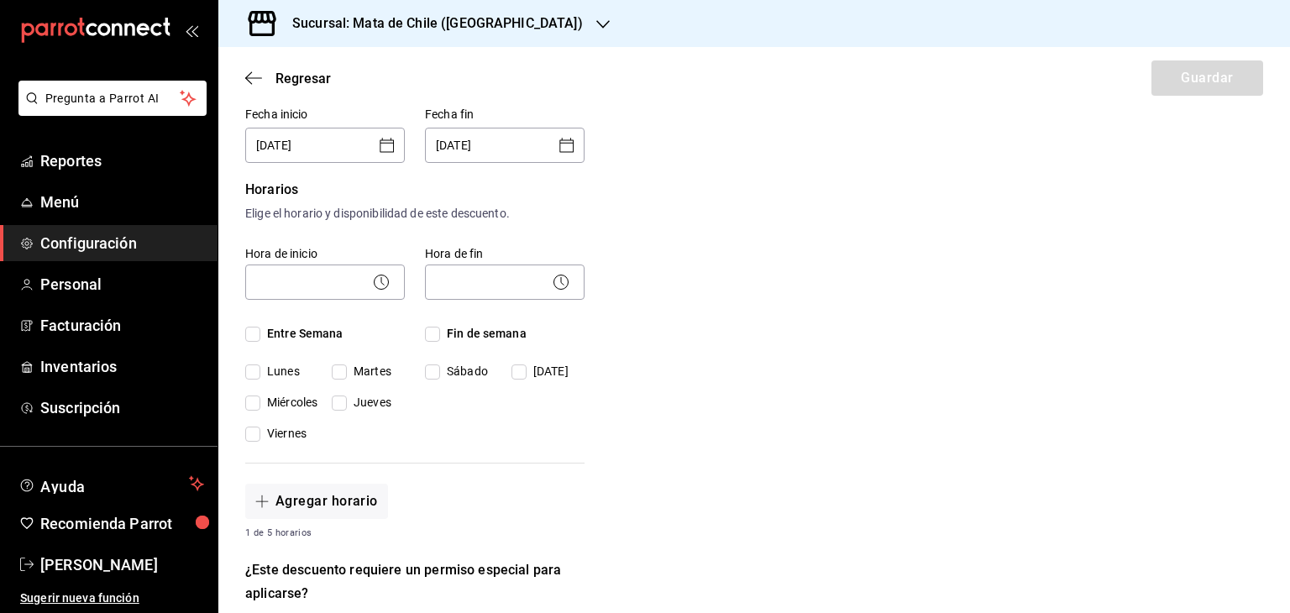
scroll to position [361, 0]
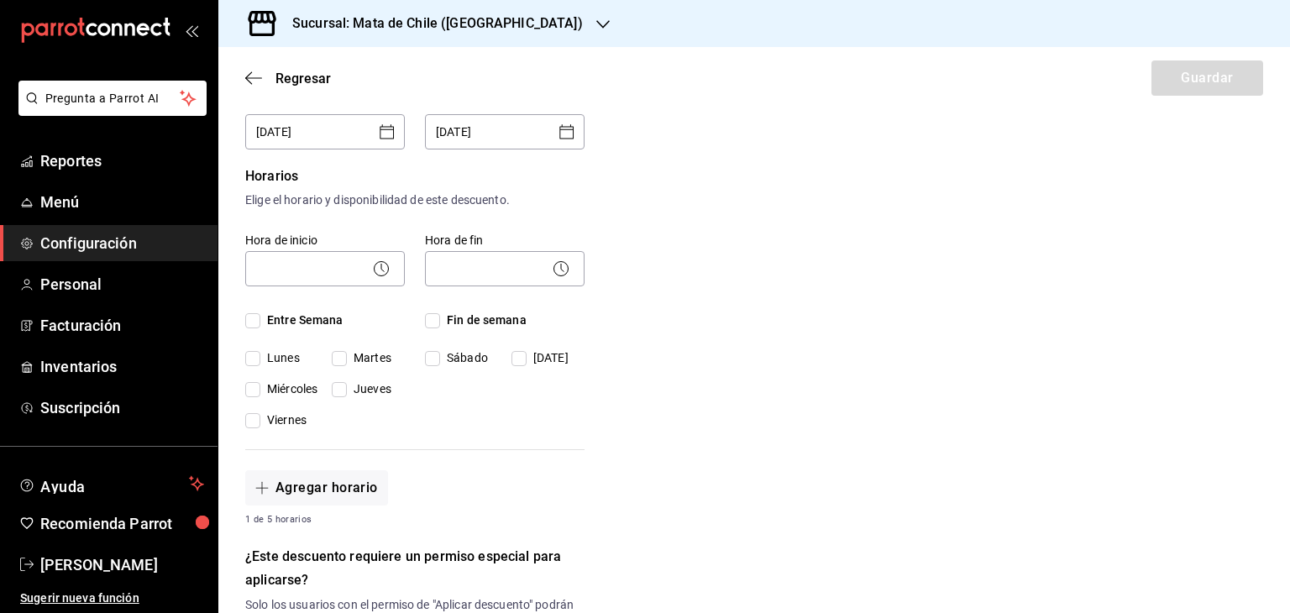
click at [375, 273] on icon at bounding box center [381, 269] width 20 height 20
click at [373, 266] on icon at bounding box center [381, 269] width 20 height 20
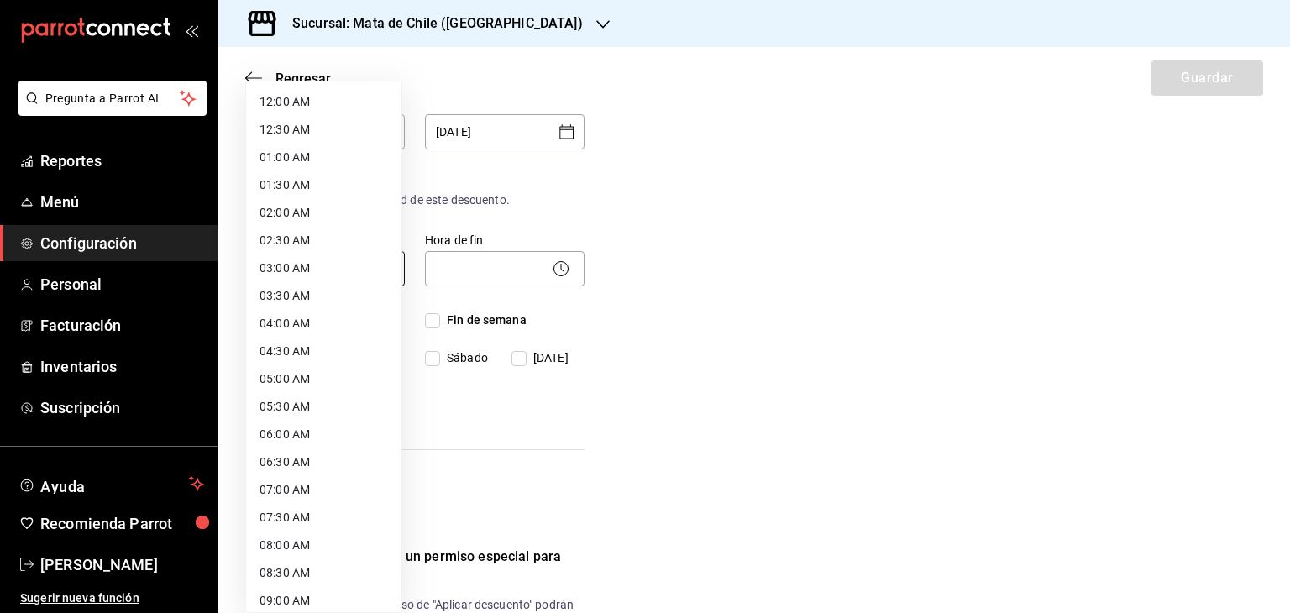
click at [323, 258] on body "Pregunta a Parrot AI Reportes Menú Configuración Personal Facturación Inventari…" at bounding box center [645, 306] width 1290 height 613
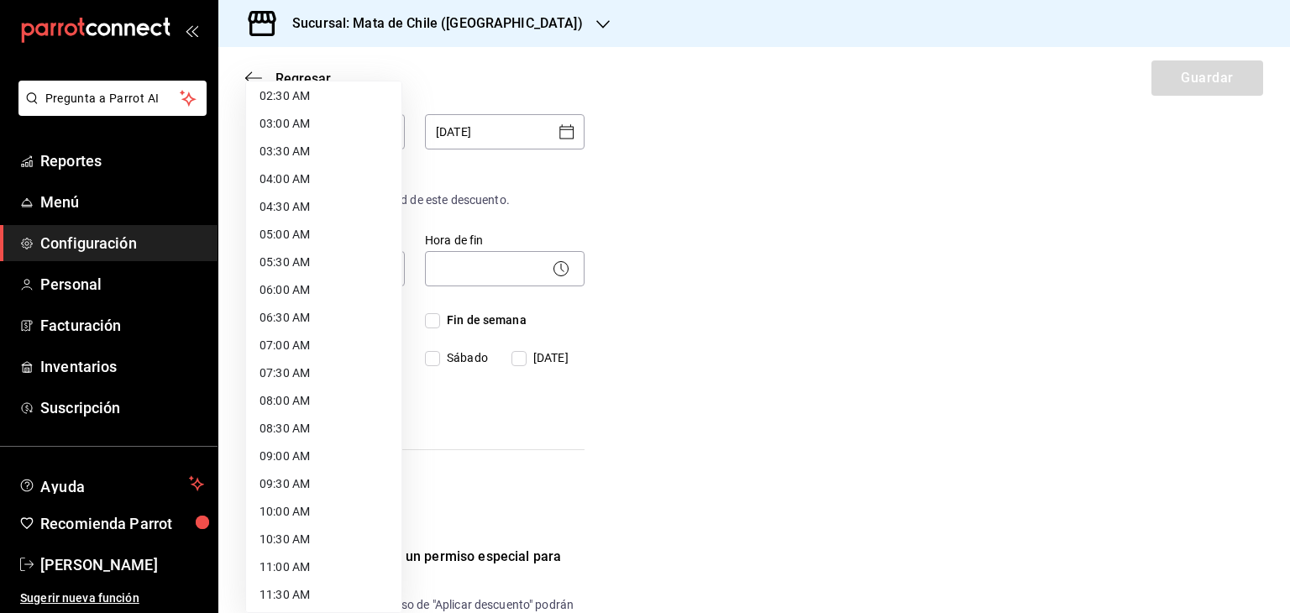
click at [299, 304] on li "06:30 AM" at bounding box center [323, 318] width 155 height 28
type input "06:30"
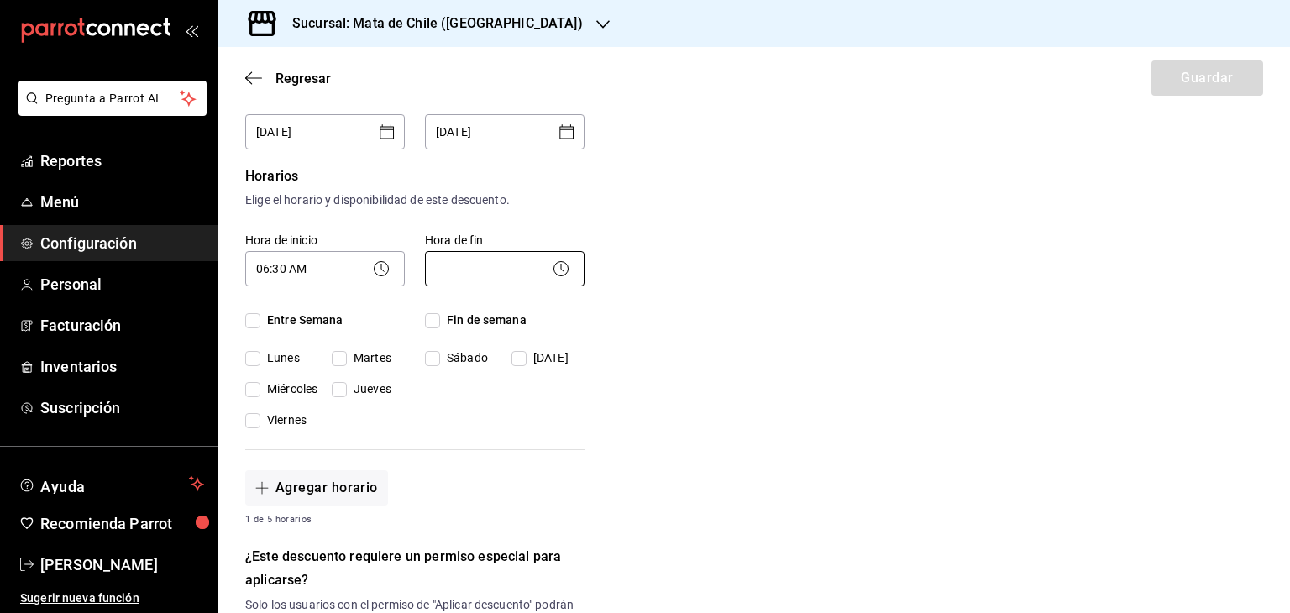
click at [563, 280] on body "Pregunta a Parrot AI Reportes Menú Configuración Personal Facturación Inventari…" at bounding box center [645, 306] width 1290 height 613
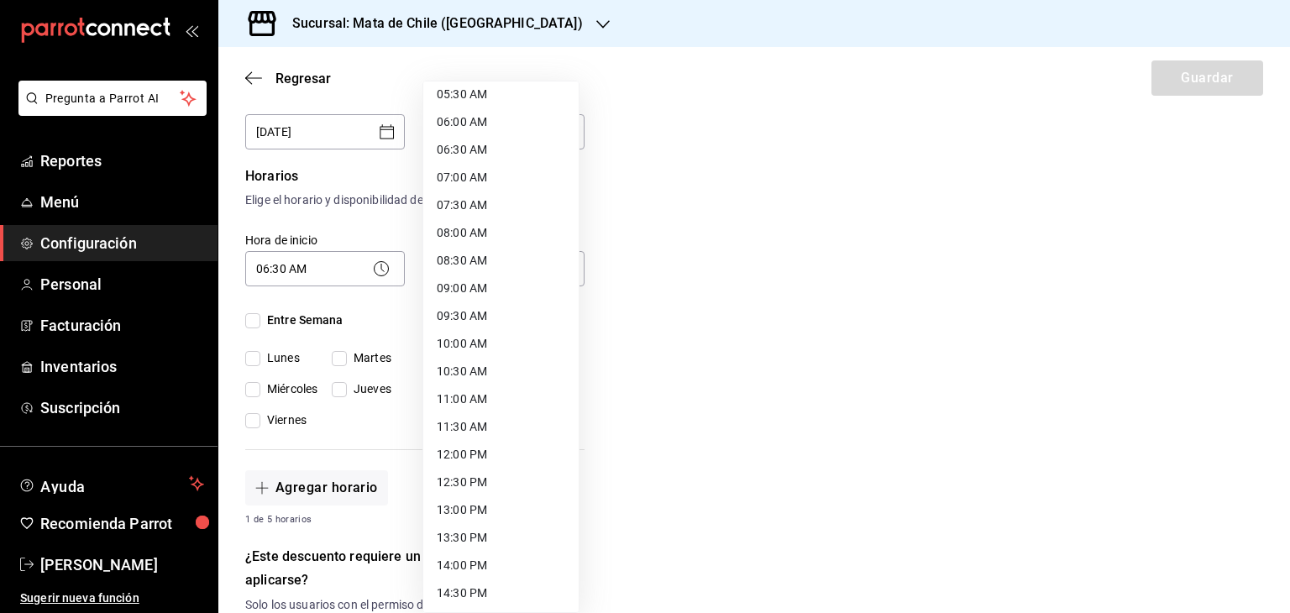
scroll to position [333, 0]
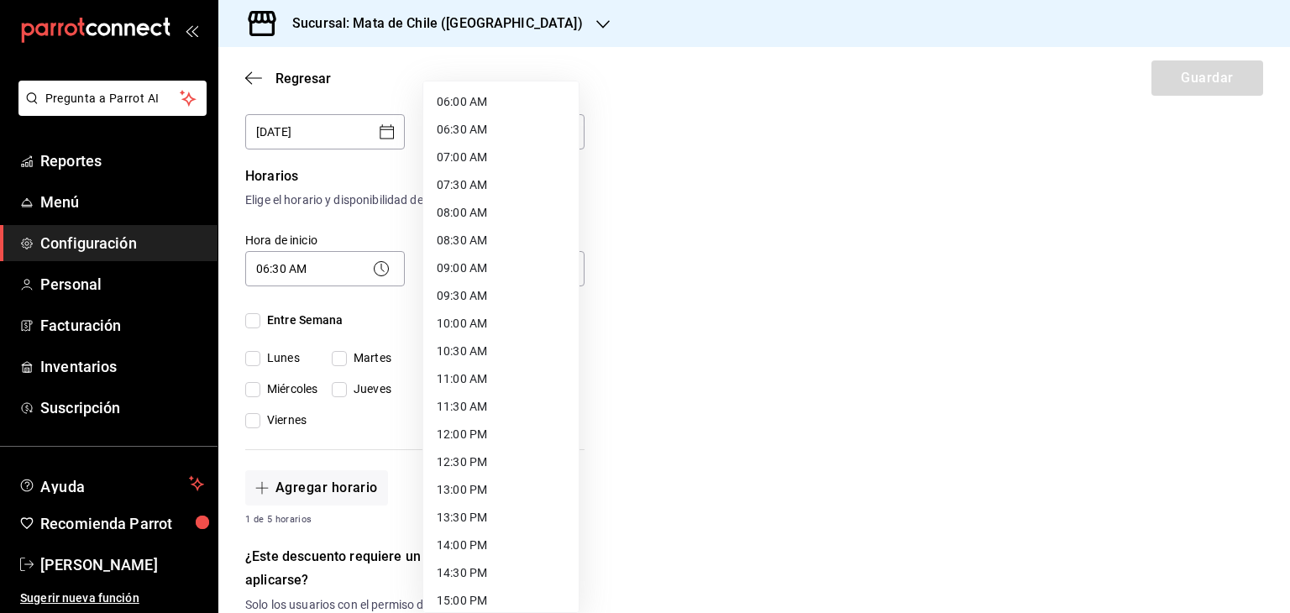
click at [472, 465] on li "12:30 PM" at bounding box center [500, 462] width 155 height 28
type input "12:30"
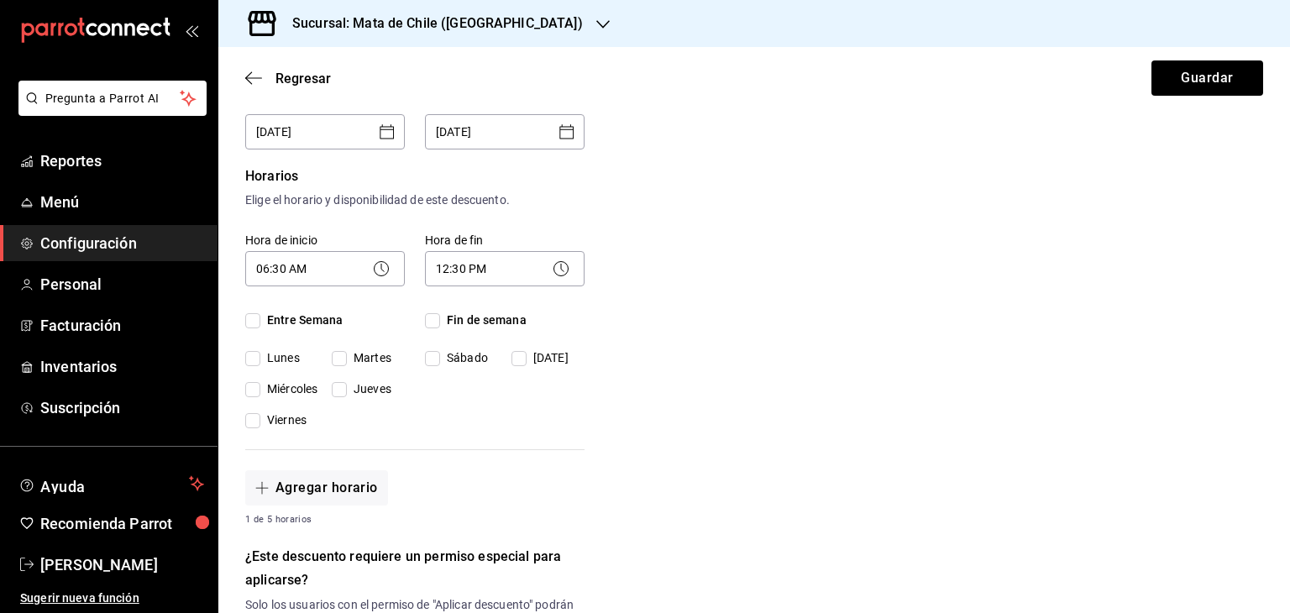
click at [432, 323] on input "Fin de semana" at bounding box center [432, 320] width 15 height 15
checkbox input "true"
click at [259, 323] on input "Entre Semana" at bounding box center [252, 320] width 15 height 15
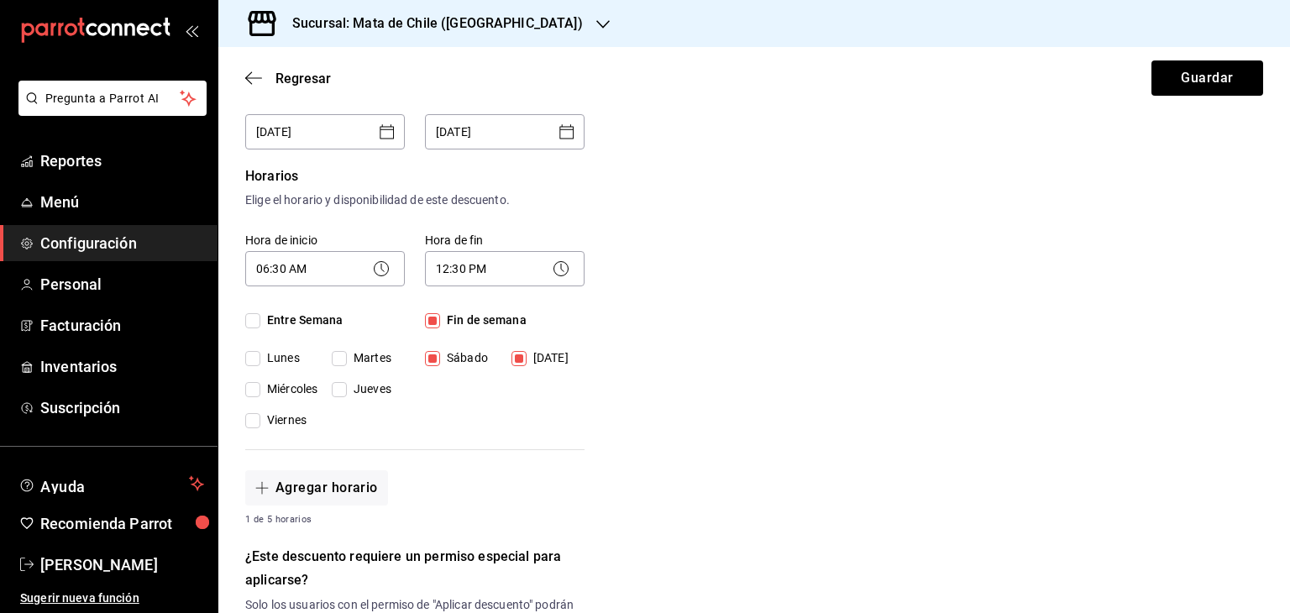
checkbox input "true"
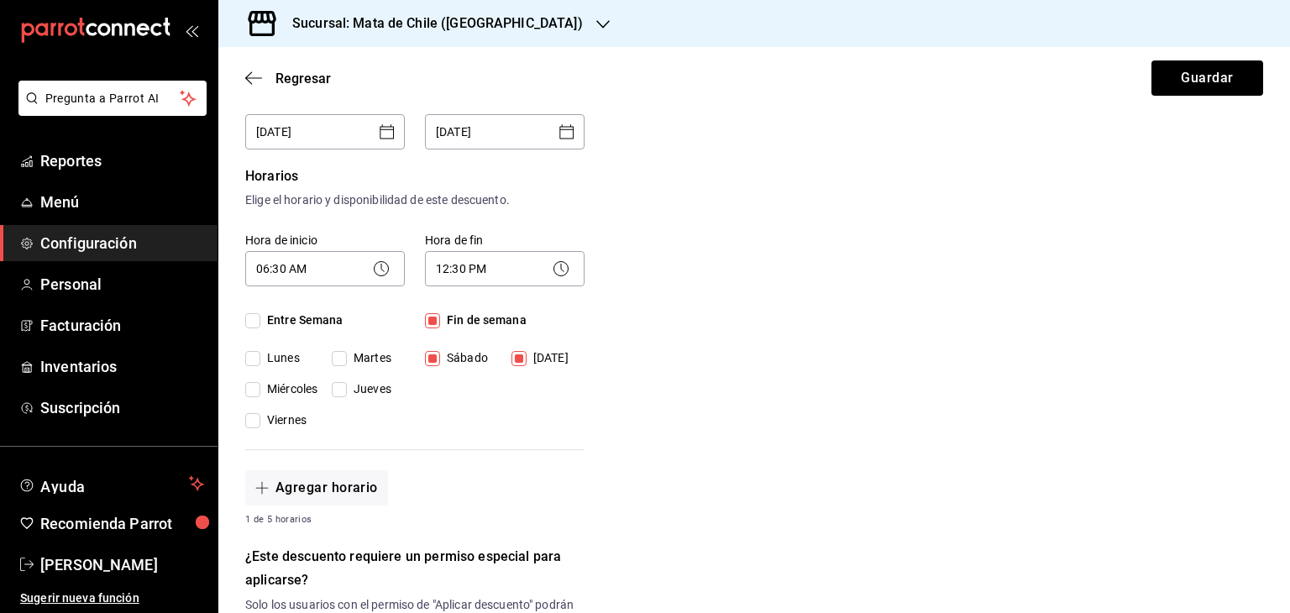
checkbox input "true"
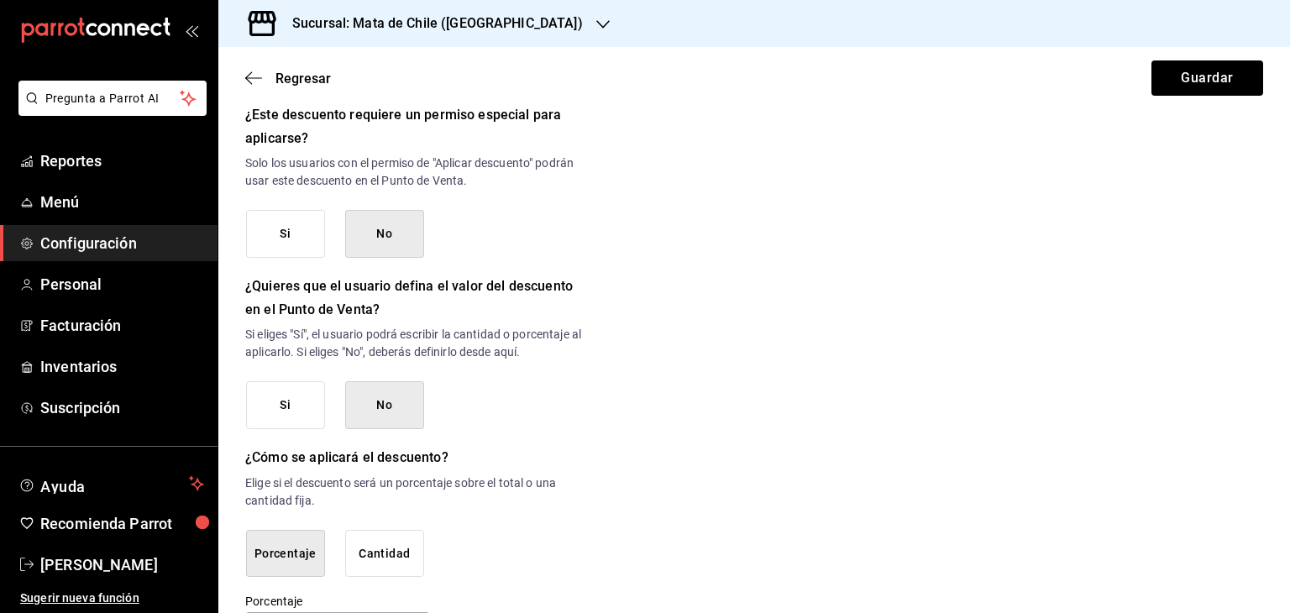
scroll to position [802, 0]
click at [280, 232] on button "Si" at bounding box center [285, 235] width 79 height 48
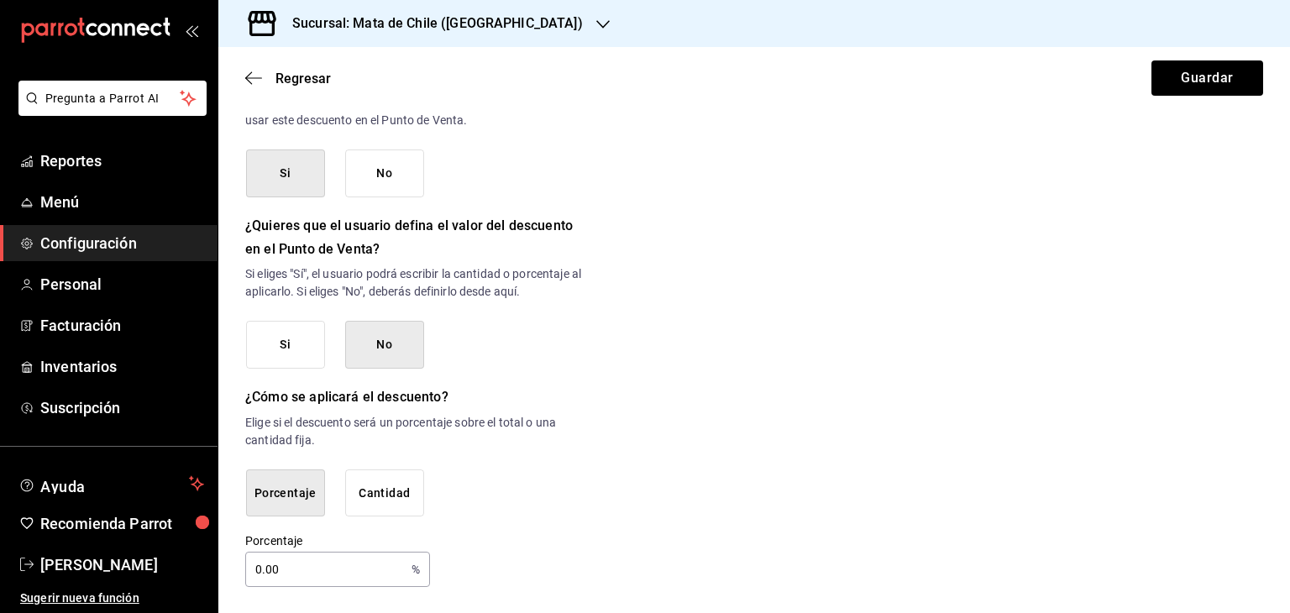
click at [279, 340] on button "Si" at bounding box center [285, 345] width 79 height 48
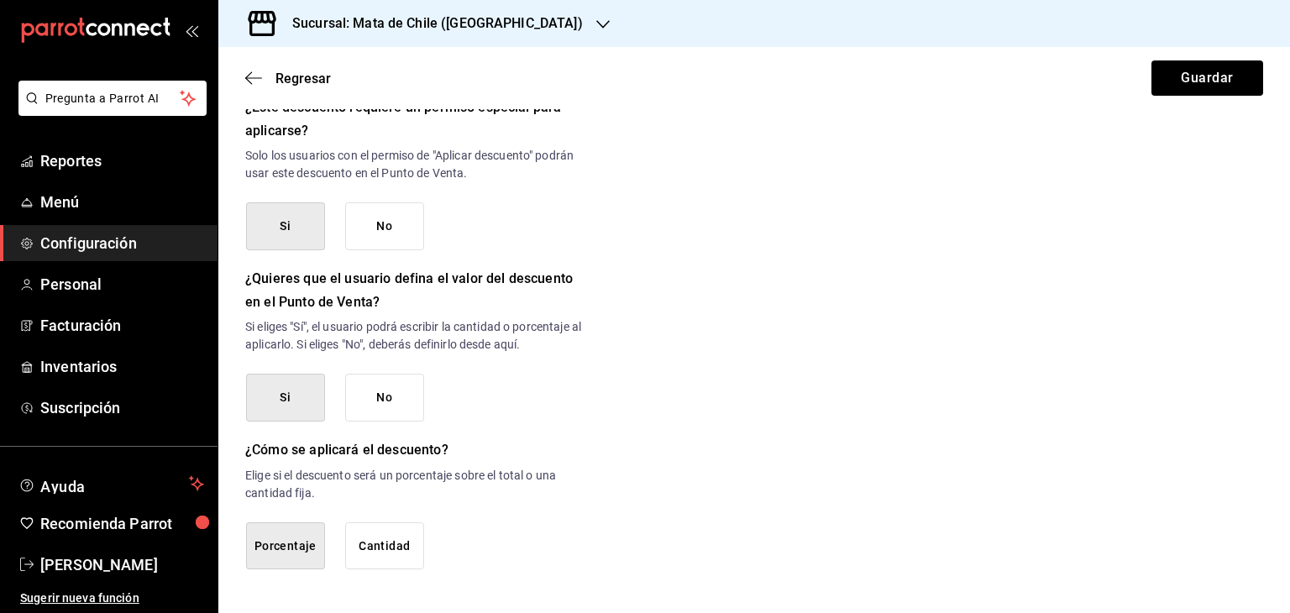
scroll to position [810, 0]
click at [385, 542] on button "Cantidad" at bounding box center [384, 547] width 79 height 48
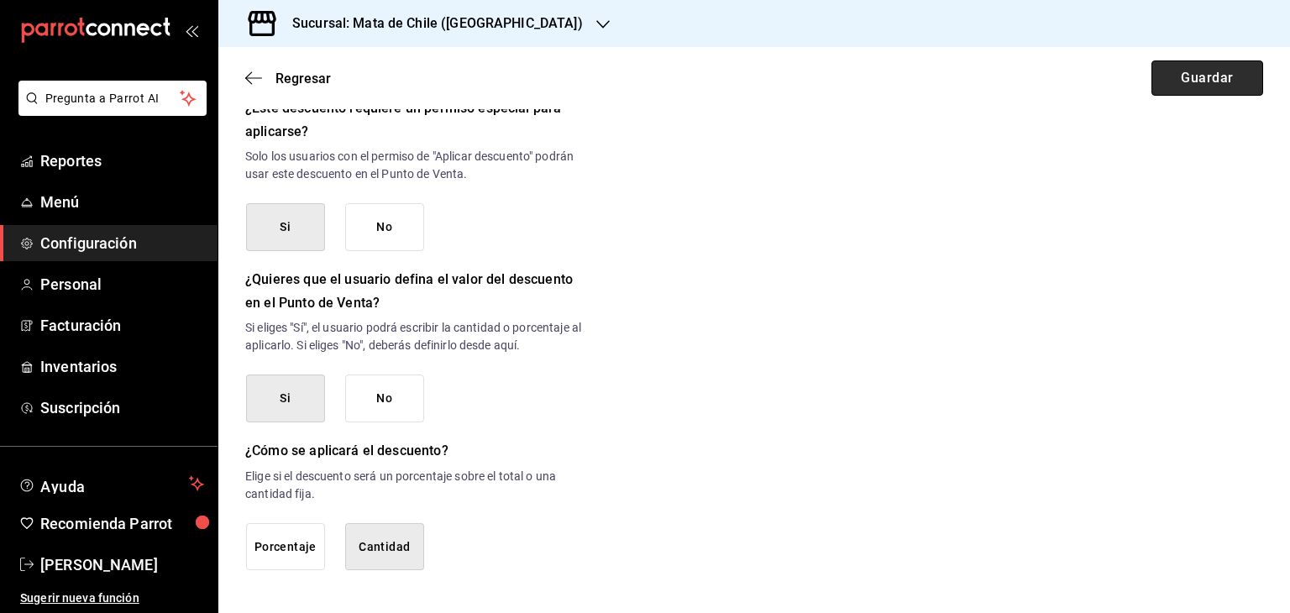
click at [1155, 91] on button "Guardar" at bounding box center [1207, 77] width 112 height 35
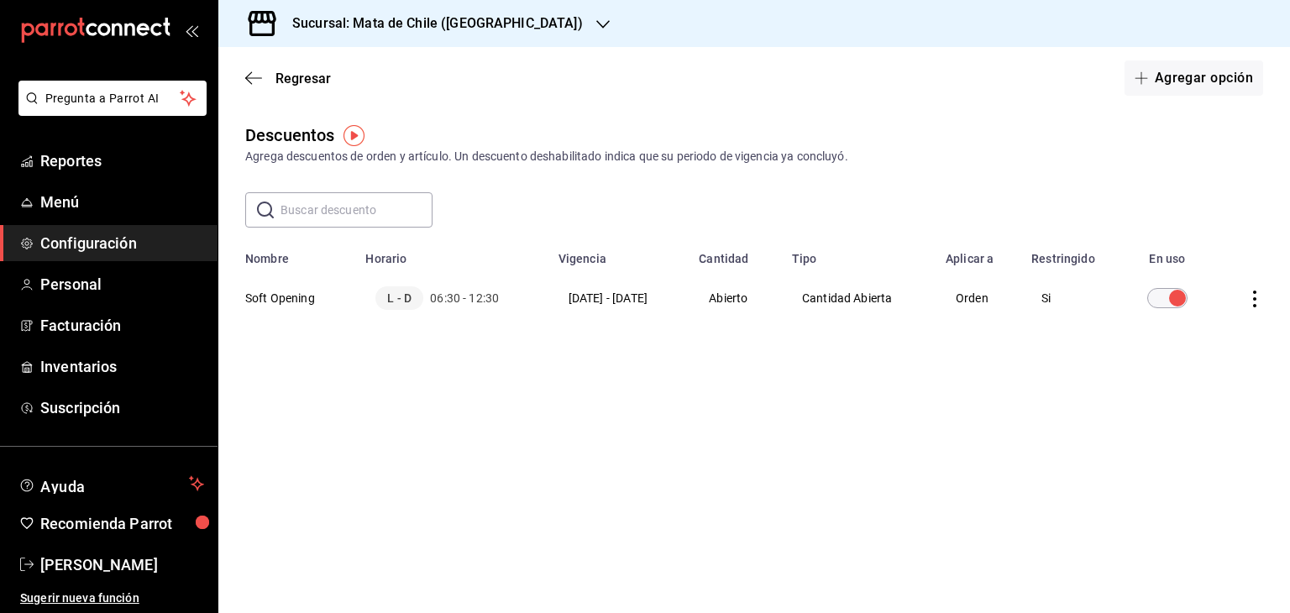
click at [591, 300] on td "[DATE] - [DATE]" at bounding box center [618, 298] width 141 height 64
click at [306, 298] on th "Soft Opening" at bounding box center [286, 298] width 137 height 64
click at [1255, 303] on icon "actions" at bounding box center [1254, 299] width 17 height 17
click at [662, 274] on div at bounding box center [645, 306] width 1290 height 613
click at [1262, 295] on icon "actions" at bounding box center [1254, 299] width 17 height 17
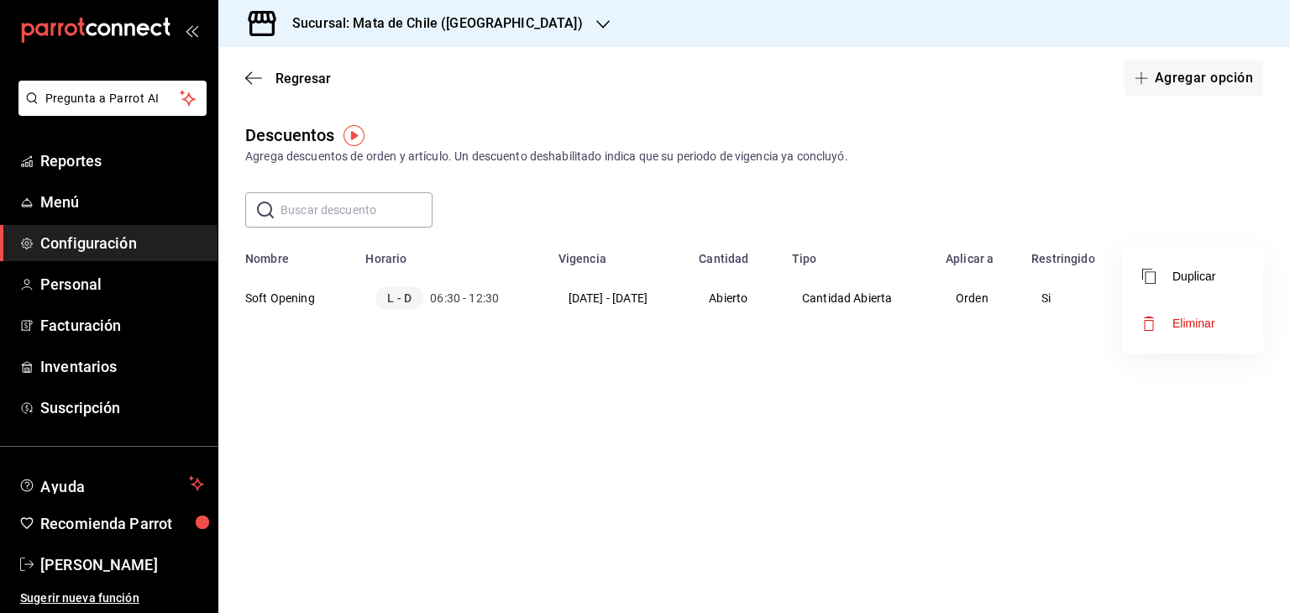
click at [1168, 333] on span "Eliminar" at bounding box center [1178, 323] width 73 height 20
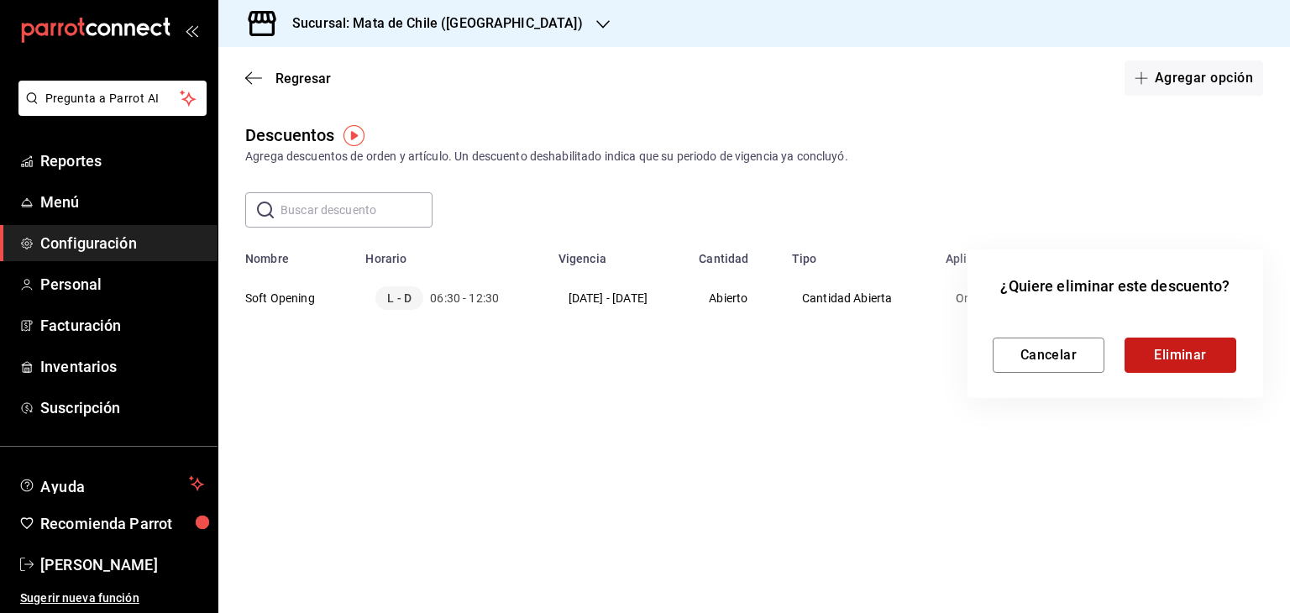
click at [1132, 355] on button "Eliminar" at bounding box center [1180, 355] width 112 height 35
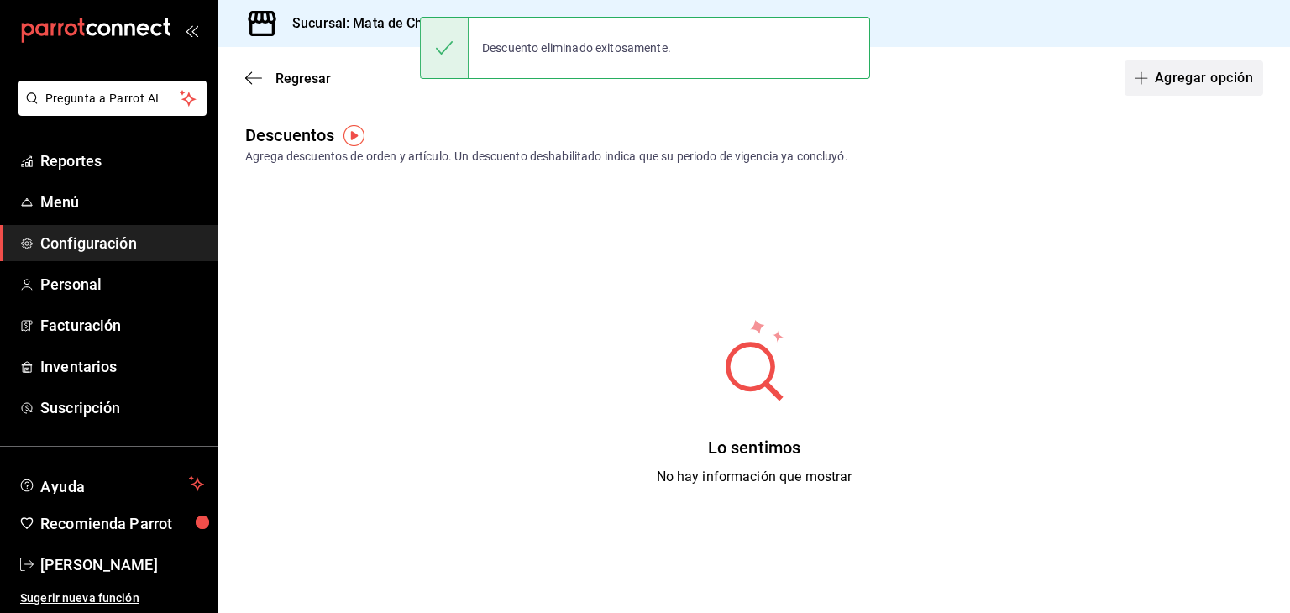
click at [1159, 92] on button "Agregar opción" at bounding box center [1193, 77] width 139 height 35
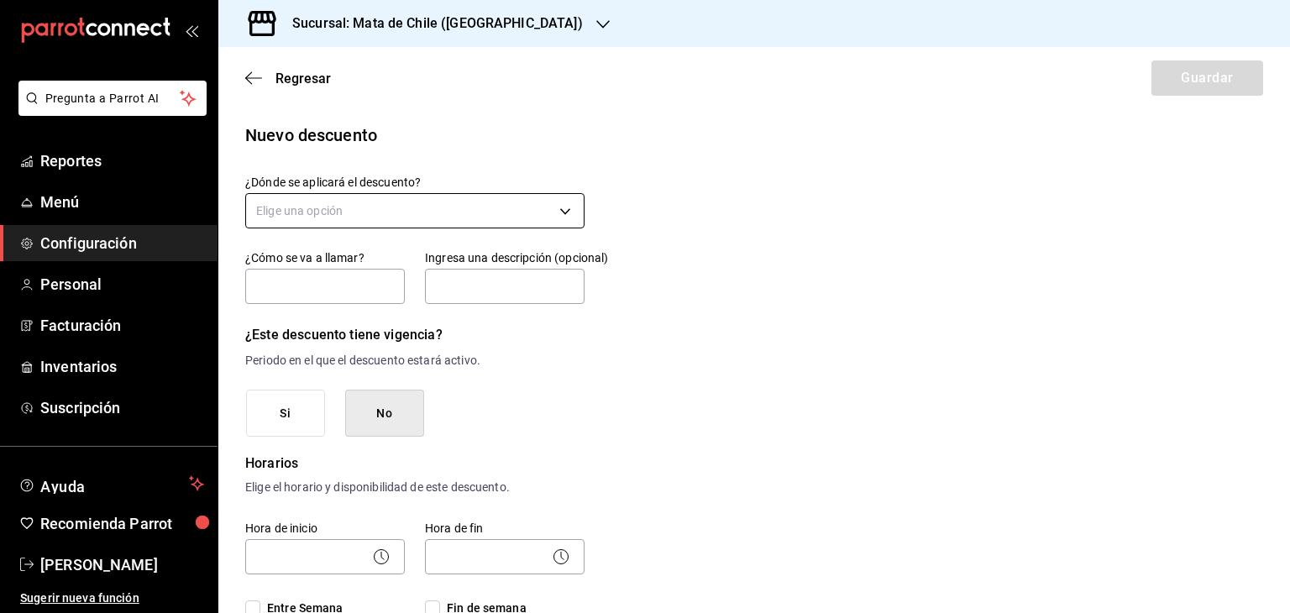
click at [390, 210] on body "Pregunta a Parrot AI Reportes Menú Configuración Personal Facturación Inventari…" at bounding box center [645, 306] width 1290 height 613
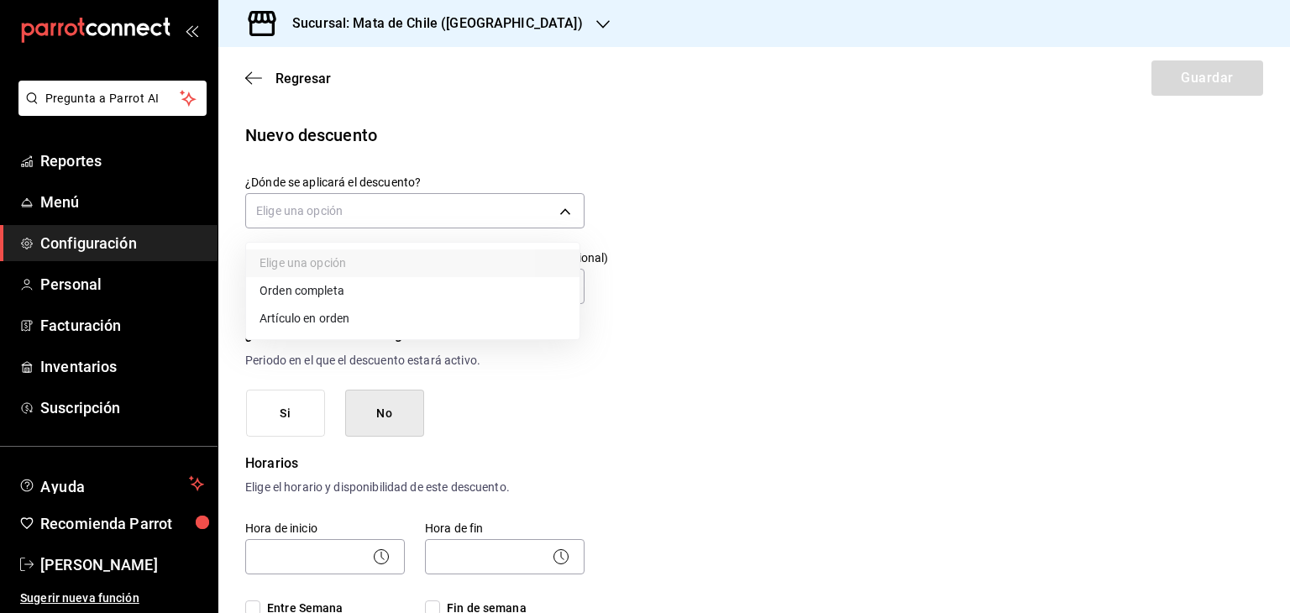
click at [304, 297] on li "Orden completa" at bounding box center [412, 291] width 333 height 28
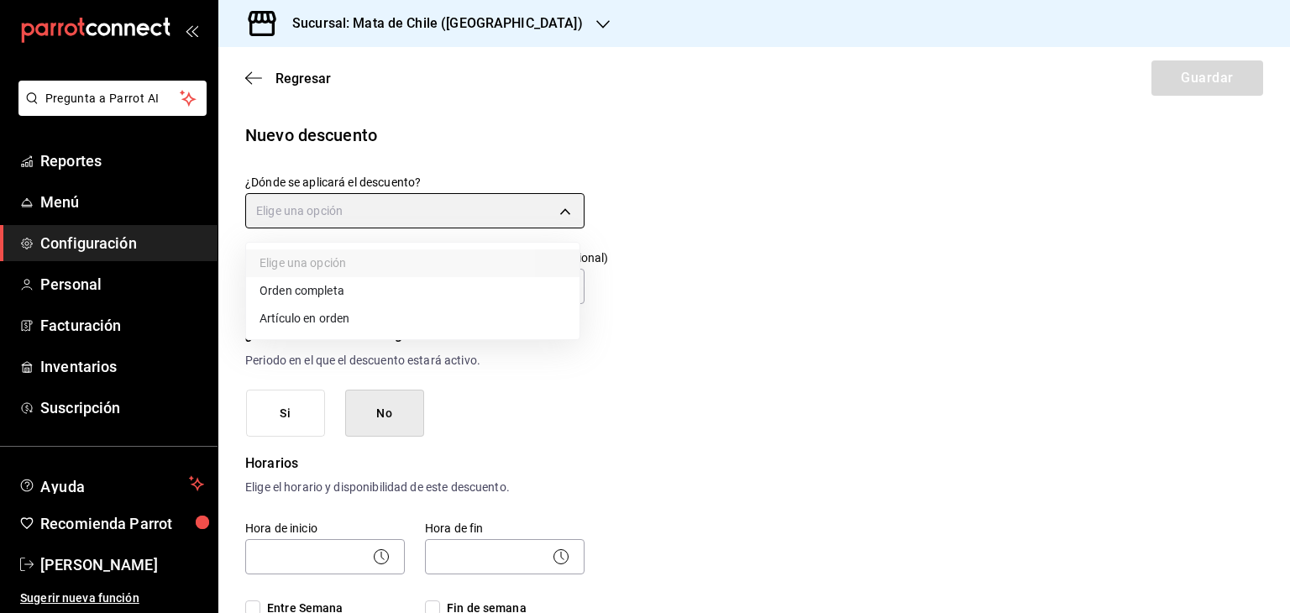
type input "ORDER"
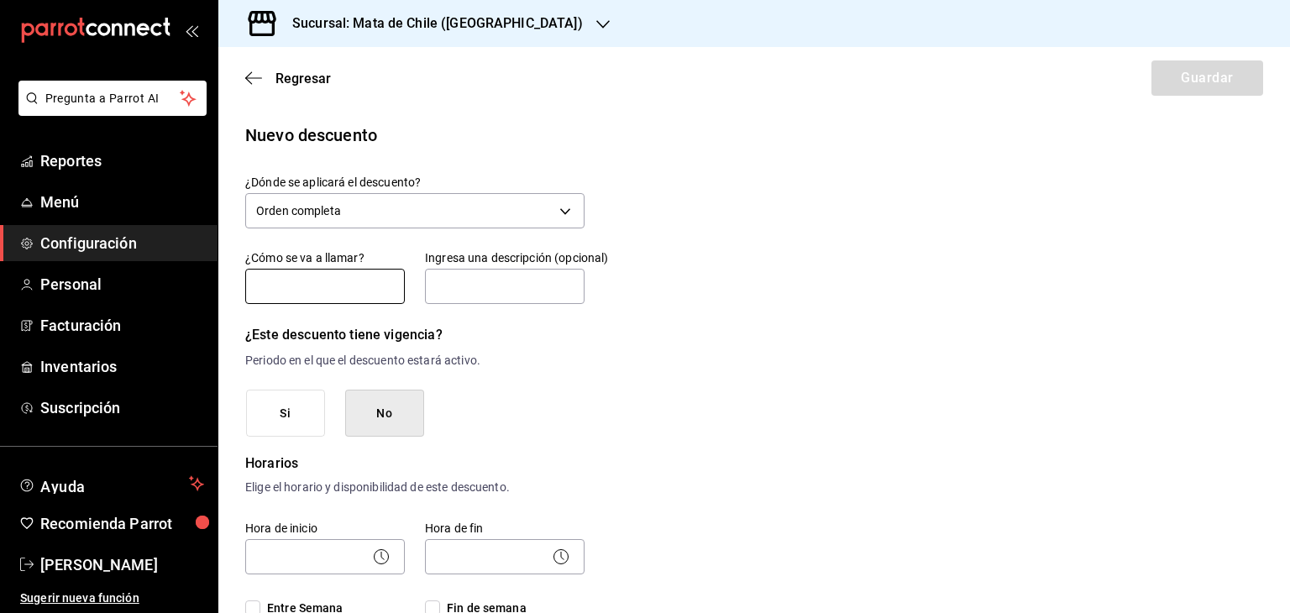
click at [293, 290] on input "text" at bounding box center [325, 286] width 160 height 35
type input "S"
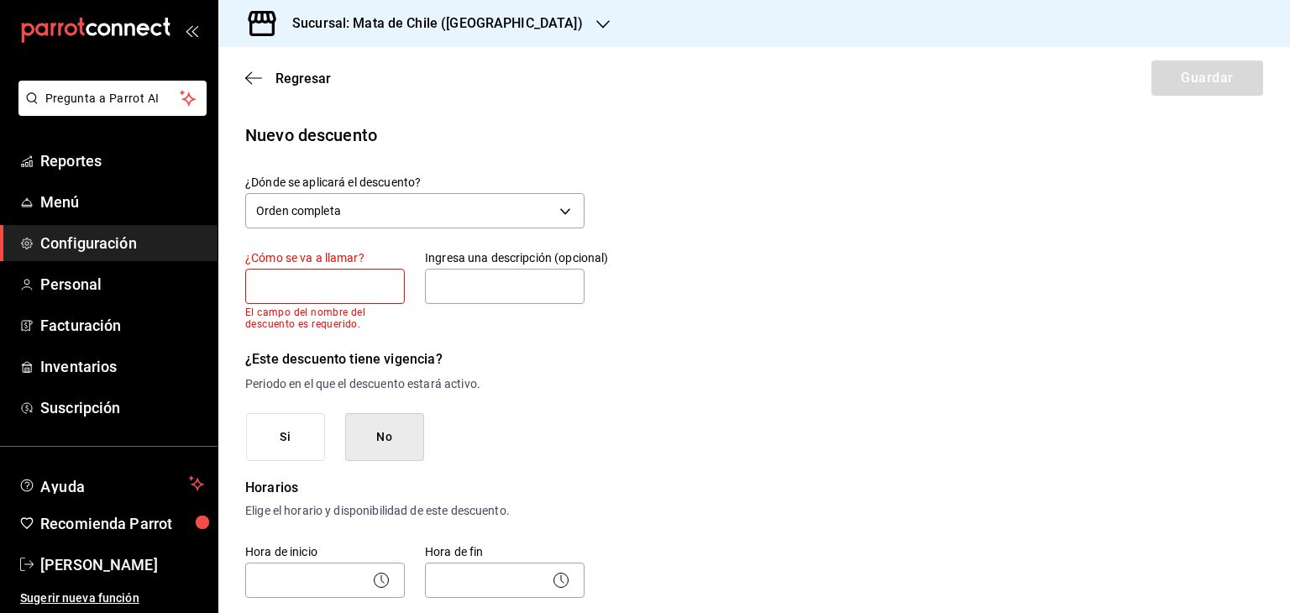
click at [339, 307] on p "El campo del nombre del descuento es requerido." at bounding box center [325, 319] width 160 height 24
click at [326, 284] on input "text" at bounding box center [325, 286] width 160 height 35
type input "Soft Opening"
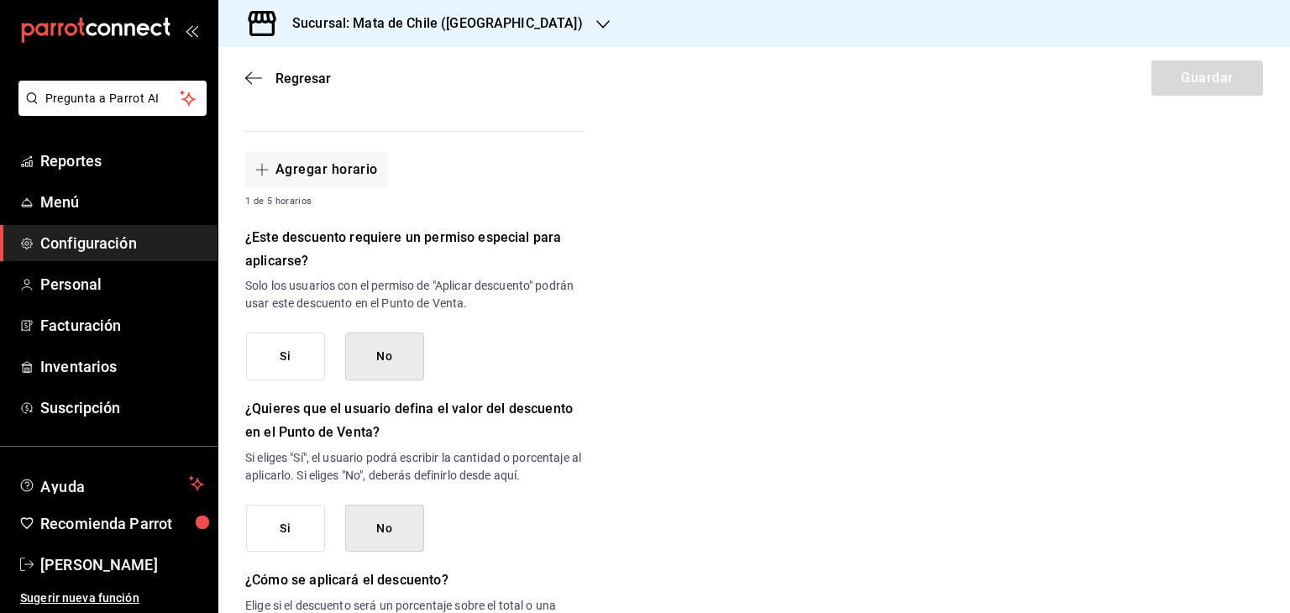
scroll to position [694, 0]
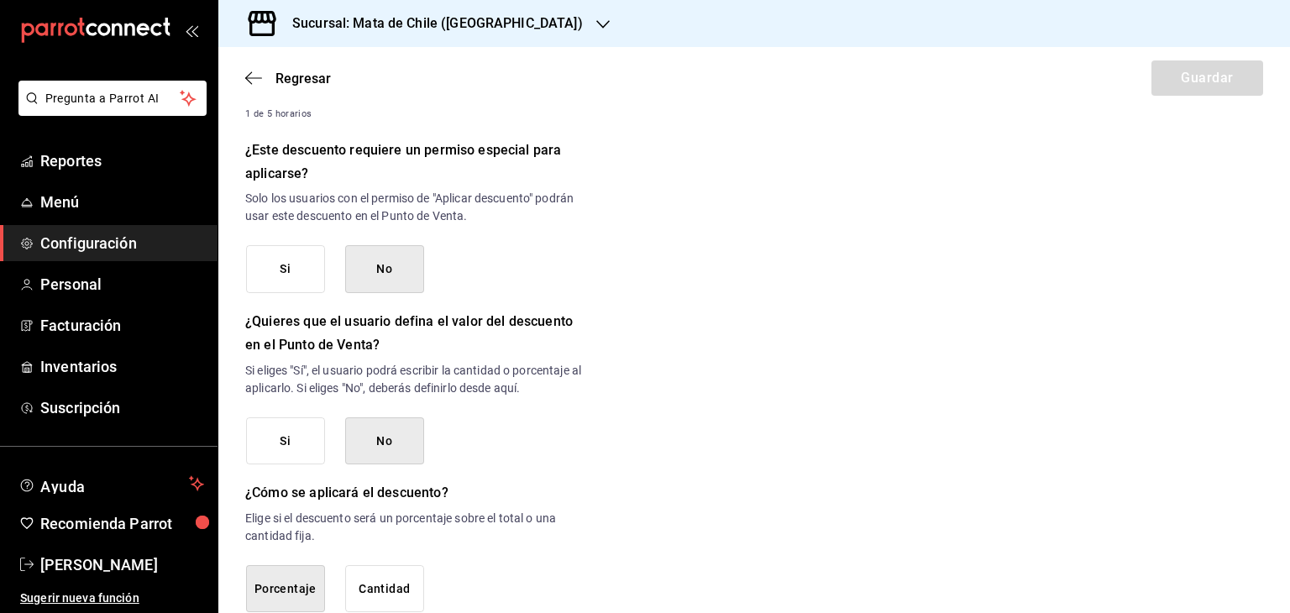
click at [272, 267] on button "Si" at bounding box center [285, 269] width 79 height 48
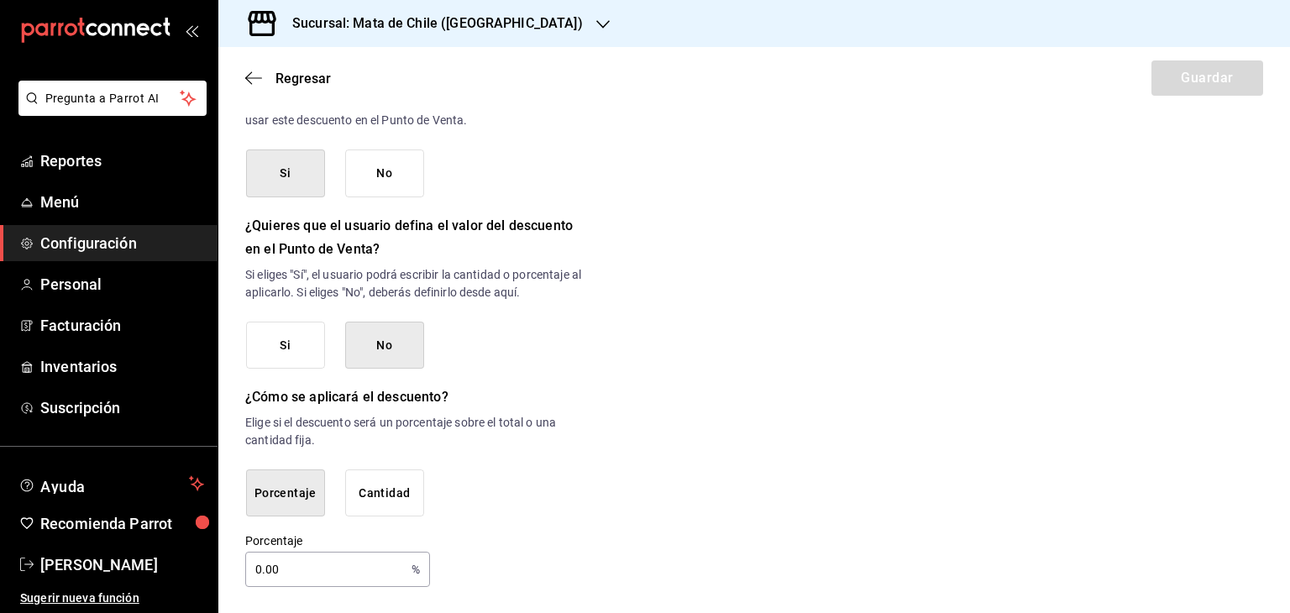
click at [272, 323] on button "Si" at bounding box center [285, 346] width 79 height 48
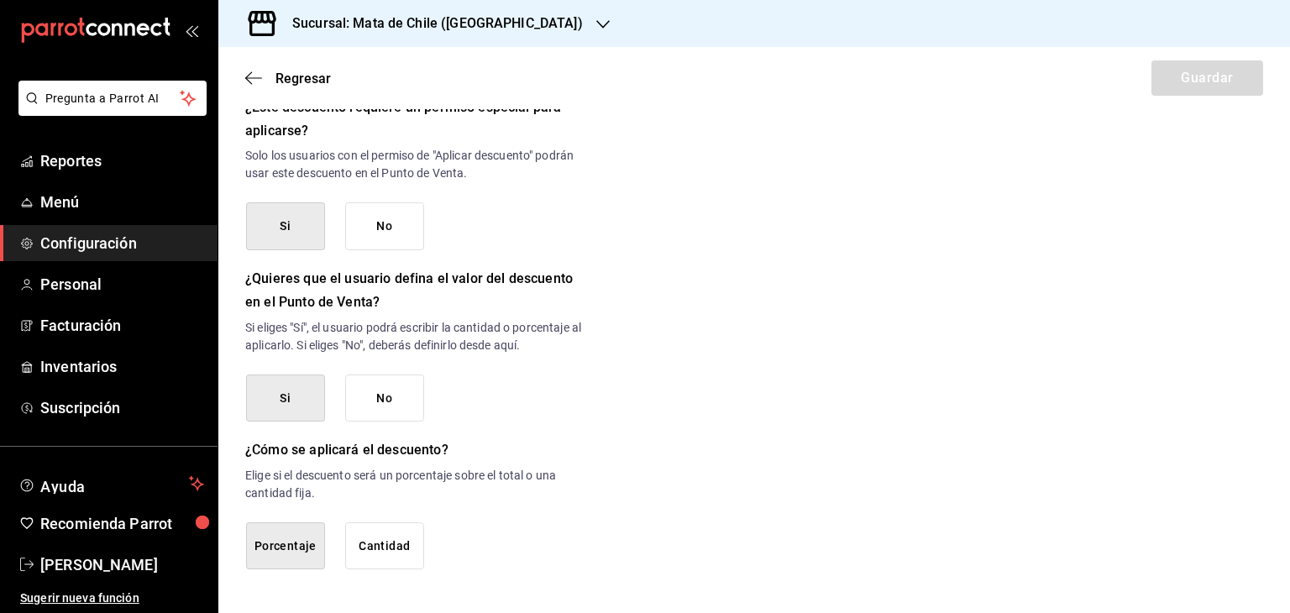
scroll to position [736, 0]
click at [383, 523] on button "Cantidad" at bounding box center [384, 547] width 79 height 48
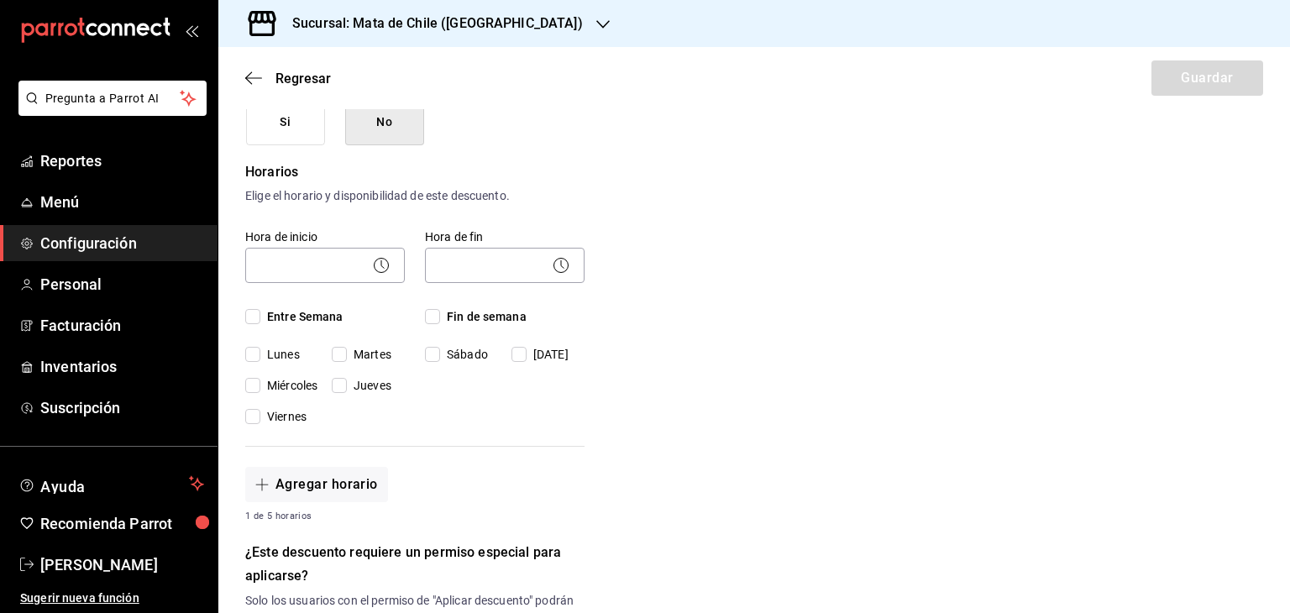
scroll to position [289, 0]
click at [378, 266] on icon at bounding box center [381, 268] width 20 height 20
click at [266, 316] on span "Entre Semana" at bounding box center [301, 320] width 83 height 18
click at [260, 316] on input "Entre Semana" at bounding box center [252, 319] width 15 height 15
checkbox input "true"
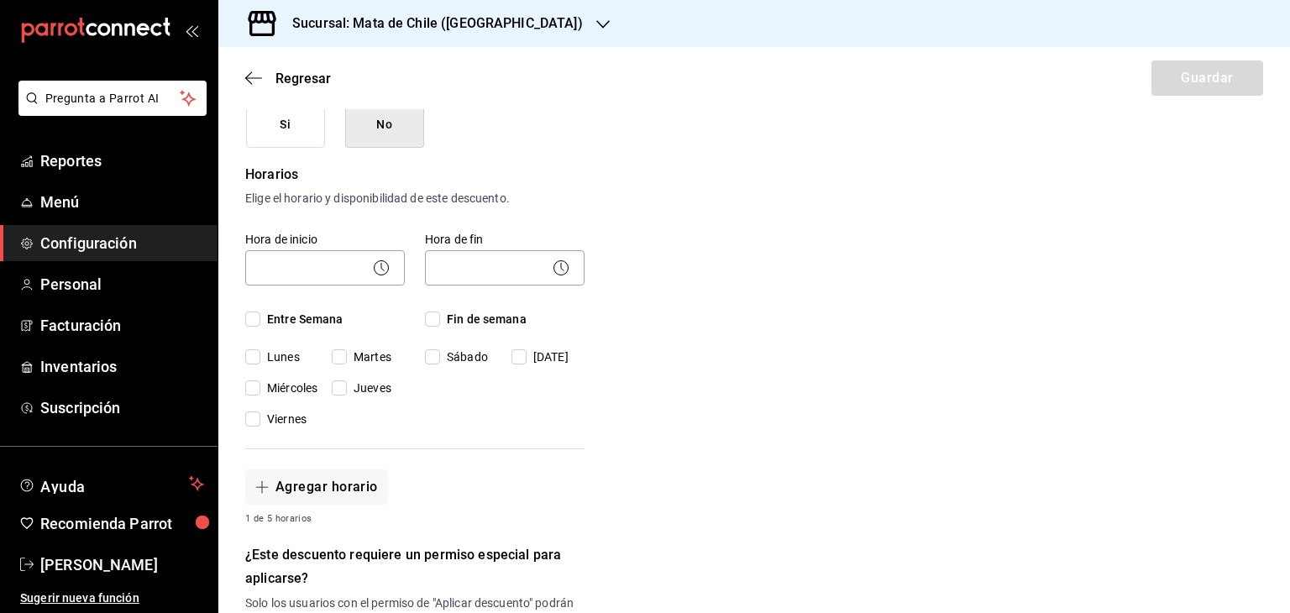
checkbox input "true"
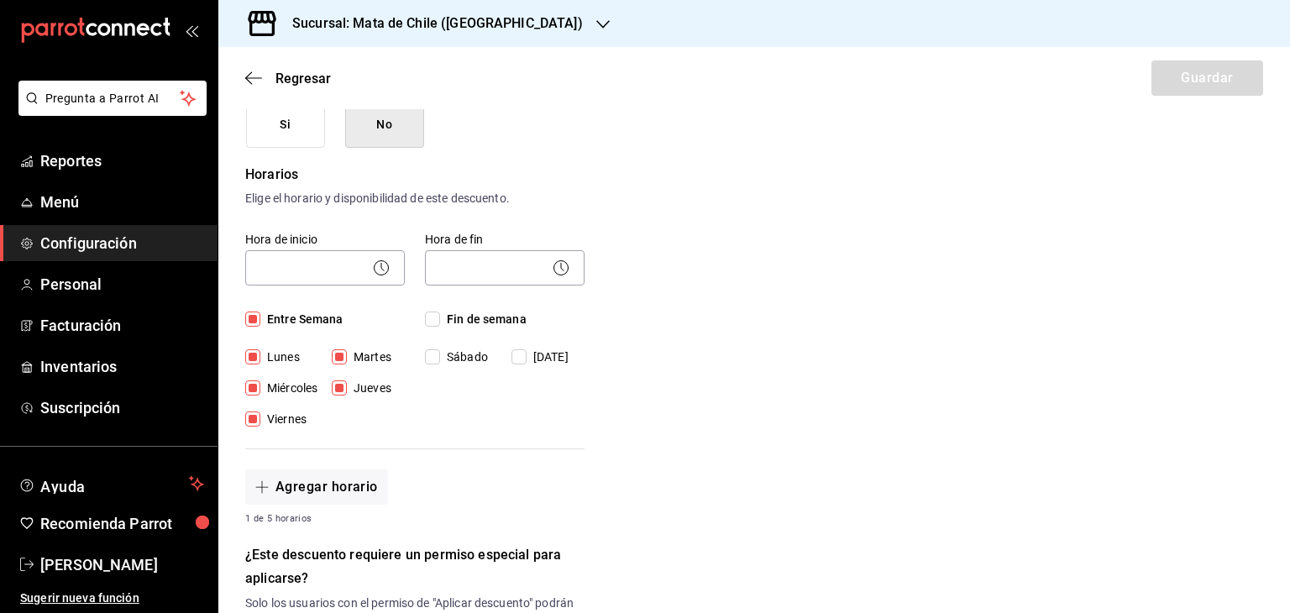
click at [421, 314] on div "Hora de fin ​ Fin de semana [DATE][PERSON_NAME][DATE]" at bounding box center [495, 320] width 180 height 217
click at [425, 314] on input "Fin de semana" at bounding box center [432, 319] width 15 height 15
checkbox input "true"
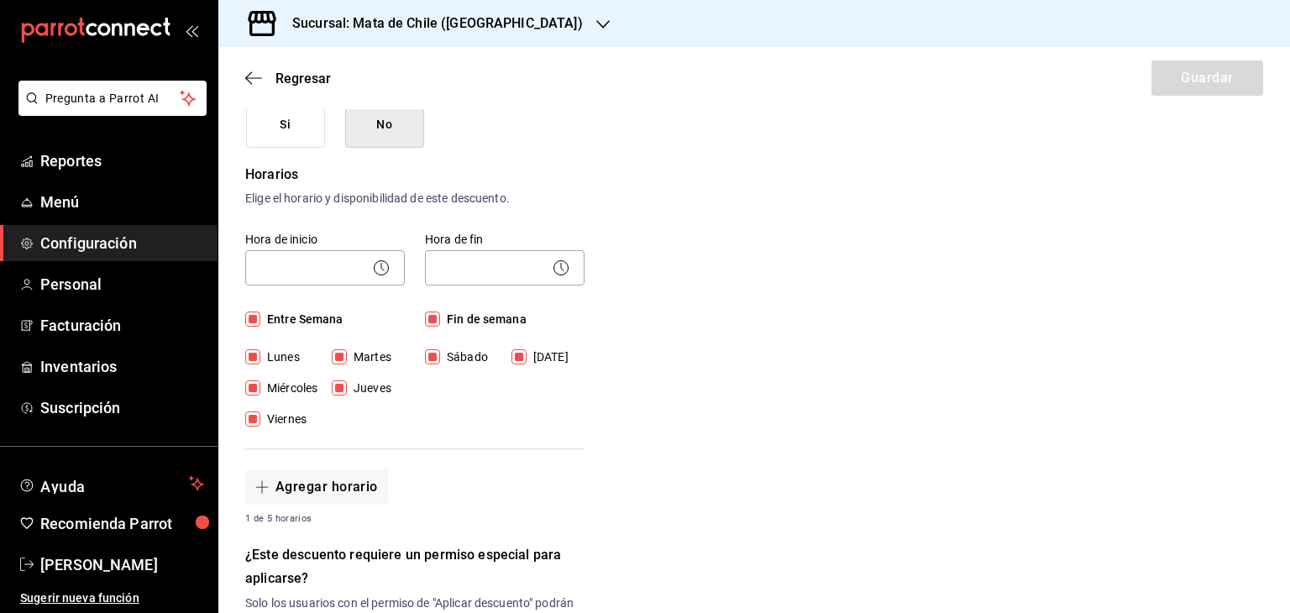
click at [375, 269] on icon at bounding box center [381, 268] width 20 height 20
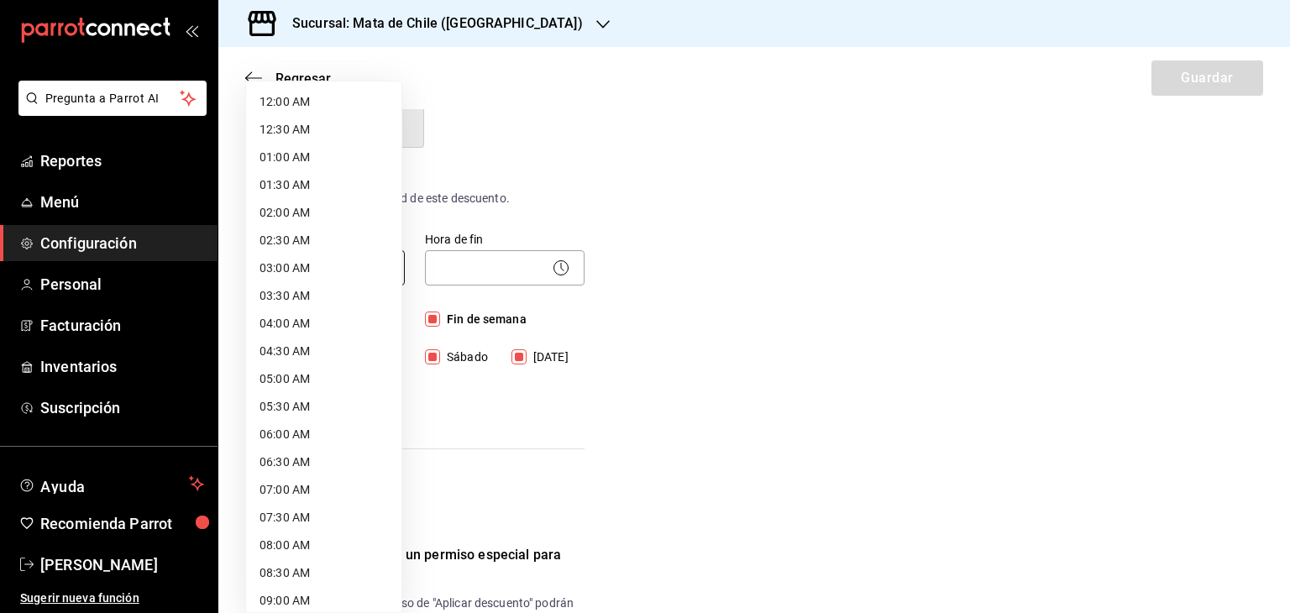
click at [301, 266] on body "Pregunta a Parrot AI Reportes Menú Configuración Personal Facturación Inventari…" at bounding box center [645, 306] width 1290 height 613
click at [292, 159] on li "01:00 AM" at bounding box center [323, 158] width 155 height 28
type input "01:00"
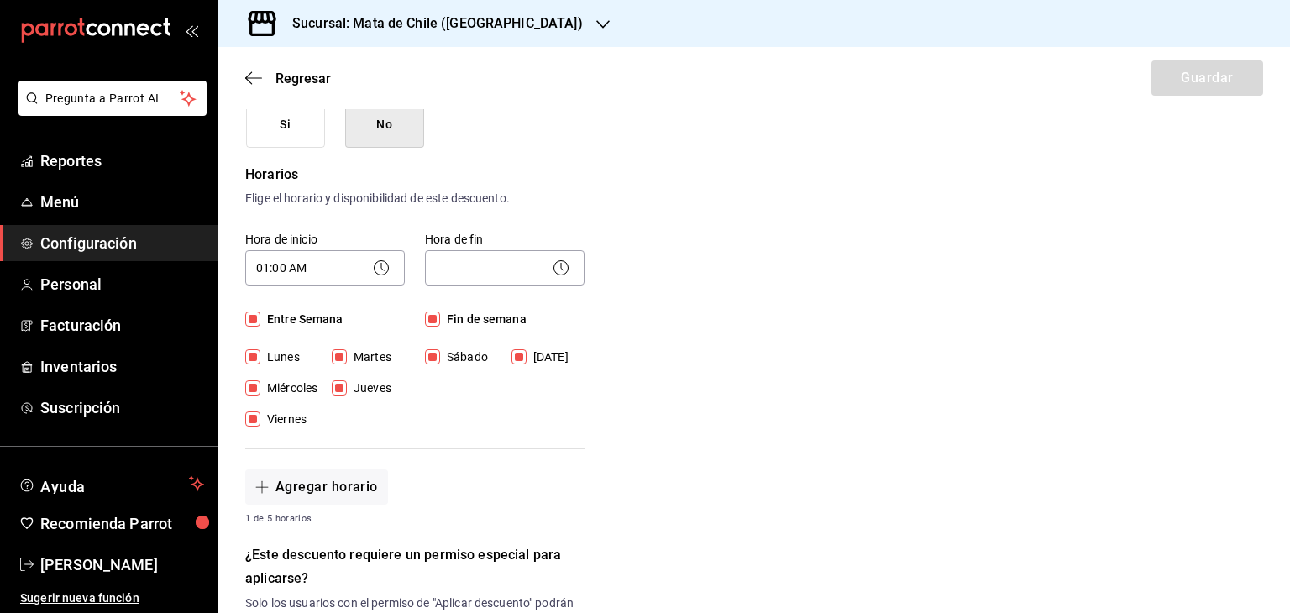
click at [554, 270] on icon at bounding box center [561, 268] width 20 height 20
click at [534, 264] on body "Pregunta a Parrot AI Reportes Menú Configuración Personal Facturación Inventari…" at bounding box center [645, 306] width 1290 height 613
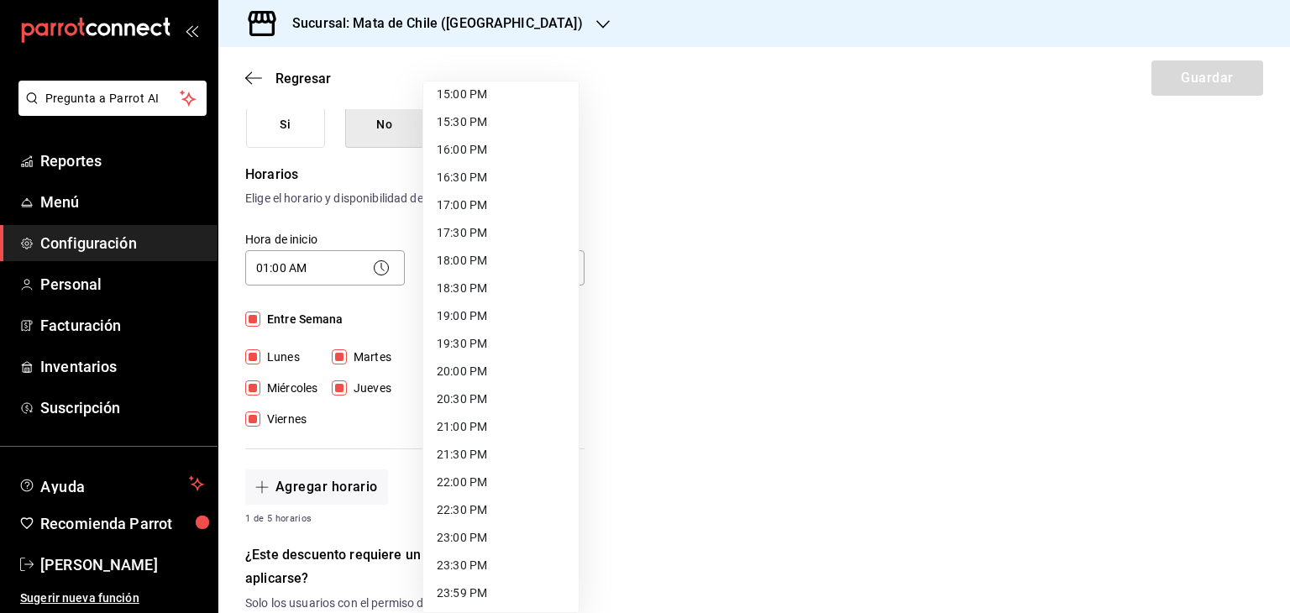
scroll to position [840, 0]
click at [464, 584] on li "23:59 PM" at bounding box center [500, 593] width 155 height 28
type input "23:59"
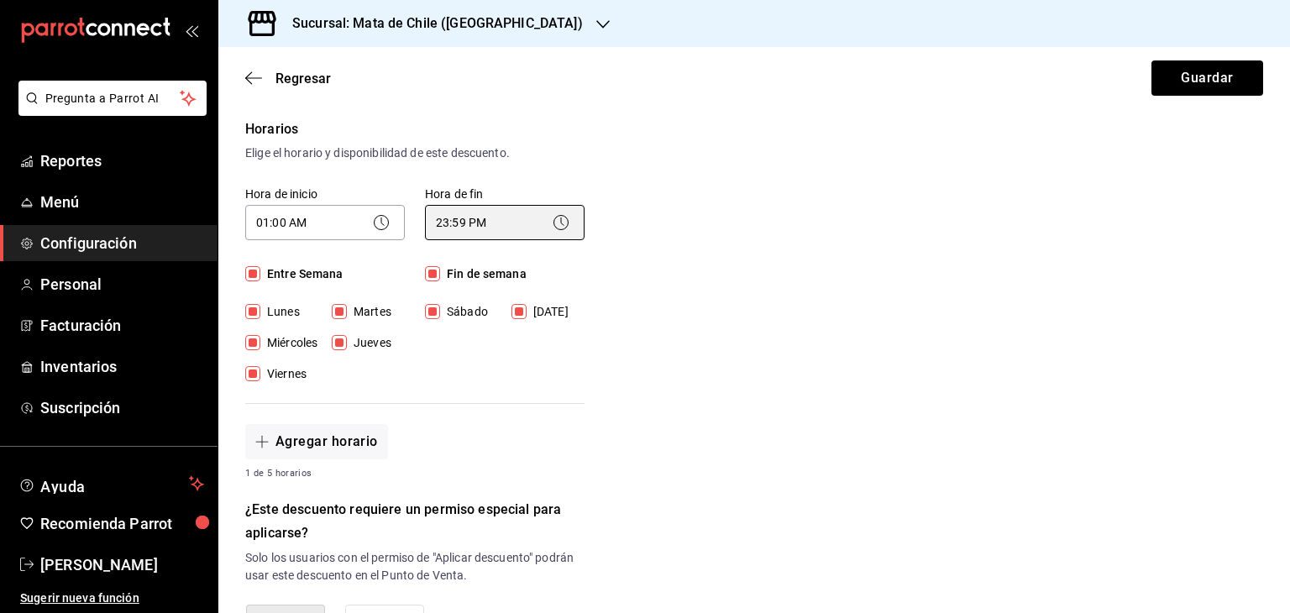
scroll to position [333, 0]
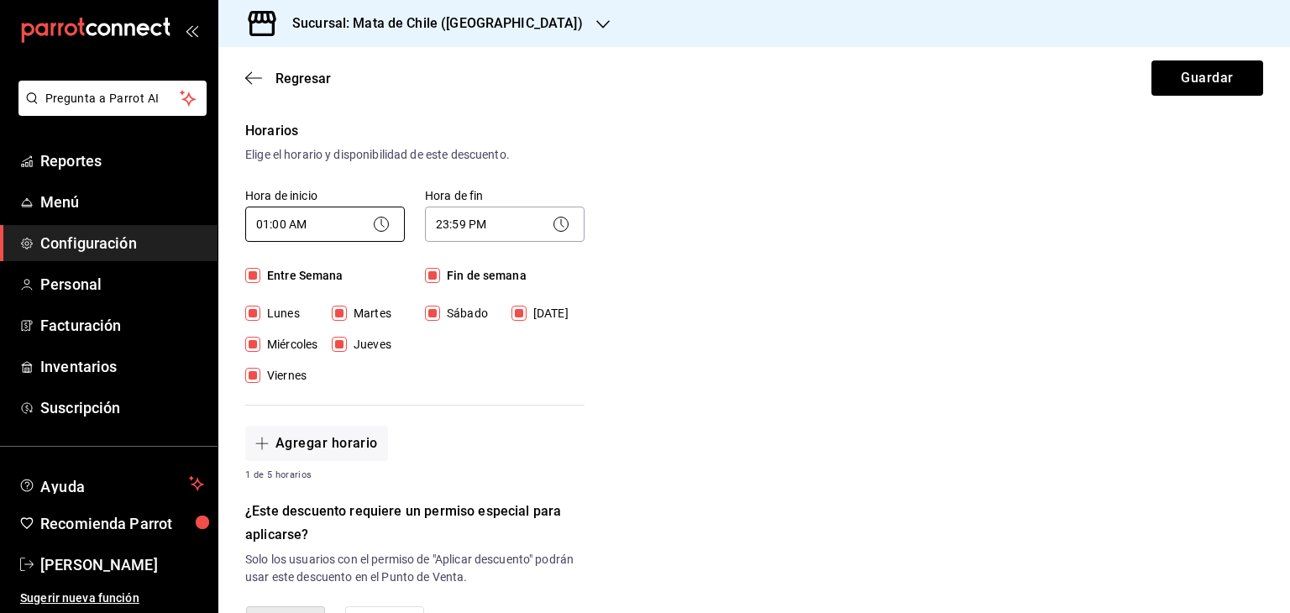
click at [354, 218] on body "Pregunta a Parrot AI Reportes Menú Configuración Personal Facturación Inventari…" at bounding box center [645, 306] width 1290 height 613
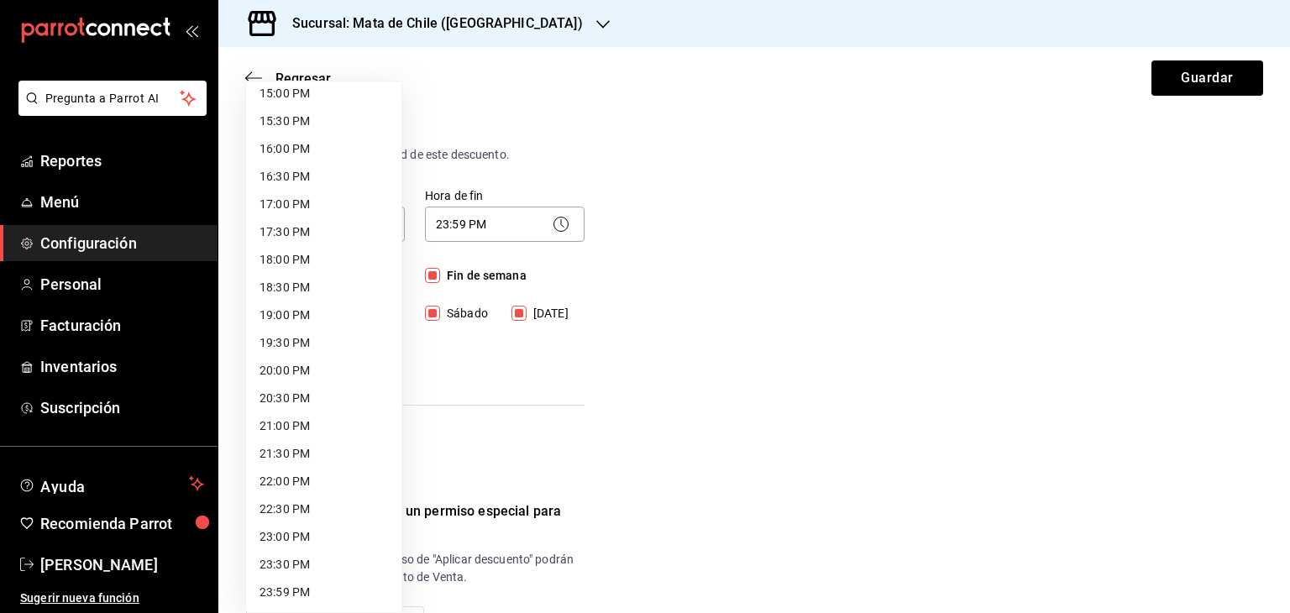
scroll to position [0, 0]
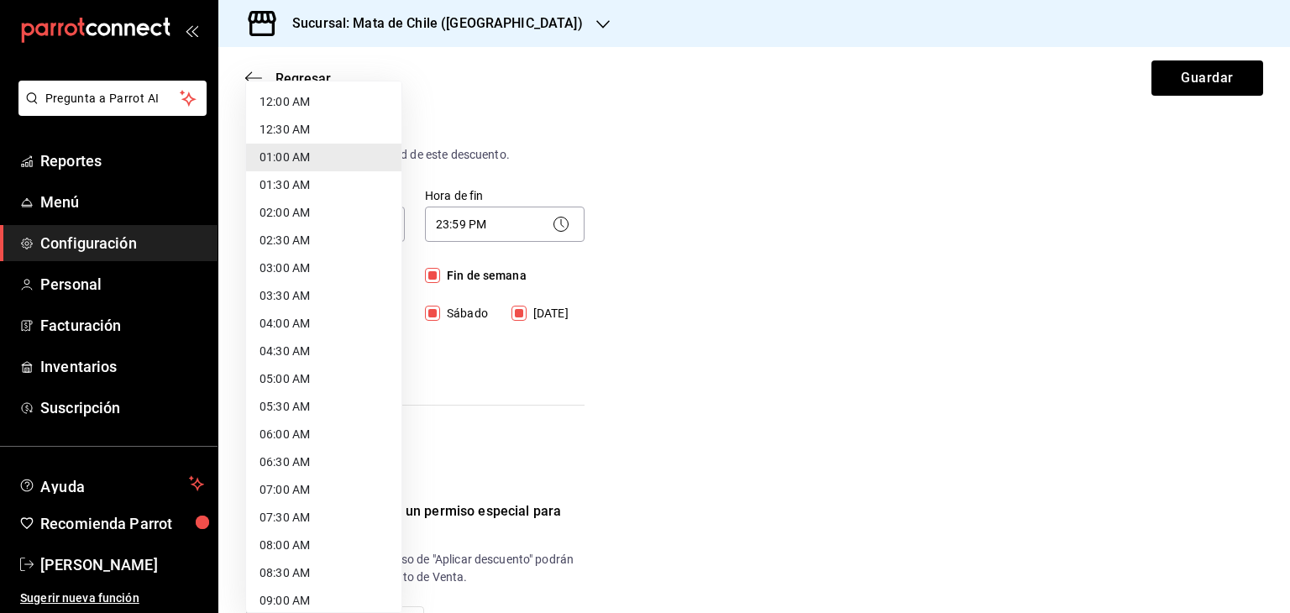
click at [310, 155] on li "01:00 AM" at bounding box center [323, 158] width 155 height 28
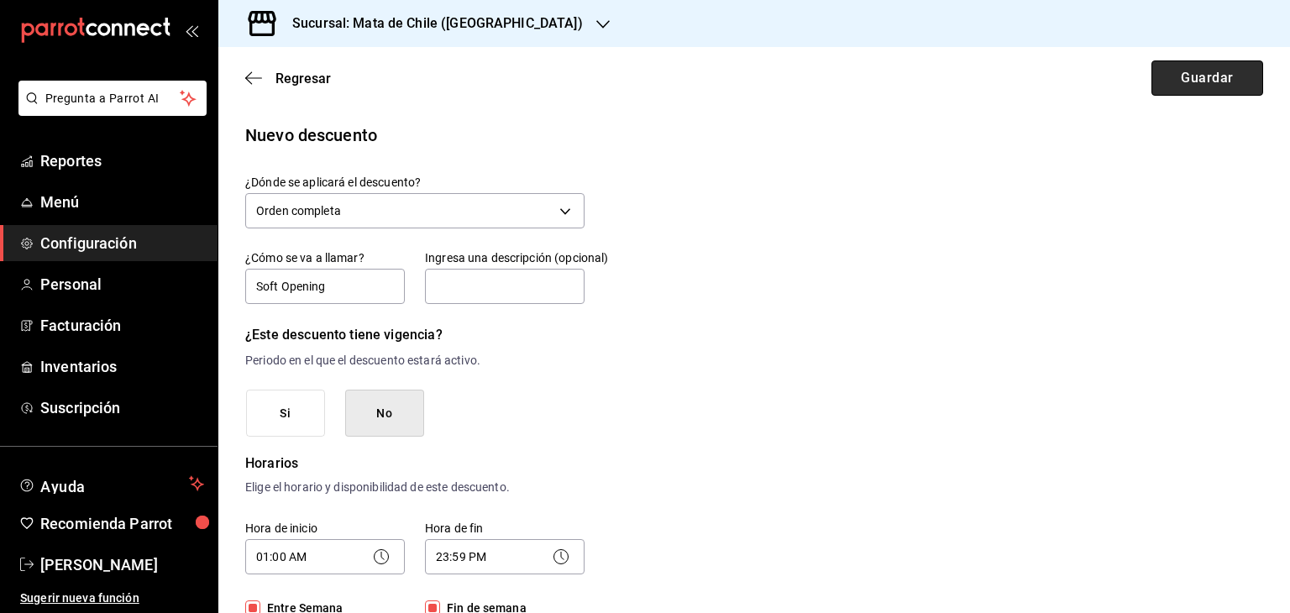
click at [1166, 80] on button "Guardar" at bounding box center [1207, 77] width 112 height 35
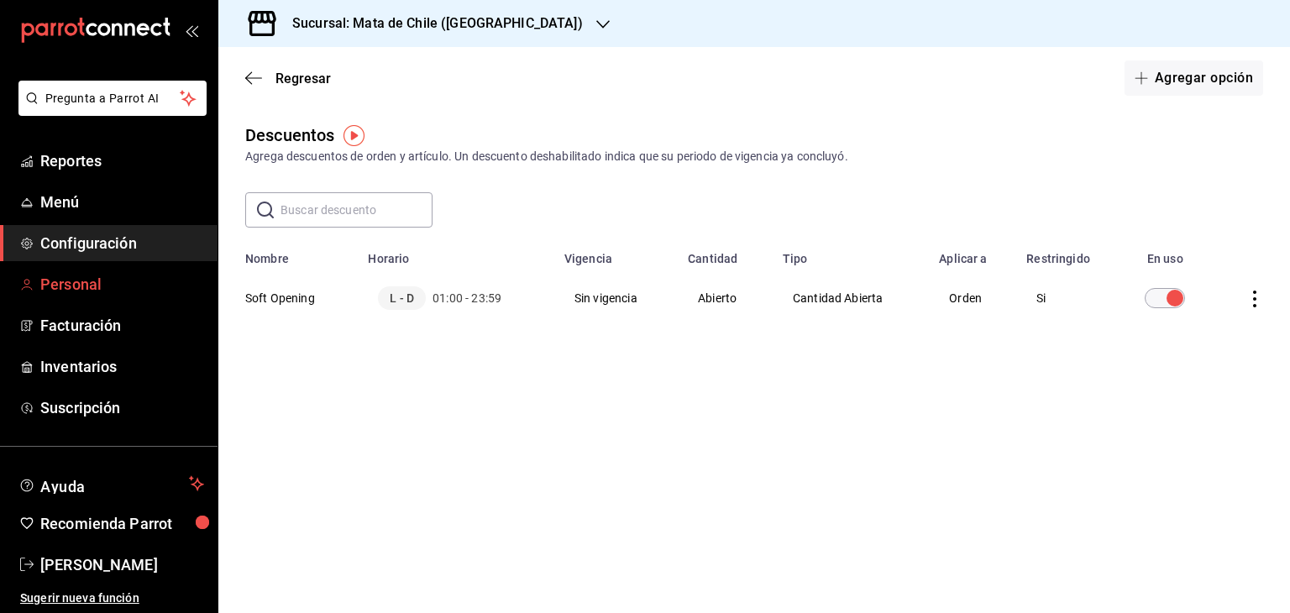
click at [75, 284] on span "Personal" at bounding box center [122, 284] width 164 height 23
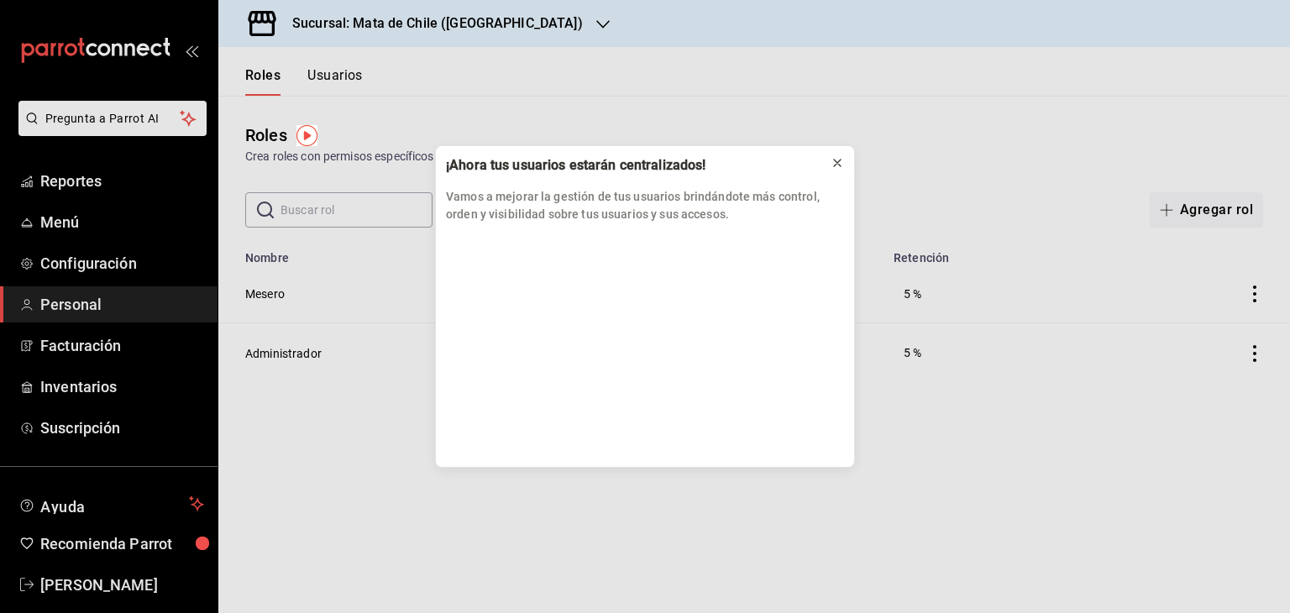
click at [838, 162] on icon at bounding box center [837, 163] width 7 height 7
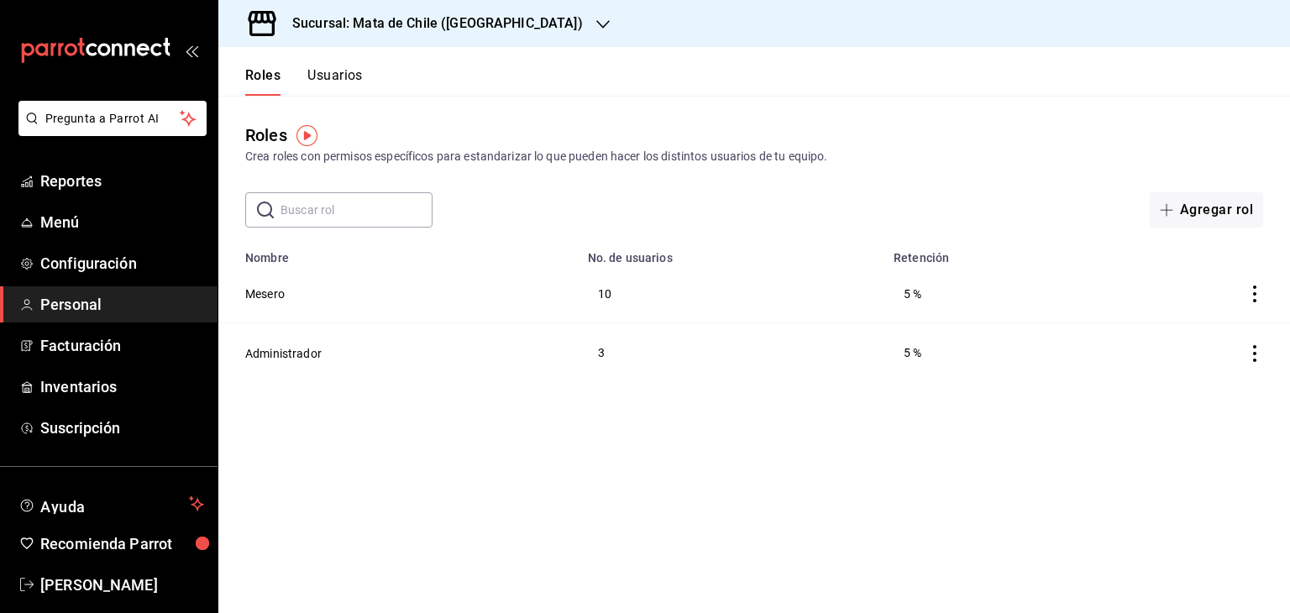
click at [343, 69] on button "Usuarios" at bounding box center [334, 81] width 55 height 29
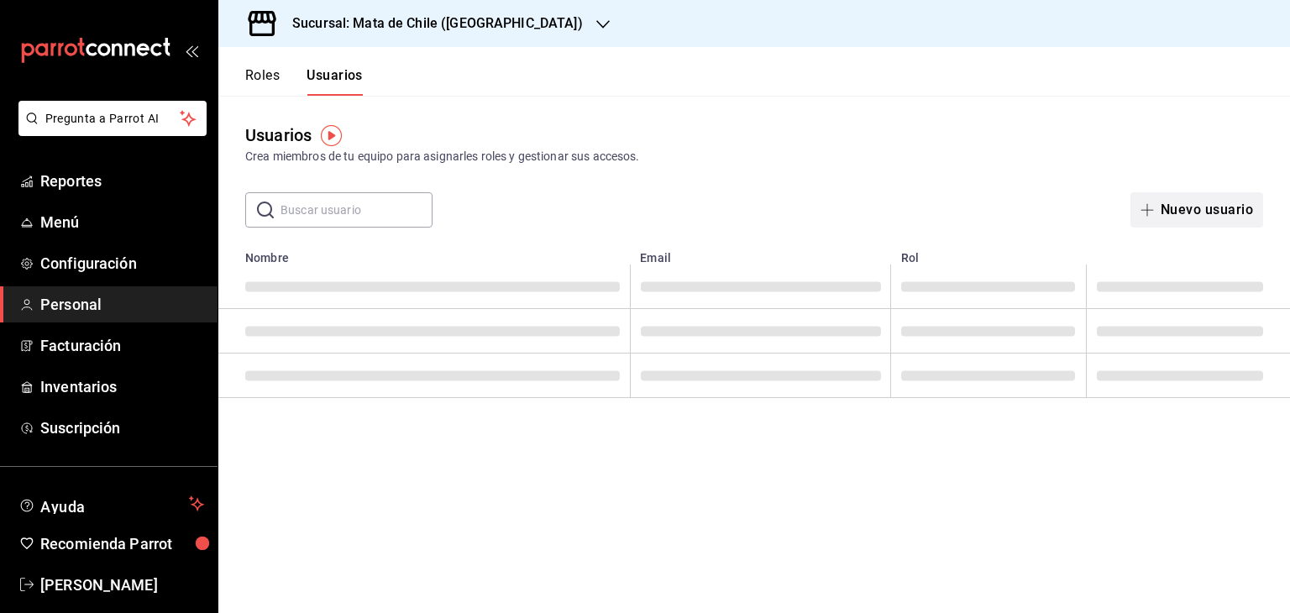
click at [1176, 206] on button "Nuevo usuario" at bounding box center [1196, 209] width 133 height 35
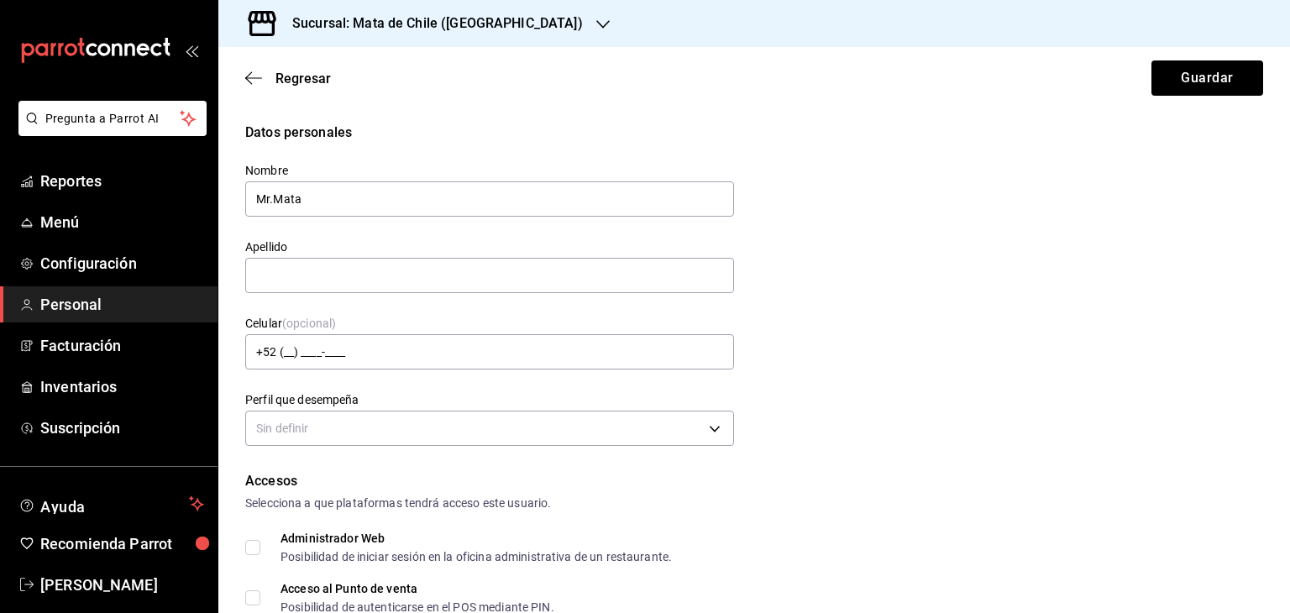
type input "Mr.Mata"
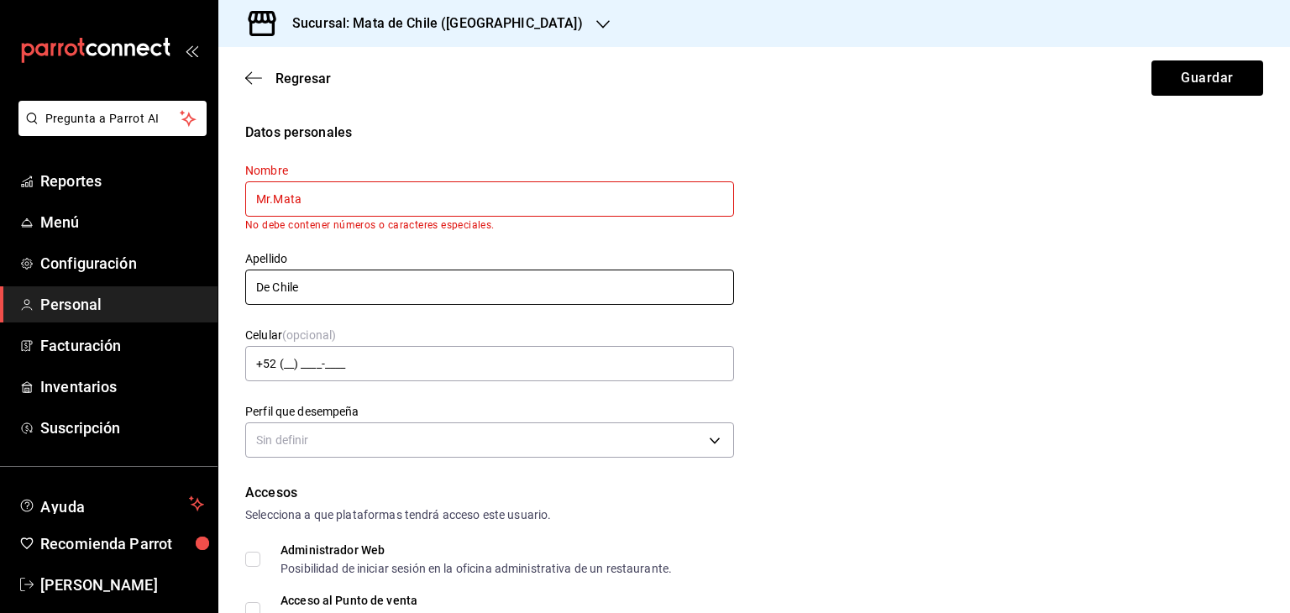
type input "De Chile"
click at [275, 200] on input "Mr.Mata" at bounding box center [489, 198] width 489 height 35
type input "Mr [PERSON_NAME]"
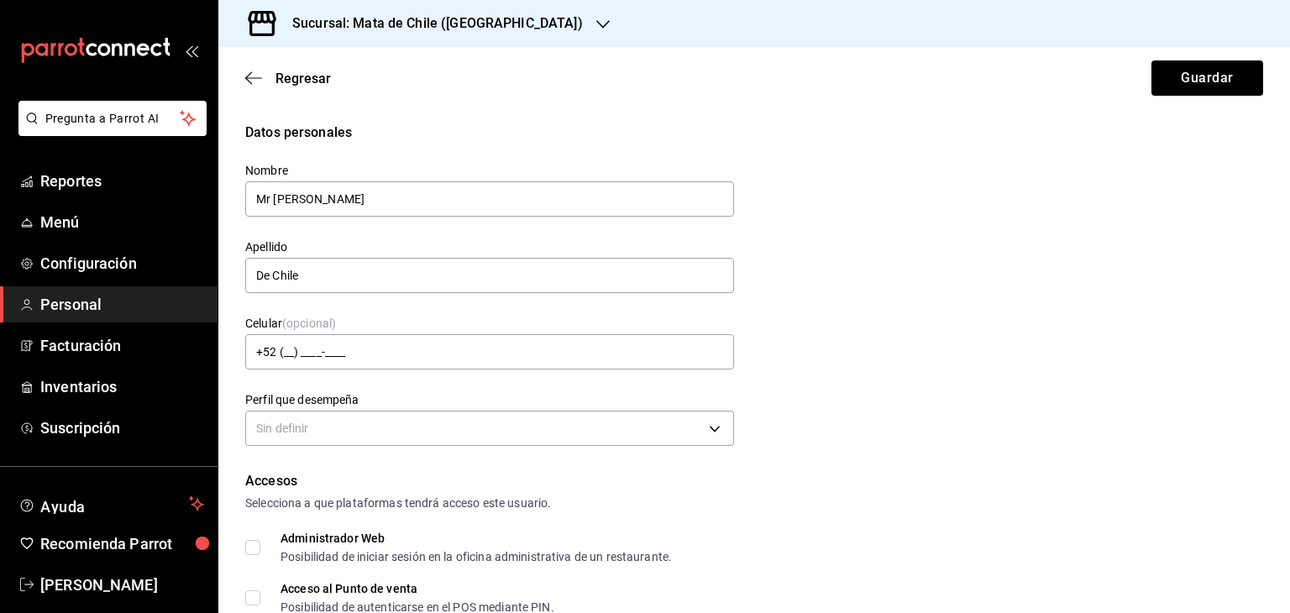
click at [369, 237] on div "Apellido De Chile" at bounding box center [479, 257] width 509 height 76
click at [442, 249] on label "Apellido" at bounding box center [489, 247] width 489 height 12
click at [424, 207] on input "Mr [PERSON_NAME]" at bounding box center [489, 198] width 489 height 35
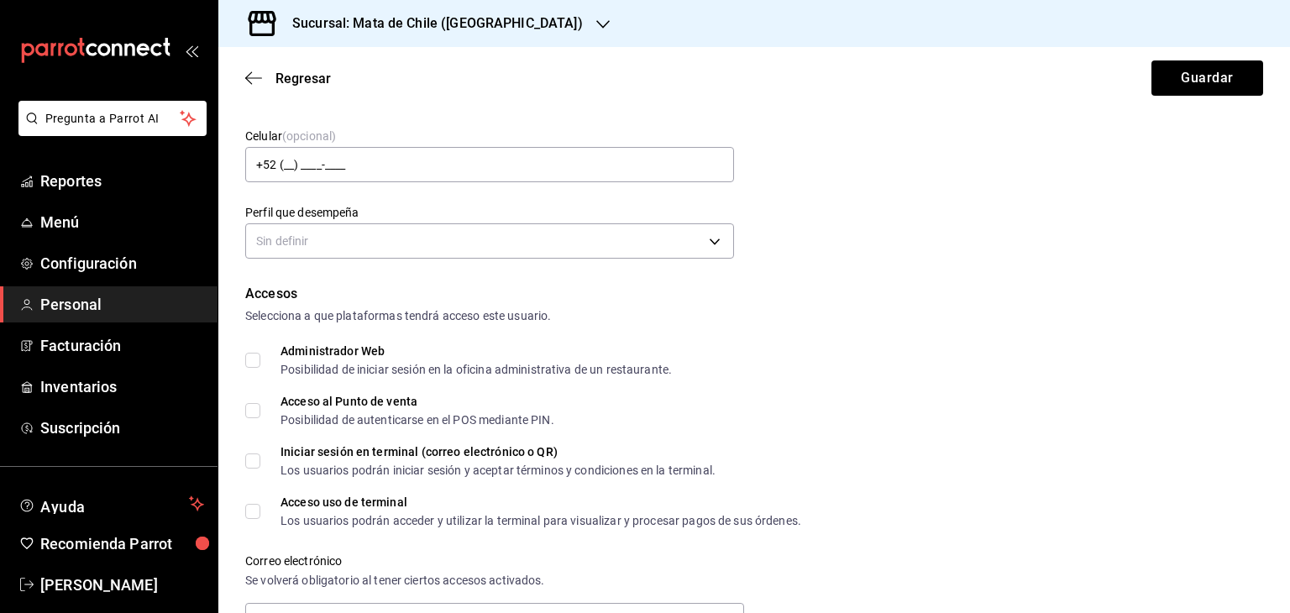
scroll to position [191, 0]
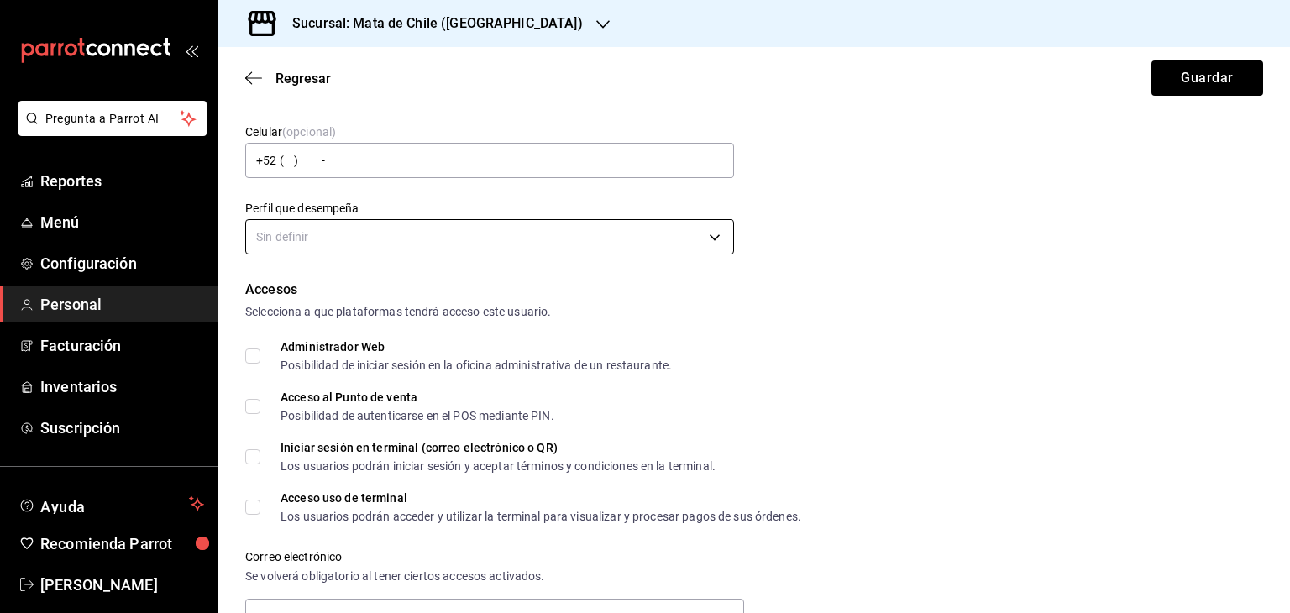
click at [373, 220] on body "Pregunta a Parrot AI Reportes Menú Configuración Personal Facturación Inventari…" at bounding box center [645, 306] width 1290 height 613
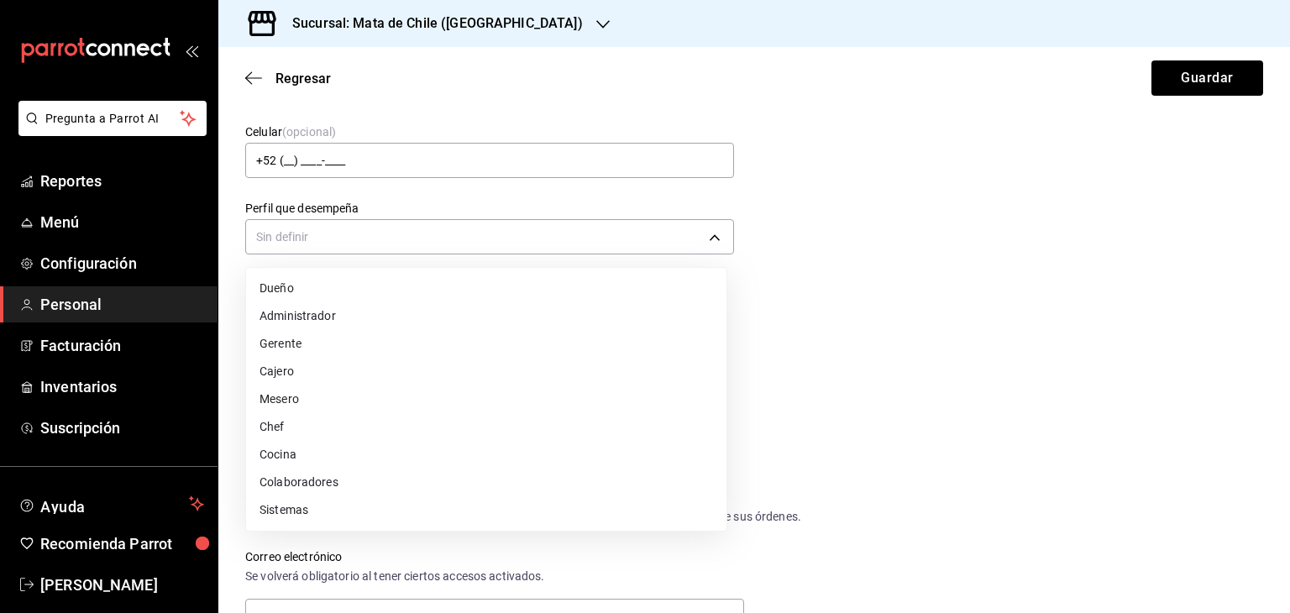
click at [296, 407] on li "Mesero" at bounding box center [486, 399] width 480 height 28
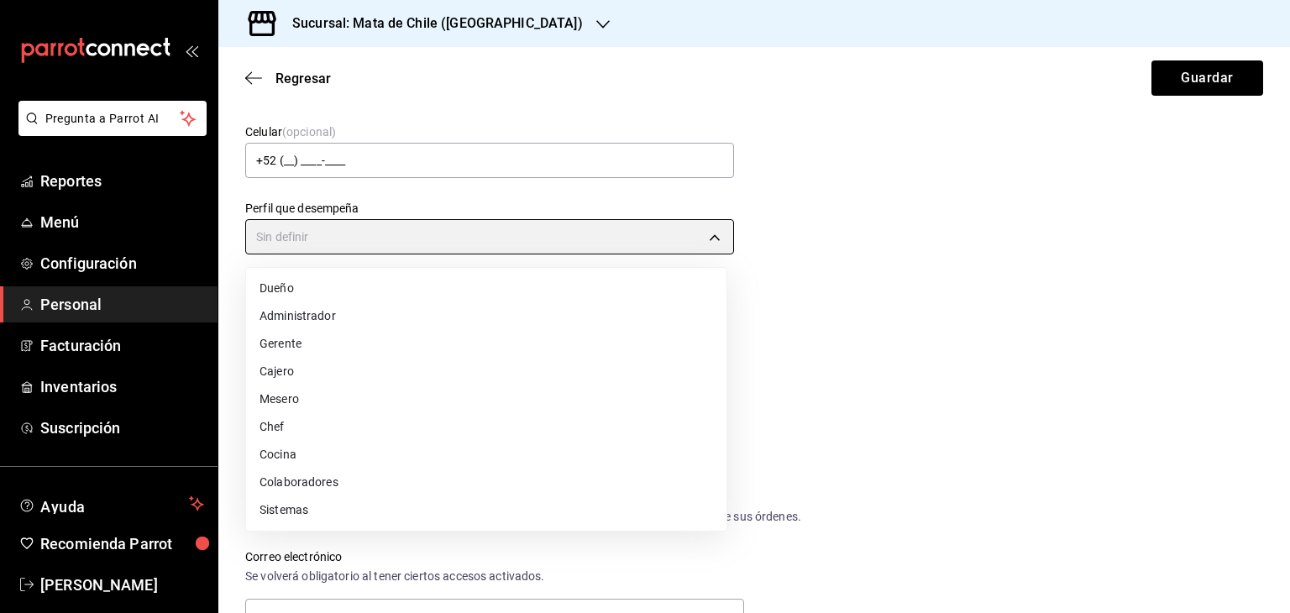
type input "WAITER"
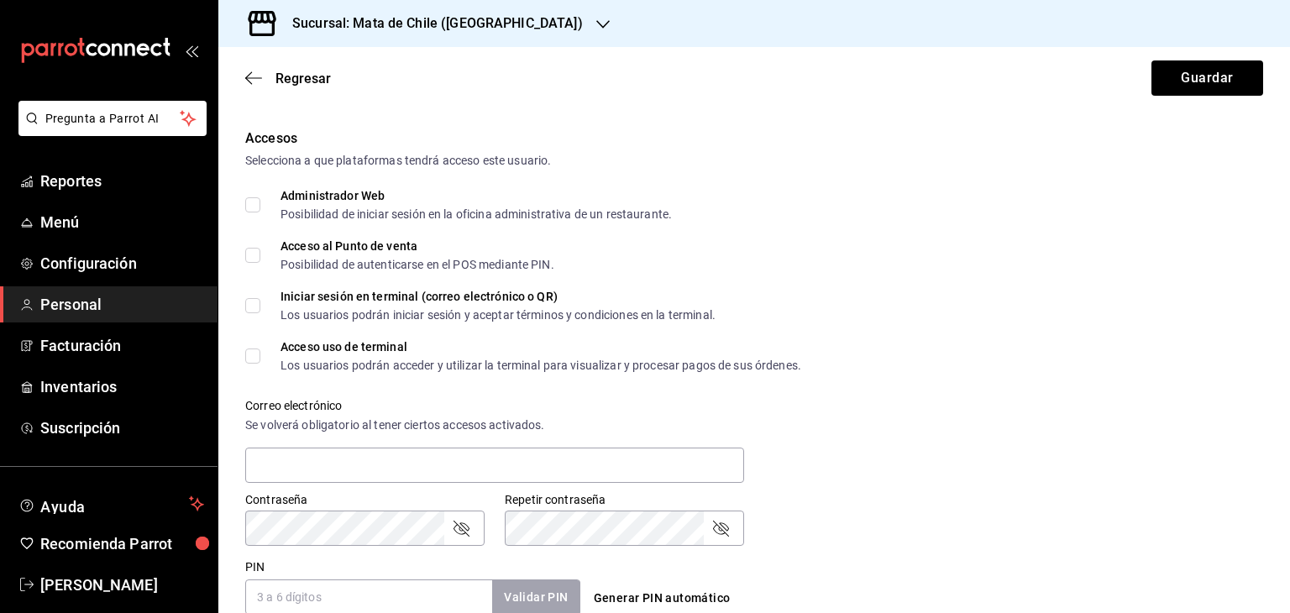
scroll to position [345, 0]
click at [254, 276] on div "Accesos Selecciona a que plataformas tendrá acceso este usuario. Administrador …" at bounding box center [754, 369] width 1018 height 486
click at [254, 256] on input "Acceso al Punto de venta Posibilidad de autenticarse en el POS mediante PIN." at bounding box center [252, 252] width 15 height 15
checkbox input "true"
click at [252, 362] on label "Acceso uso de terminal Los usuarios podrán acceder y utilizar la terminal para …" at bounding box center [523, 353] width 556 height 30
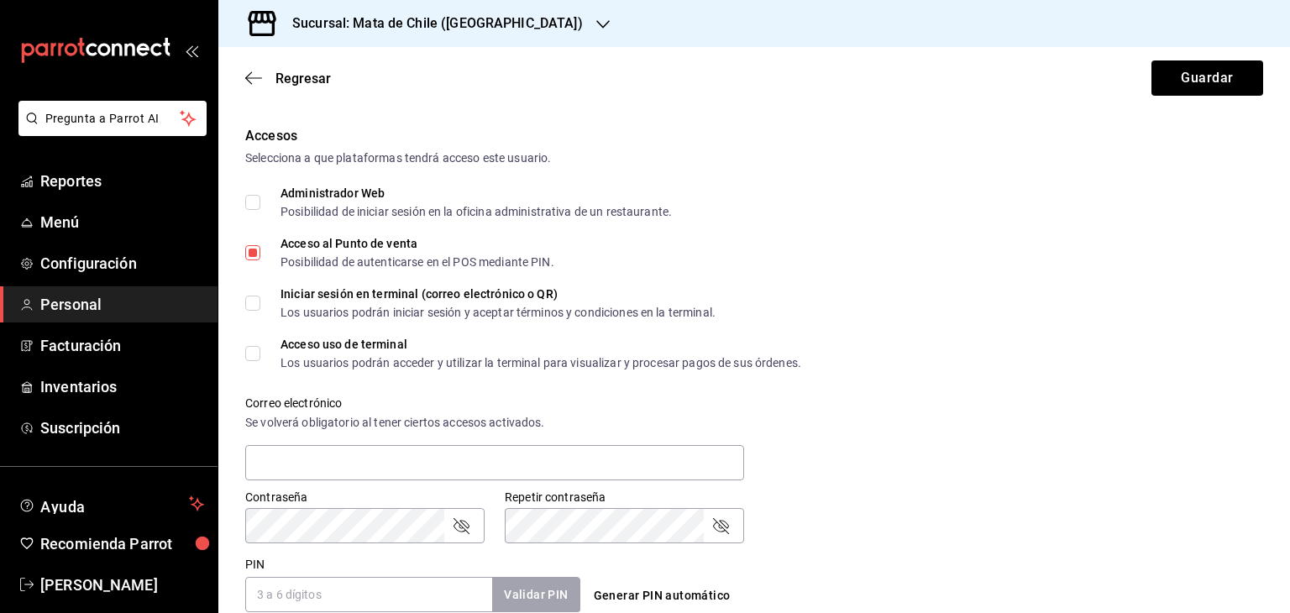
click at [252, 361] on input "Acceso uso de terminal Los usuarios podrán acceder y utilizar la terminal para …" at bounding box center [252, 353] width 15 height 15
checkbox input "true"
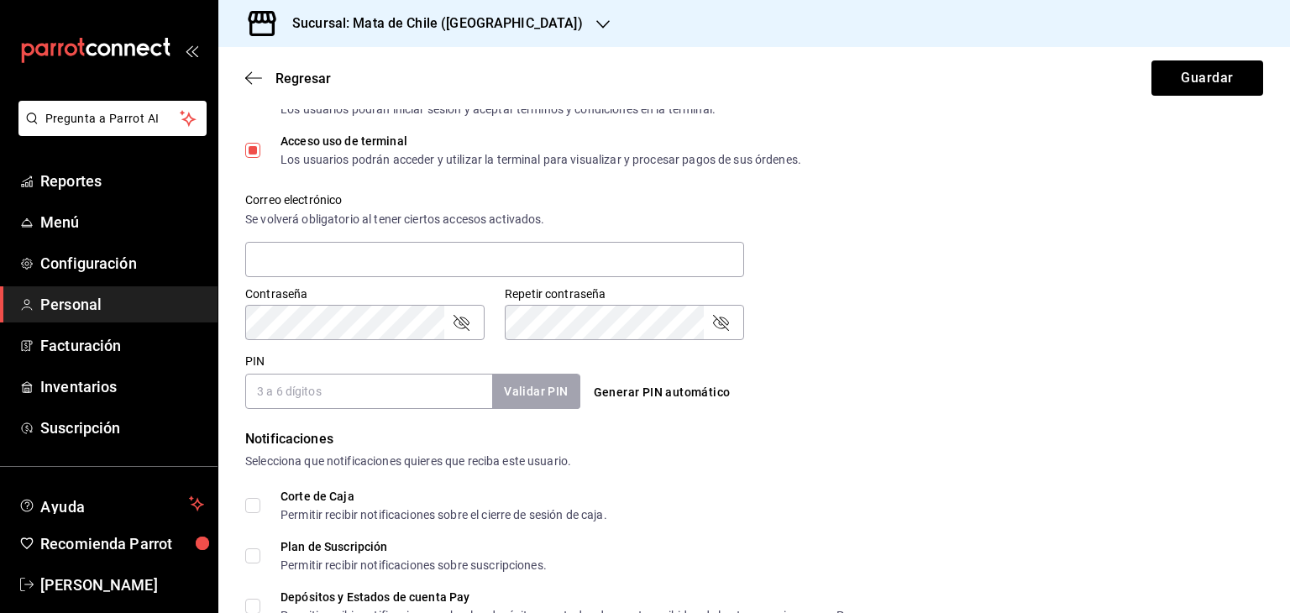
scroll to position [547, 0]
click at [341, 377] on input "PIN" at bounding box center [368, 392] width 247 height 35
type input "1234"
click at [526, 387] on button "Validar PIN" at bounding box center [534, 393] width 89 height 36
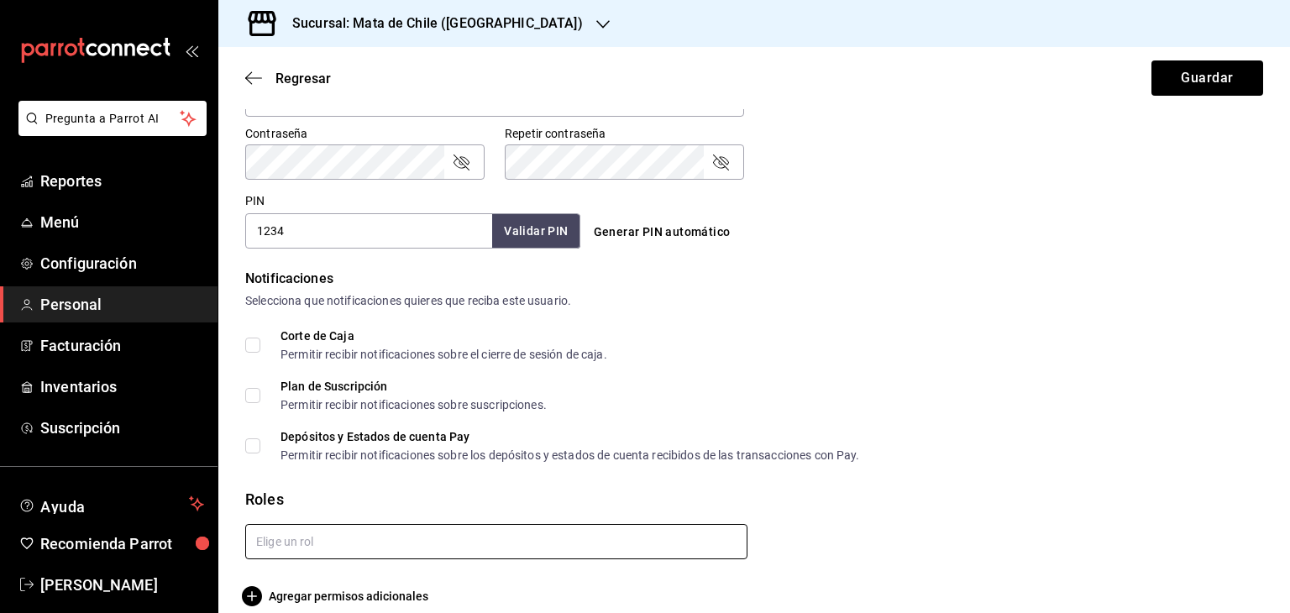
scroll to position [729, 0]
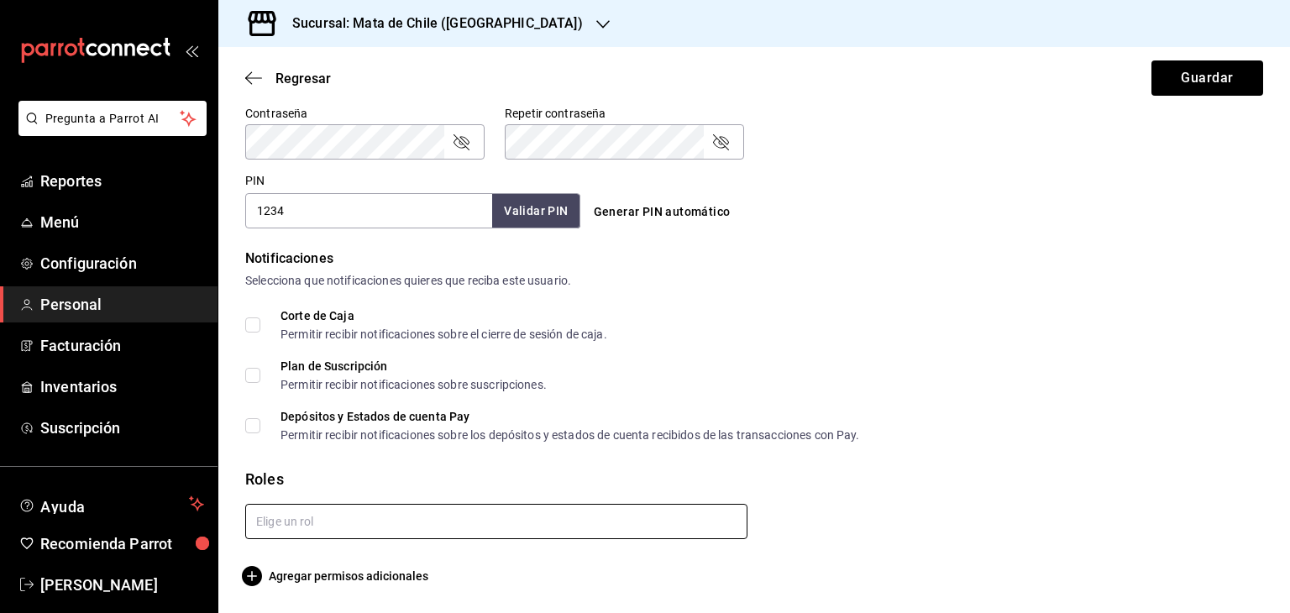
click at [319, 520] on input "text" at bounding box center [496, 521] width 502 height 35
click at [305, 562] on li "Mesero" at bounding box center [492, 560] width 495 height 28
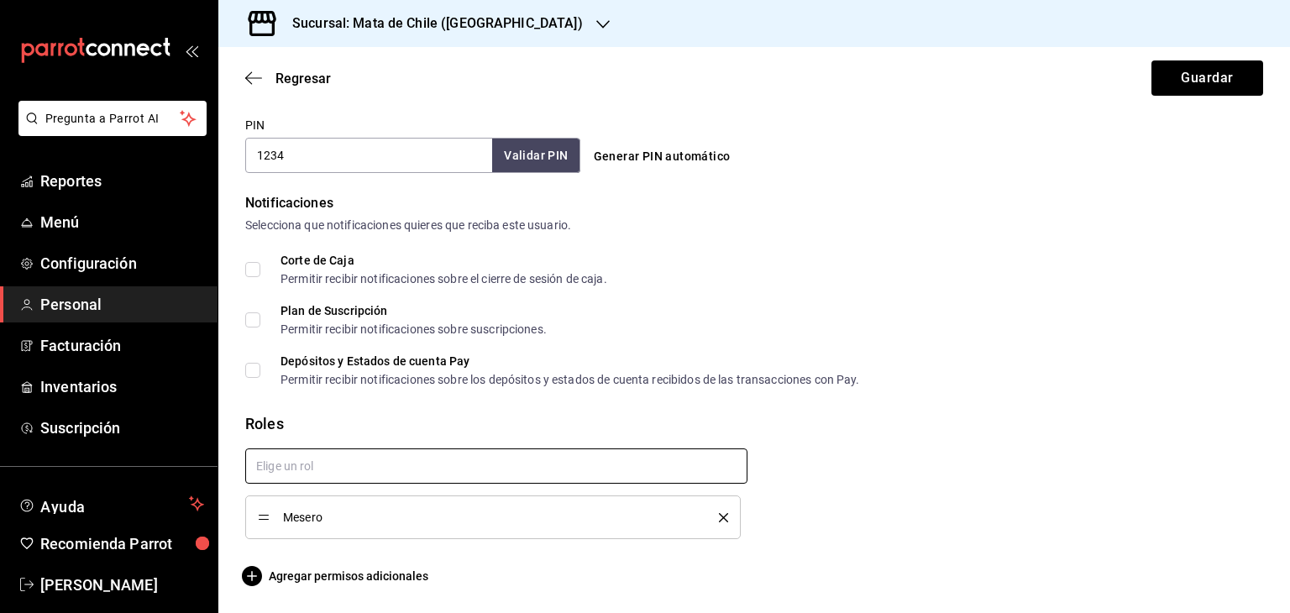
scroll to position [783, 0]
click at [364, 577] on span "Agregar permisos adicionales" at bounding box center [336, 577] width 183 height 20
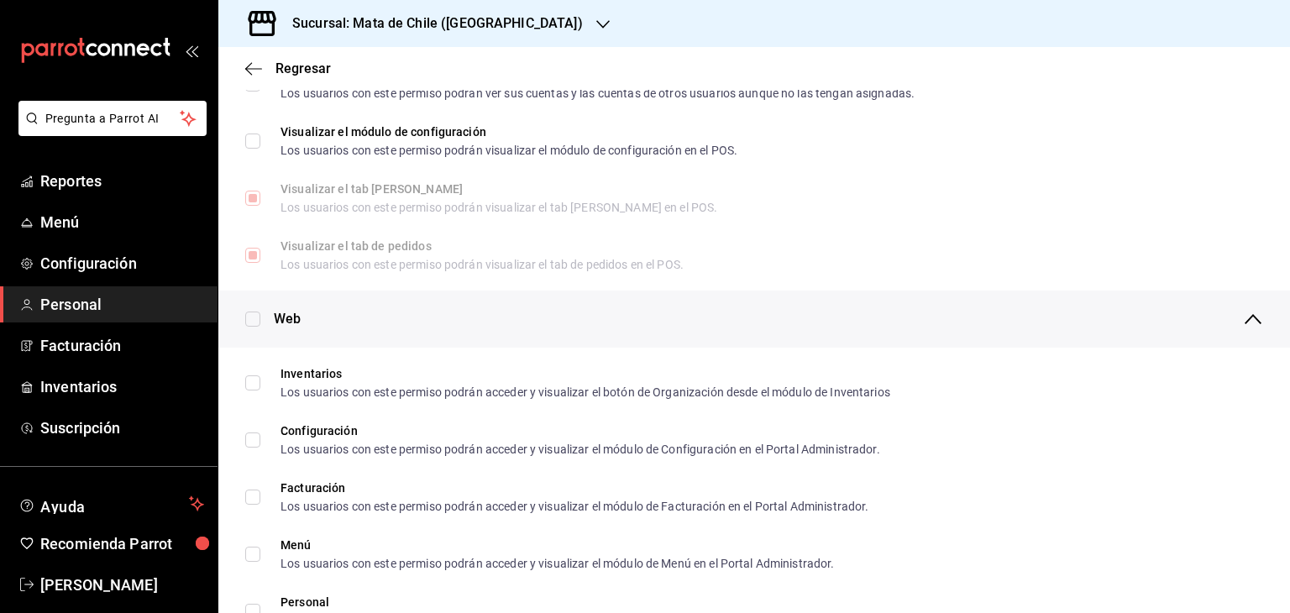
scroll to position [532, 0]
click at [413, 301] on div "Web" at bounding box center [768, 319] width 989 height 57
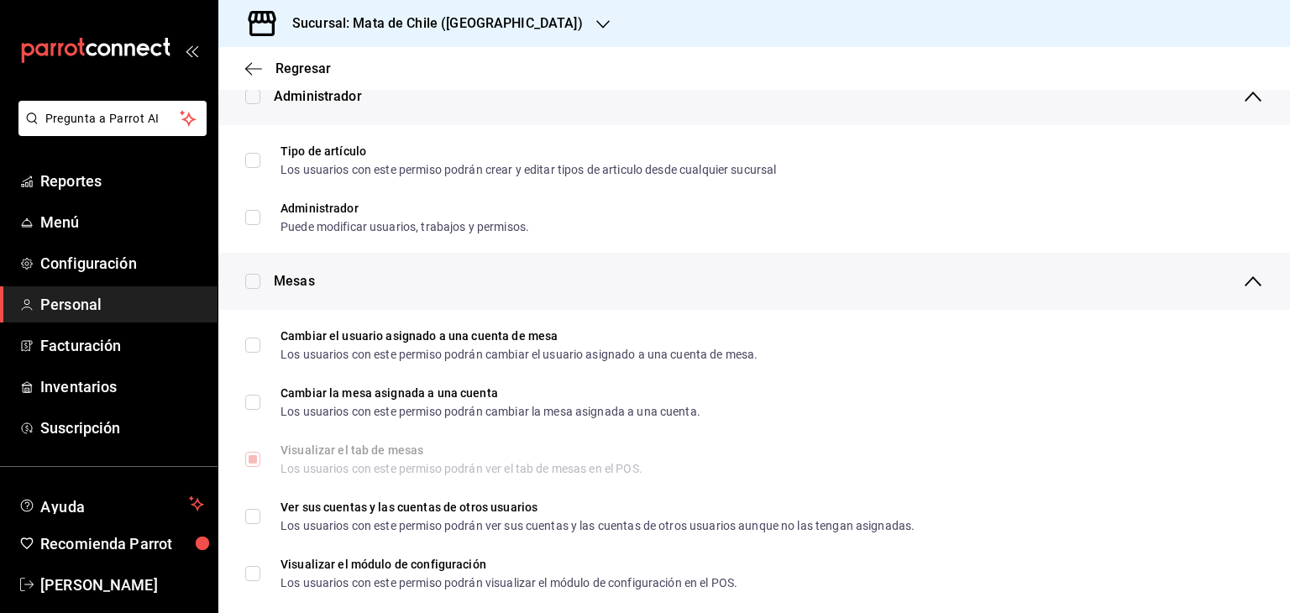
scroll to position [0, 0]
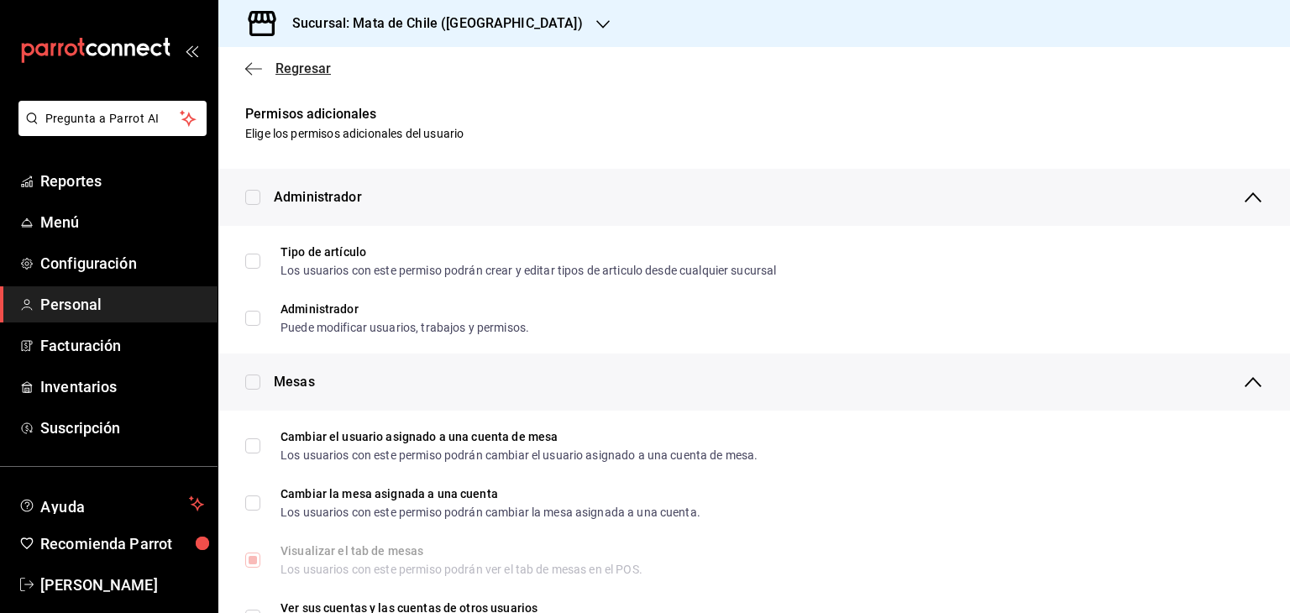
click at [247, 68] on icon "button" at bounding box center [253, 68] width 17 height 15
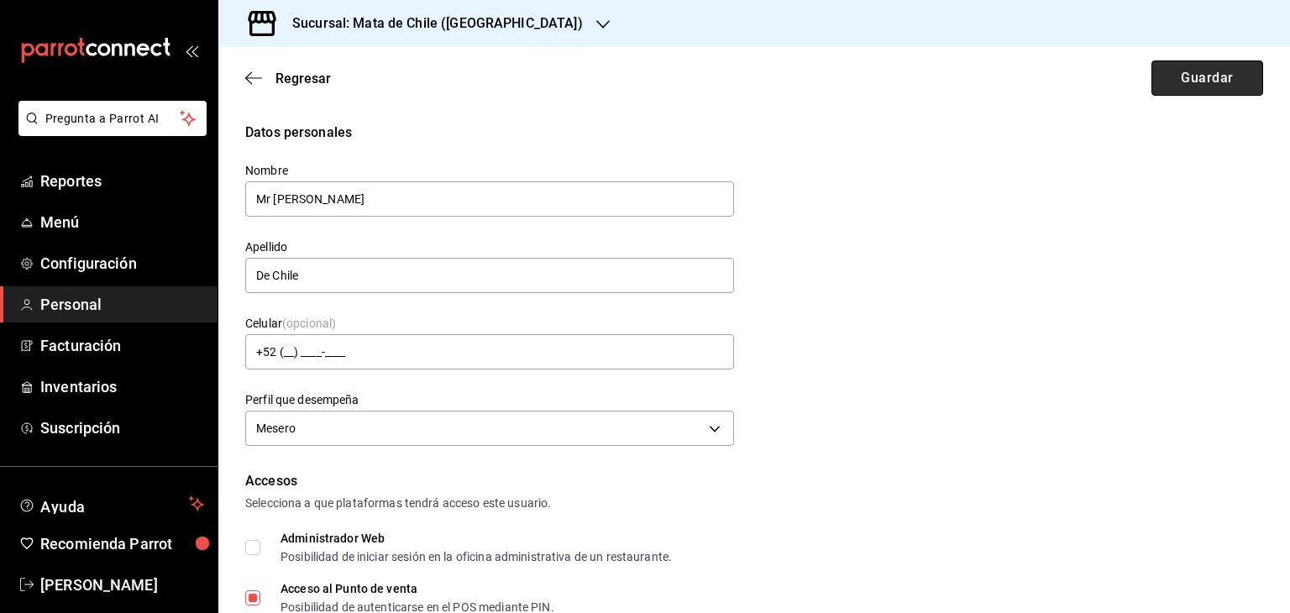
click at [1151, 82] on button "Guardar" at bounding box center [1207, 77] width 112 height 35
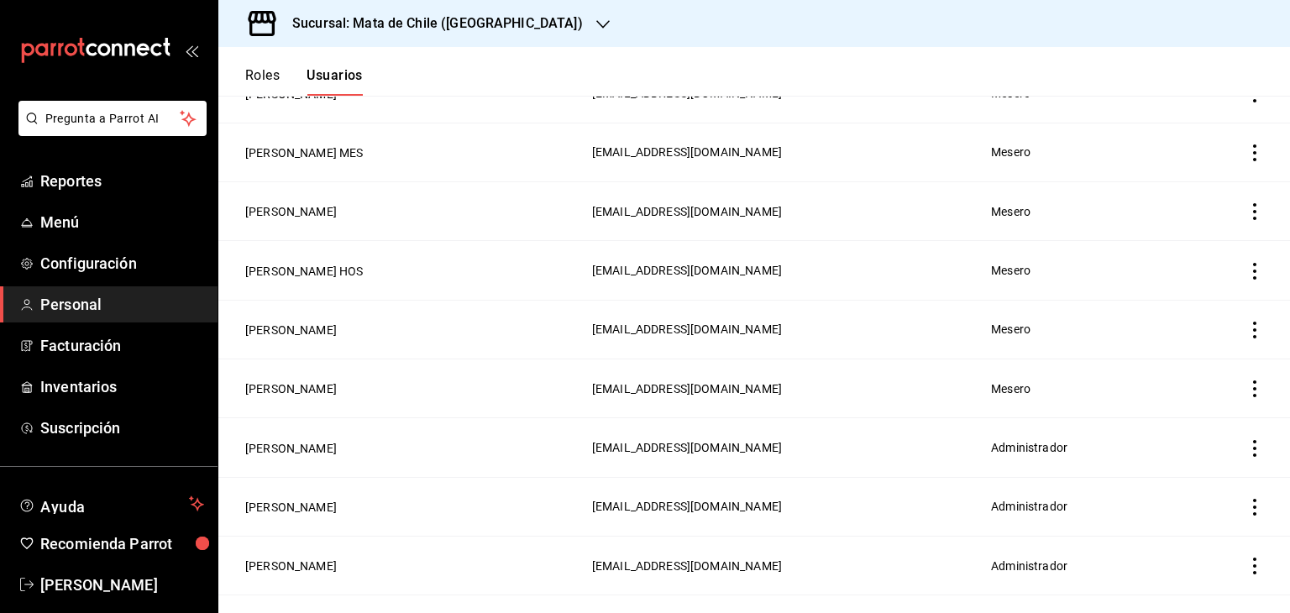
scroll to position [596, 0]
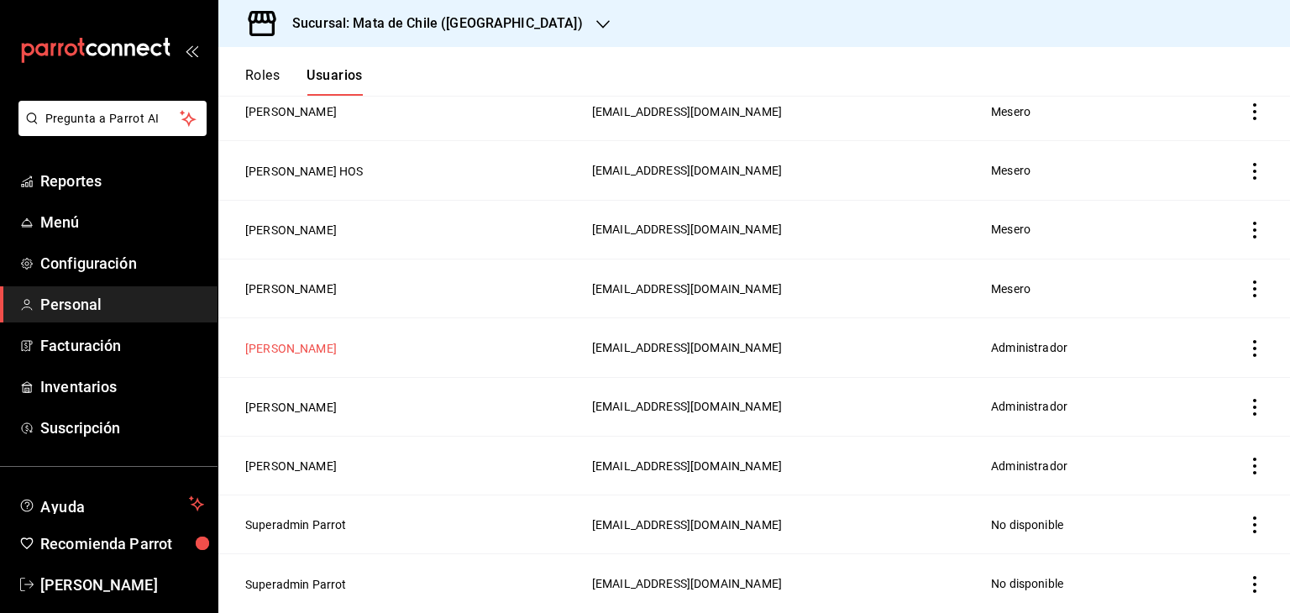
click at [286, 347] on button "[PERSON_NAME]" at bounding box center [291, 348] width 92 height 17
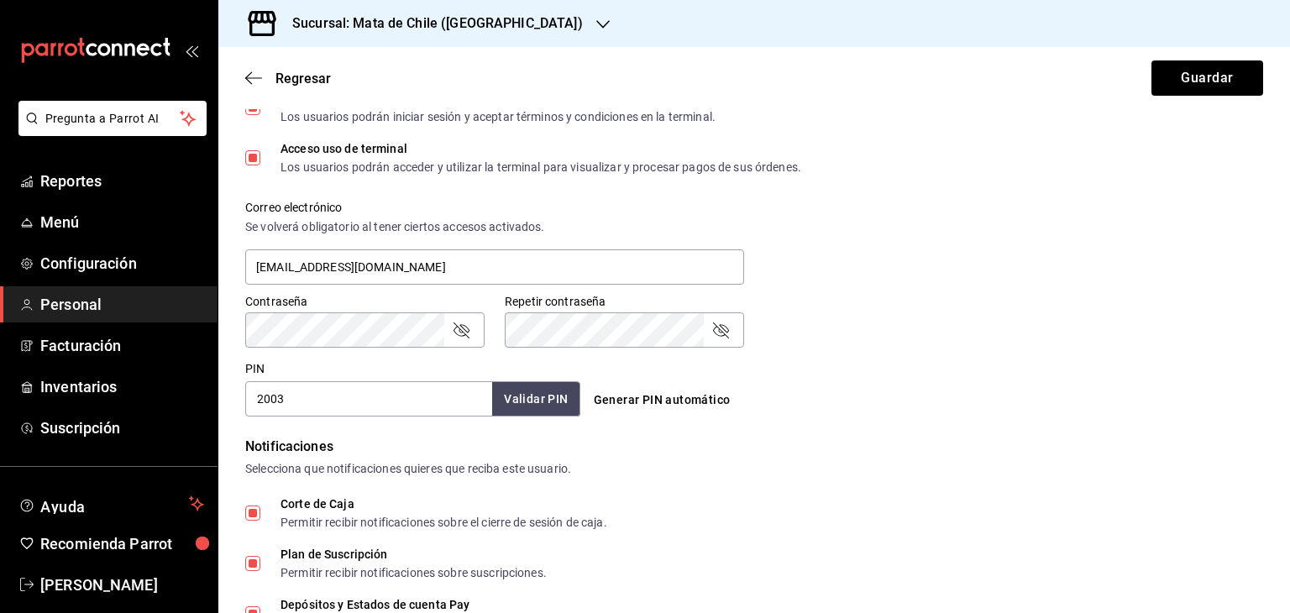
scroll to position [591, 0]
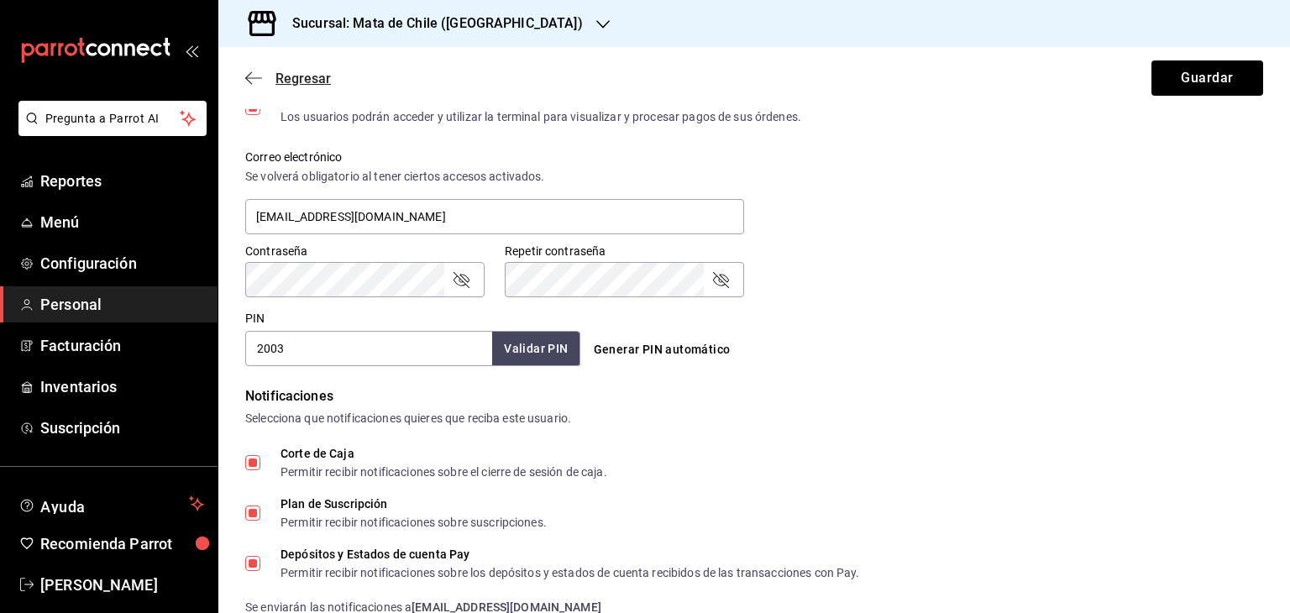
click at [254, 71] on icon "button" at bounding box center [253, 78] width 17 height 15
